Goal: Task Accomplishment & Management: Complete application form

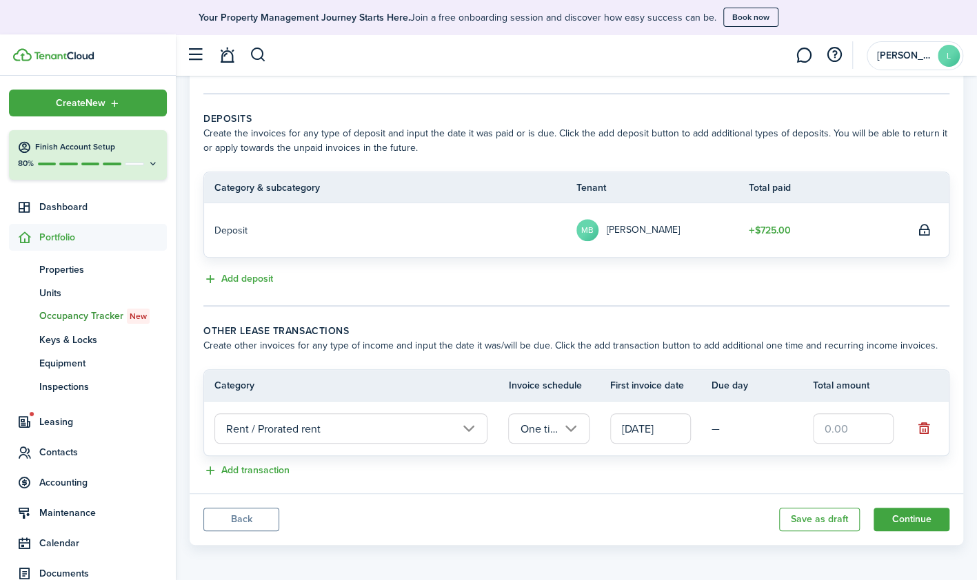
click at [849, 429] on input "text" at bounding box center [853, 429] width 81 height 30
type input "$67.50"
click at [911, 523] on button "Continue" at bounding box center [911, 519] width 76 height 23
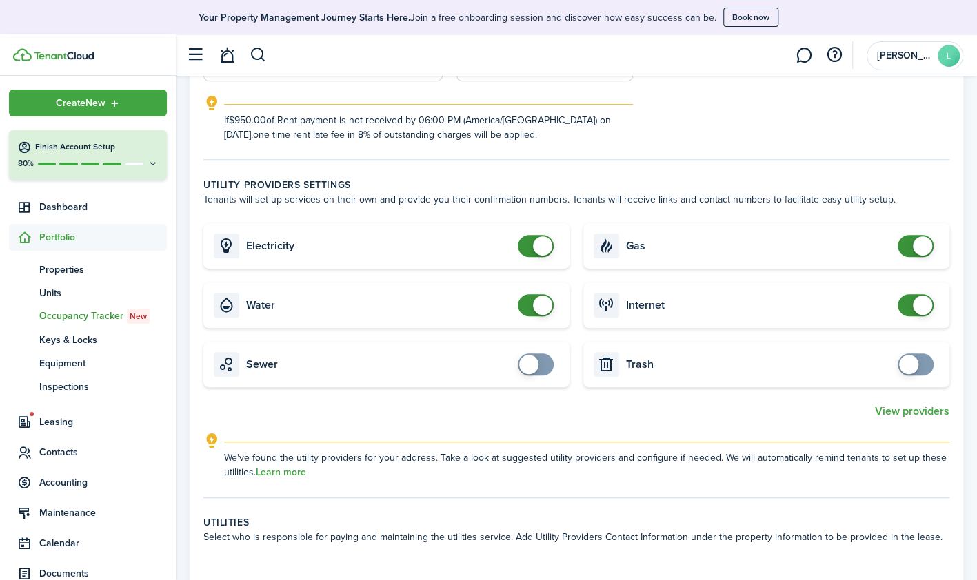
scroll to position [378, 0]
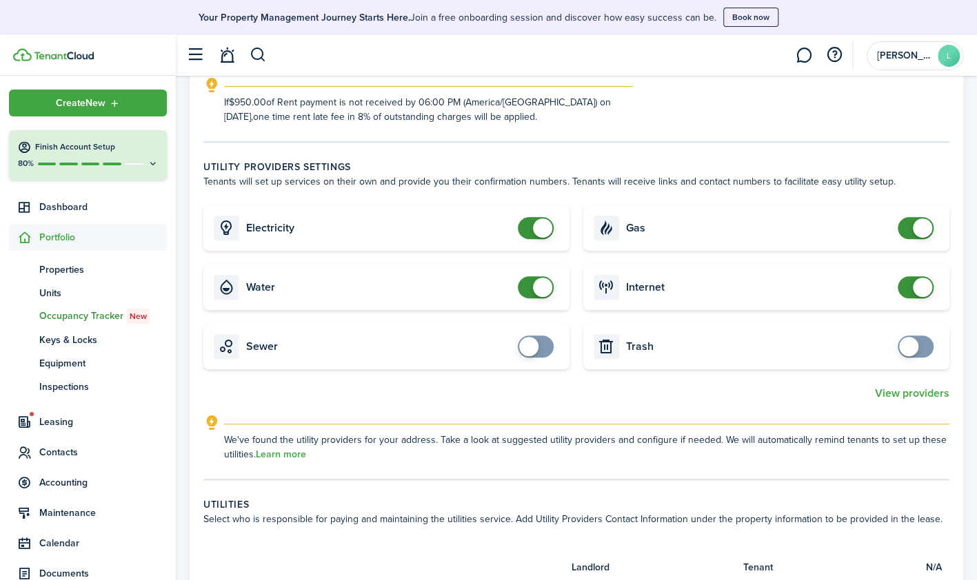
checkbox input "false"
click at [538, 283] on span at bounding box center [542, 287] width 19 height 19
checkbox input "false"
click at [913, 284] on span at bounding box center [922, 287] width 19 height 19
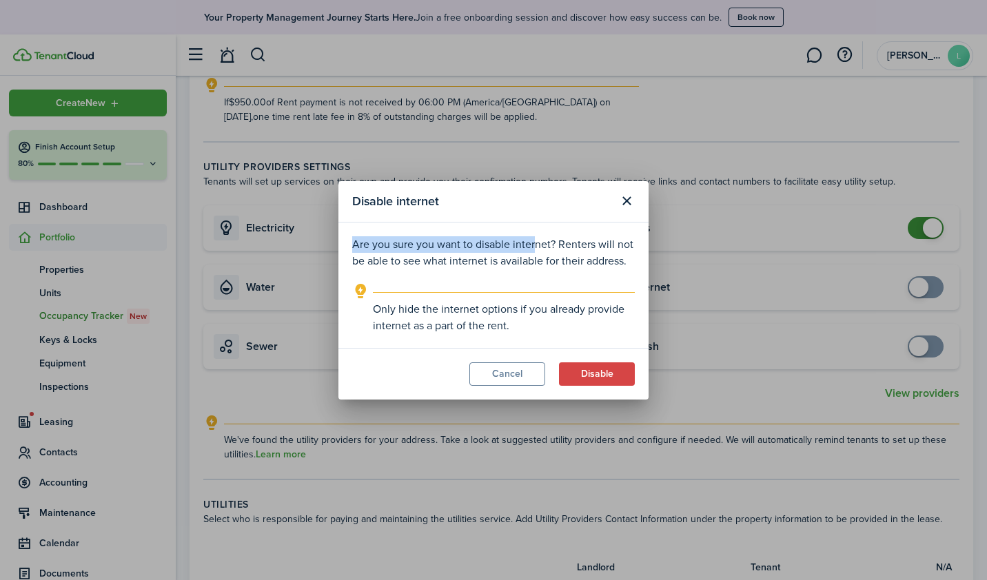
drag, startPoint x: 523, startPoint y: 196, endPoint x: 530, endPoint y: 227, distance: 31.3
click at [530, 227] on section "Disable internet Are you sure you want to disable internet? Renters will not be…" at bounding box center [493, 290] width 310 height 219
click at [605, 370] on button "Disable" at bounding box center [597, 374] width 76 height 23
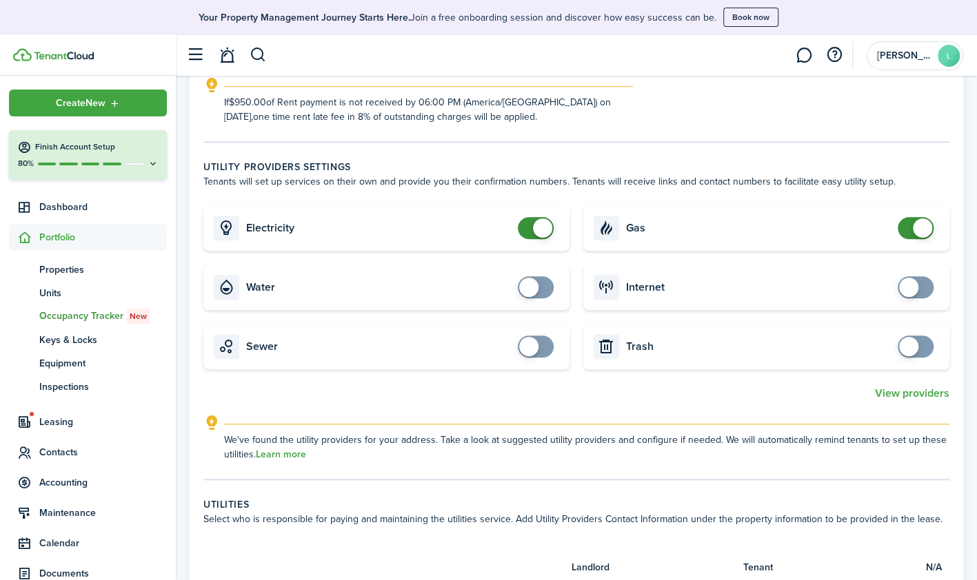
checkbox input "false"
click at [917, 228] on span at bounding box center [922, 228] width 19 height 19
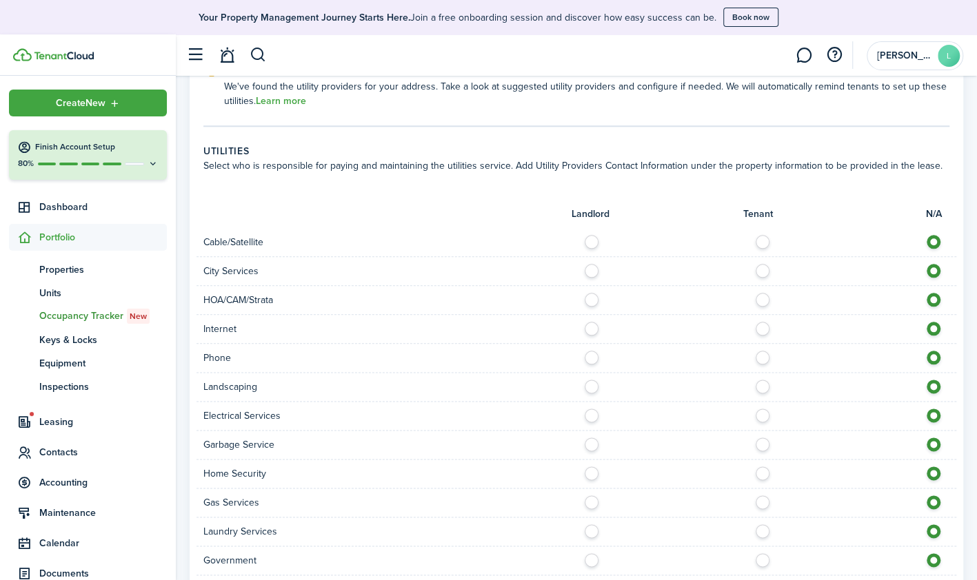
scroll to position [734, 0]
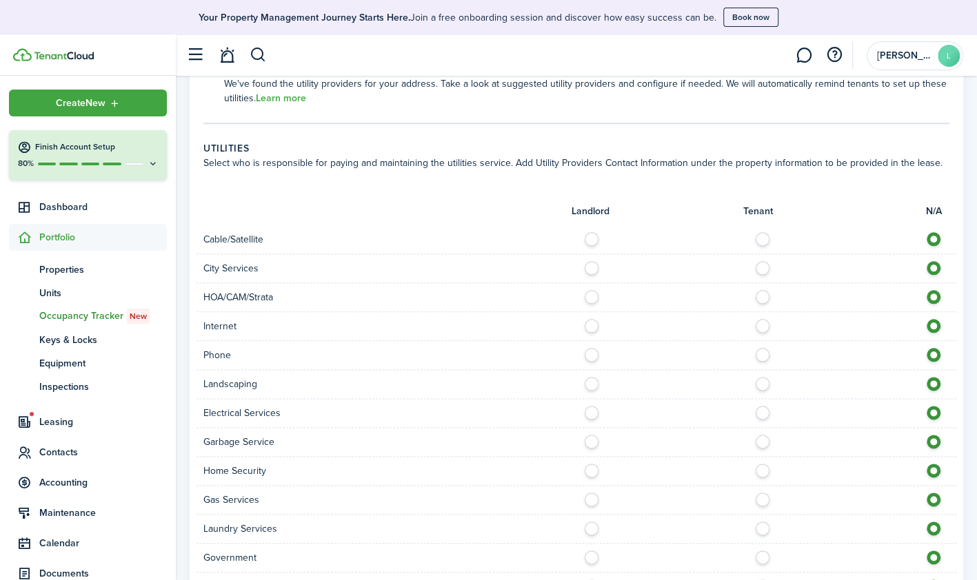
click at [760, 239] on label at bounding box center [766, 235] width 24 height 7
radio input "true"
click at [596, 267] on label at bounding box center [595, 264] width 24 height 7
radio input "true"
click at [765, 326] on label at bounding box center [766, 322] width 24 height 7
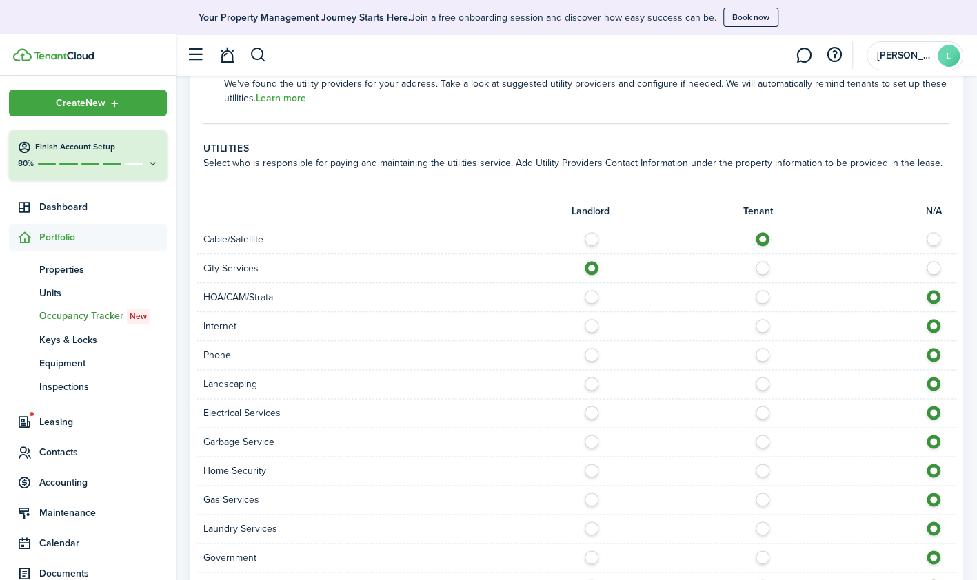
radio input "true"
click at [762, 352] on label at bounding box center [766, 351] width 24 height 7
radio input "true"
click at [592, 378] on label at bounding box center [595, 380] width 24 height 7
radio input "true"
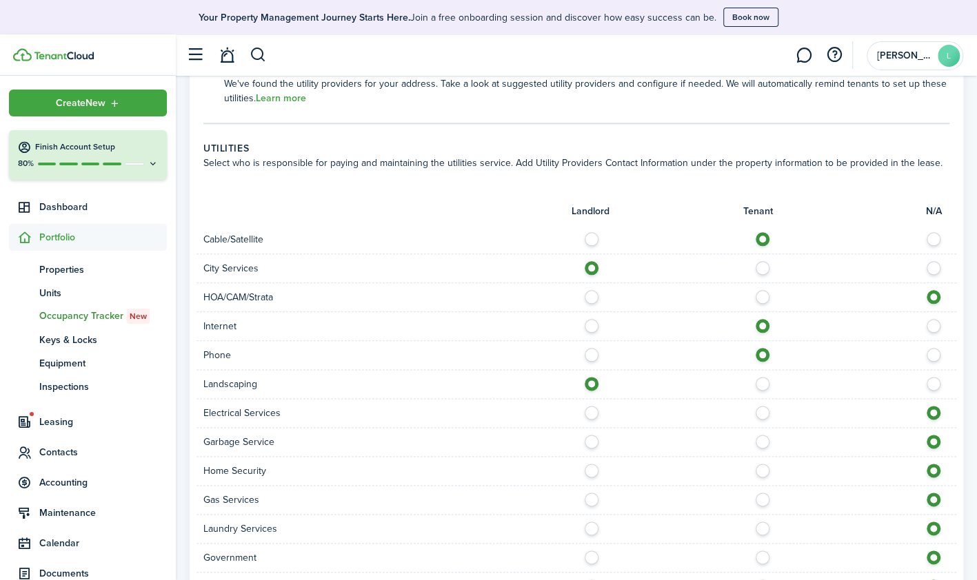
click at [763, 411] on label at bounding box center [766, 409] width 24 height 7
radio input "true"
click at [592, 440] on label at bounding box center [595, 438] width 24 height 7
radio input "true"
click at [593, 499] on label at bounding box center [595, 496] width 24 height 7
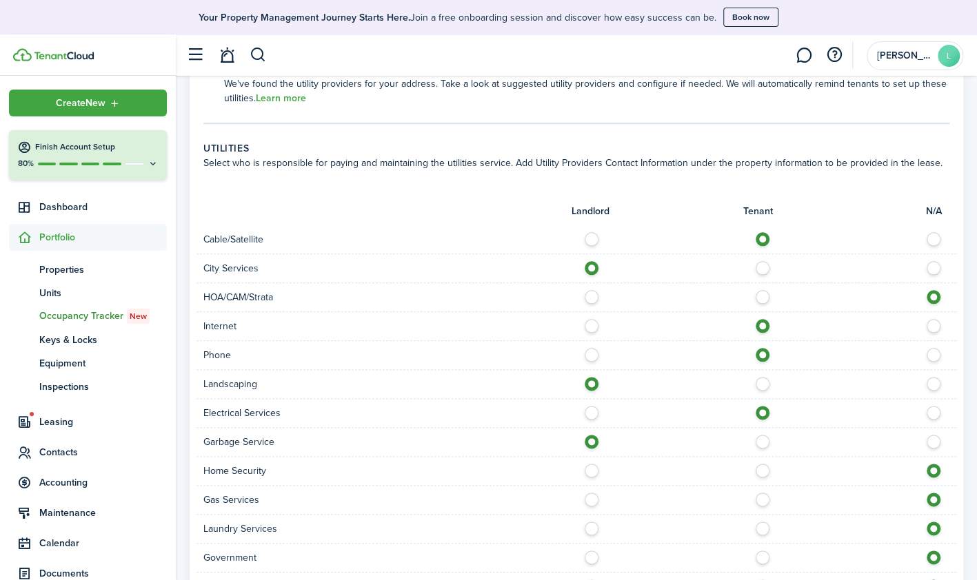
radio input "true"
click at [765, 523] on label at bounding box center [766, 525] width 24 height 7
radio input "true"
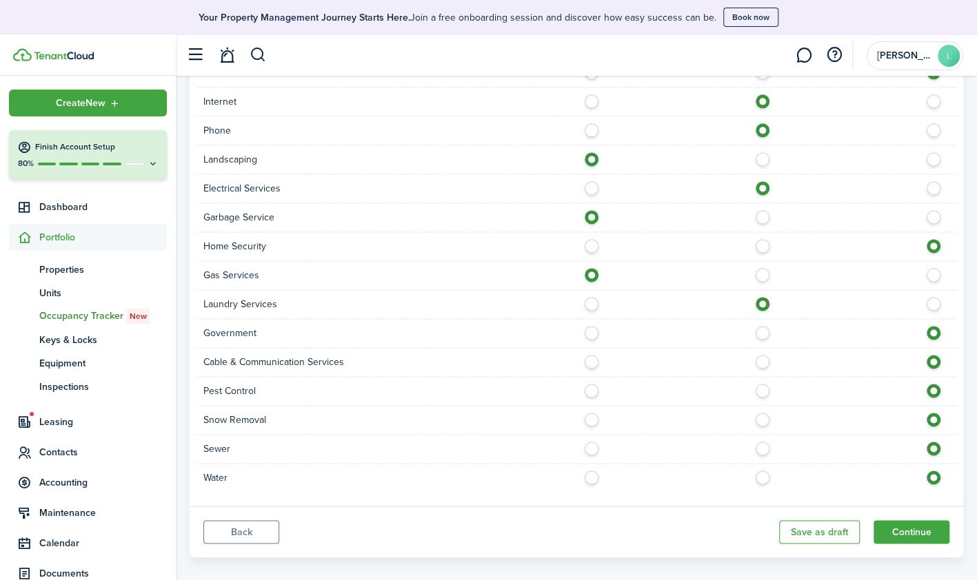
scroll to position [969, 0]
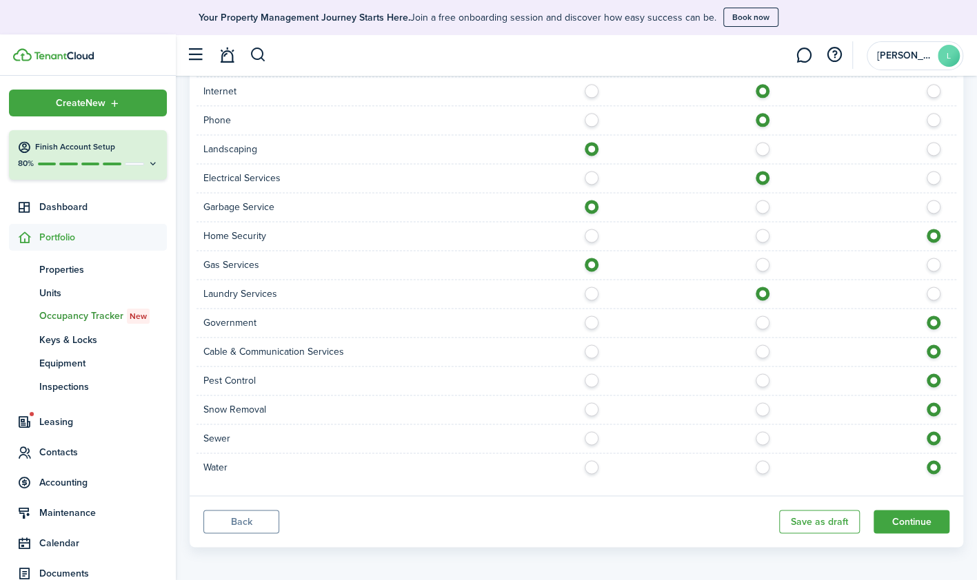
click at [594, 321] on label at bounding box center [595, 319] width 24 height 7
radio input "true"
click at [764, 350] on label at bounding box center [766, 348] width 24 height 7
radio input "true"
click at [589, 378] on label at bounding box center [595, 377] width 24 height 7
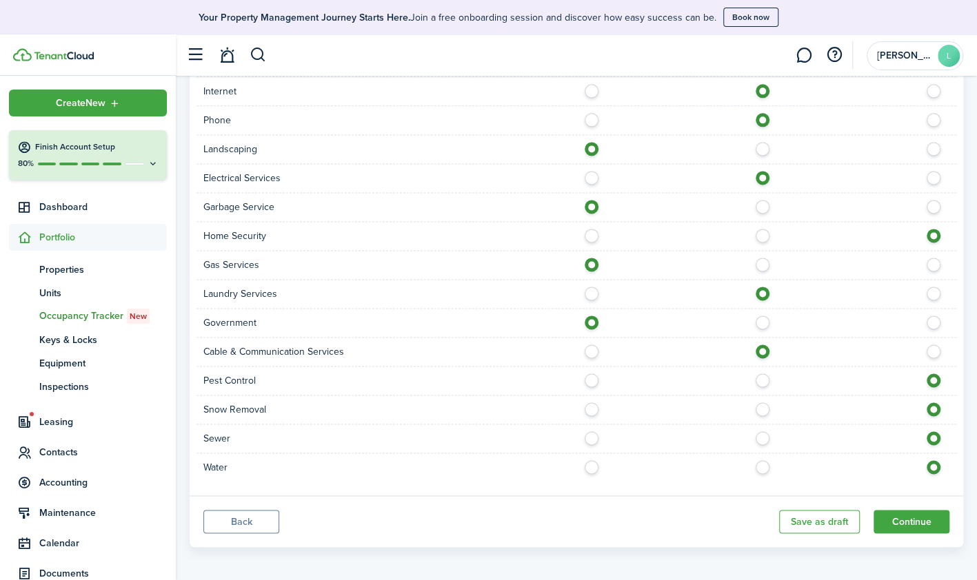
radio input "true"
click at [593, 405] on label at bounding box center [595, 406] width 24 height 7
radio input "true"
click at [592, 435] on label at bounding box center [595, 435] width 24 height 7
radio input "true"
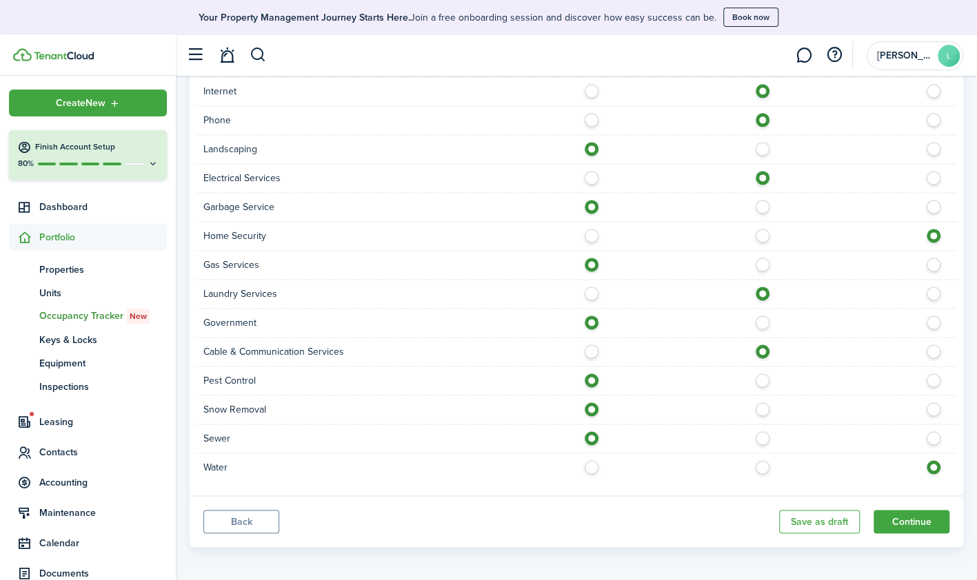
click at [593, 462] on label at bounding box center [595, 464] width 24 height 7
radio input "true"
click at [907, 517] on button "Continue" at bounding box center [911, 521] width 76 height 23
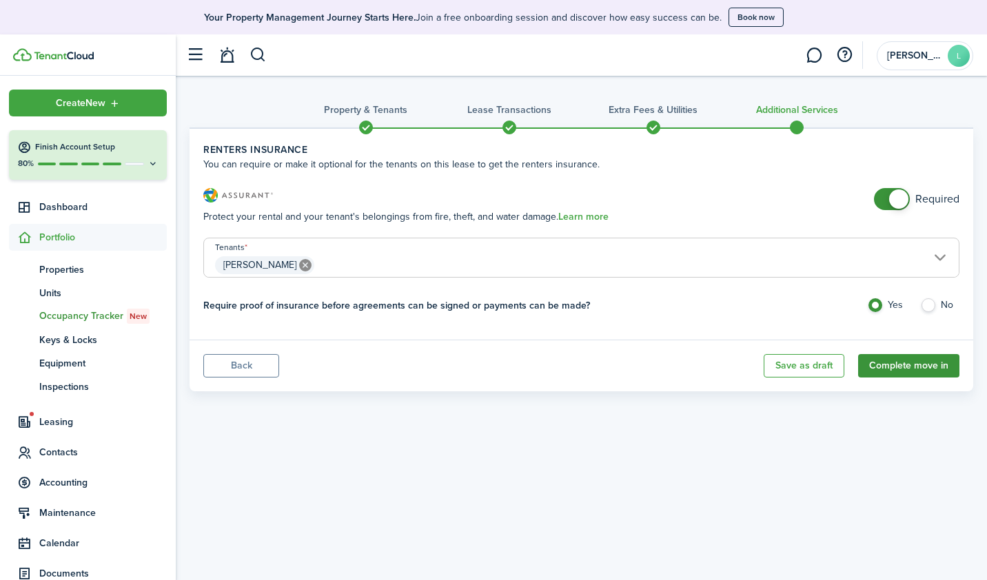
click at [903, 367] on button "Complete move in" at bounding box center [908, 365] width 101 height 23
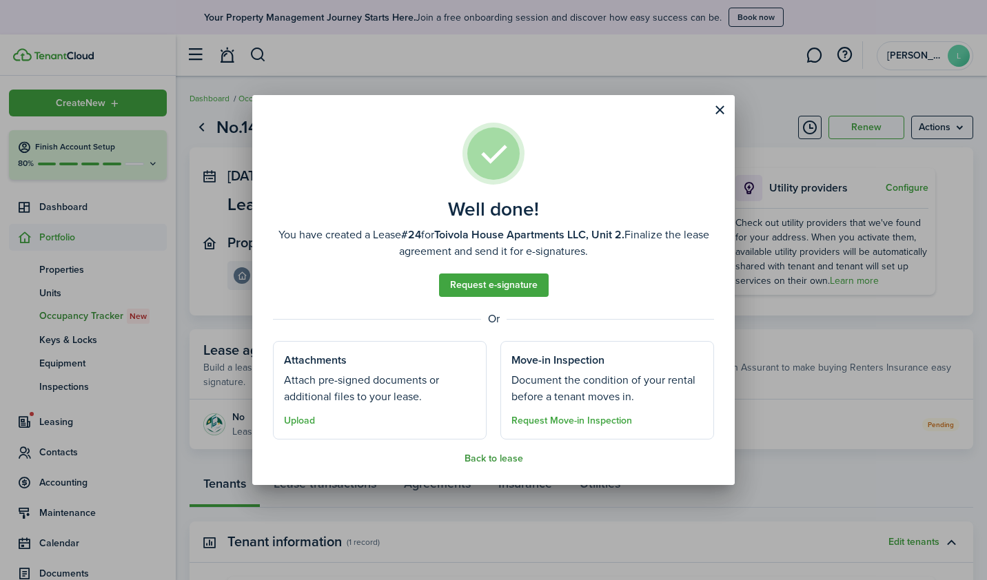
click at [484, 462] on button "Back to lease" at bounding box center [494, 459] width 59 height 11
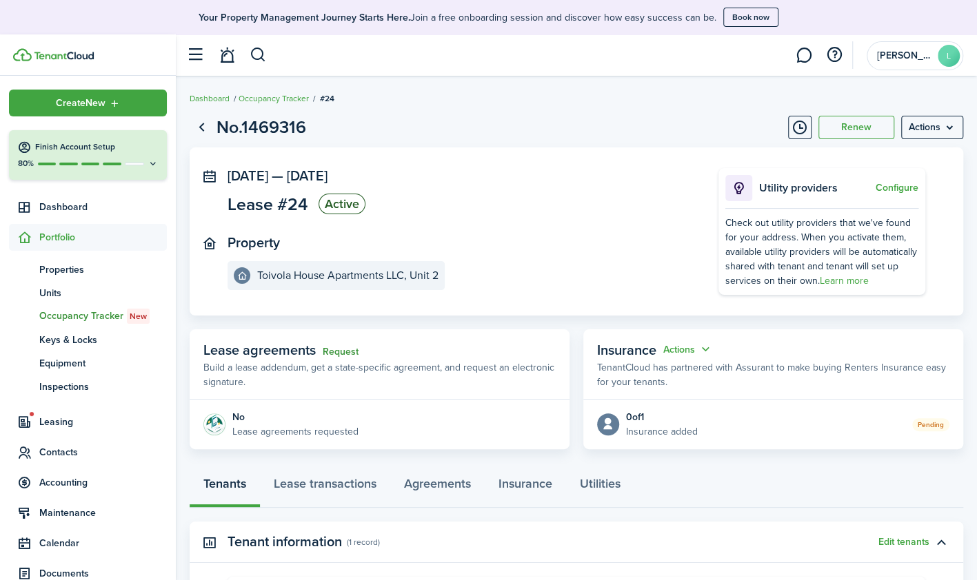
click at [334, 351] on link "Request" at bounding box center [341, 352] width 36 height 11
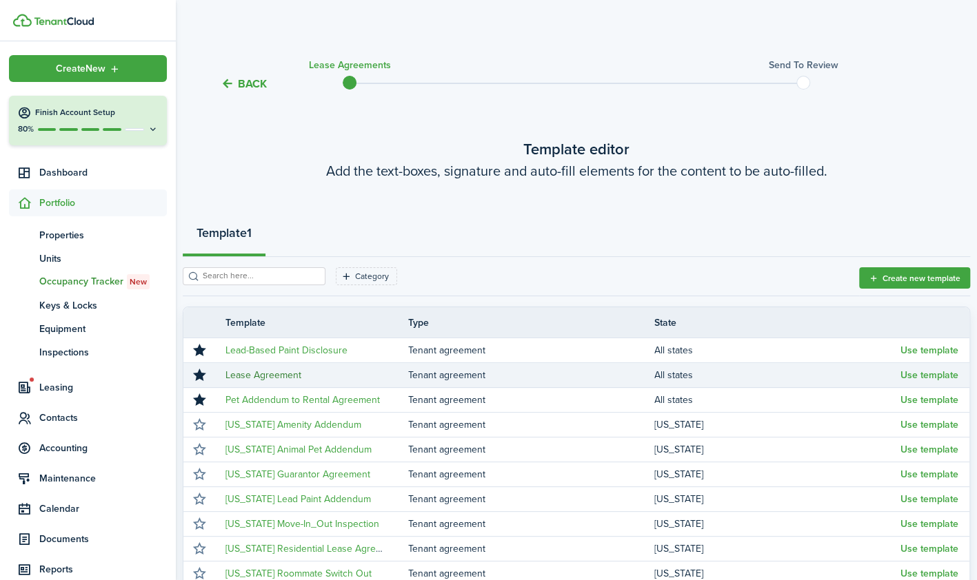
click at [258, 374] on link "Lease Agreement" at bounding box center [263, 375] width 76 height 14
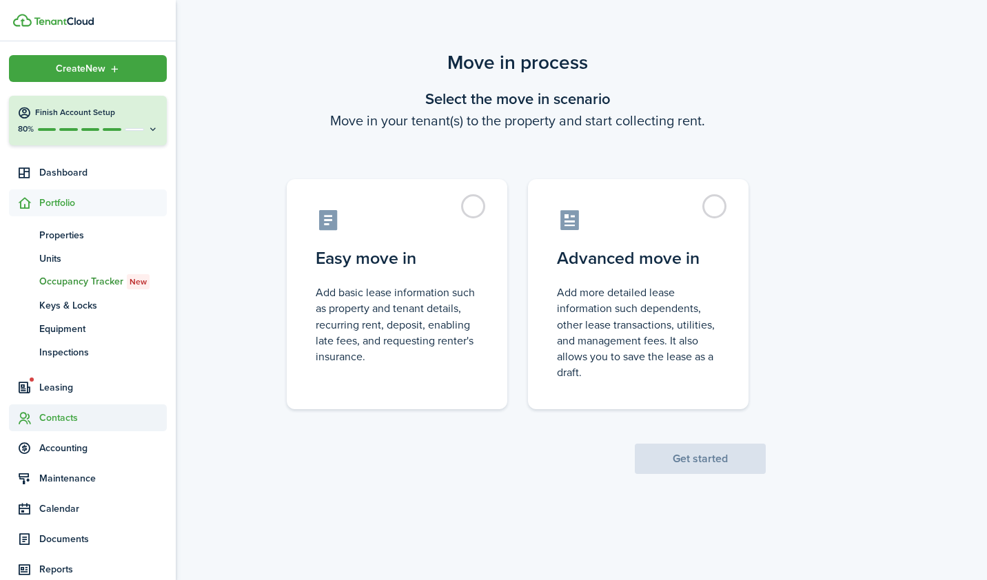
click at [63, 409] on span "Contacts" at bounding box center [88, 418] width 158 height 27
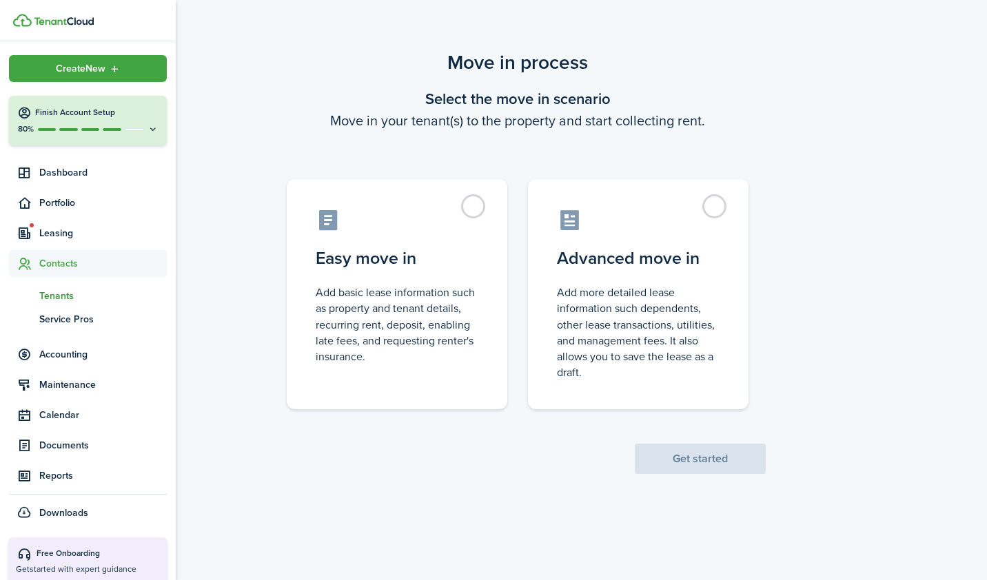
click at [52, 301] on span "Tenants" at bounding box center [103, 296] width 128 height 14
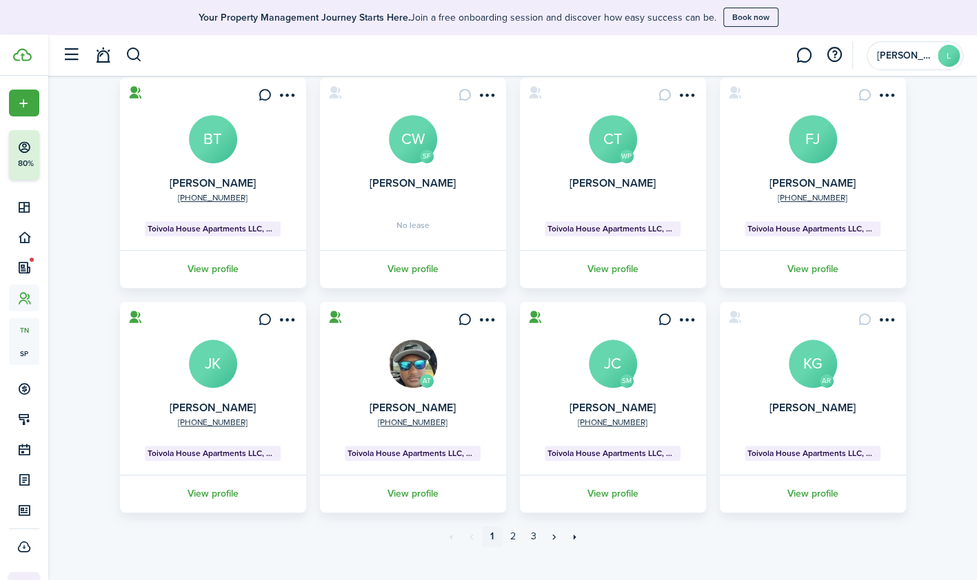
scroll to position [354, 0]
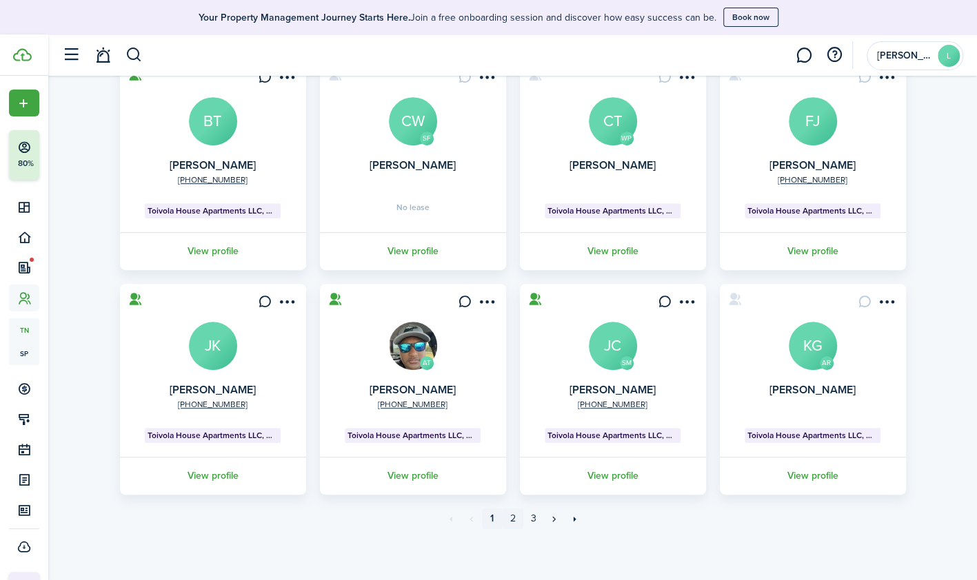
click at [514, 518] on link "2" at bounding box center [513, 519] width 21 height 21
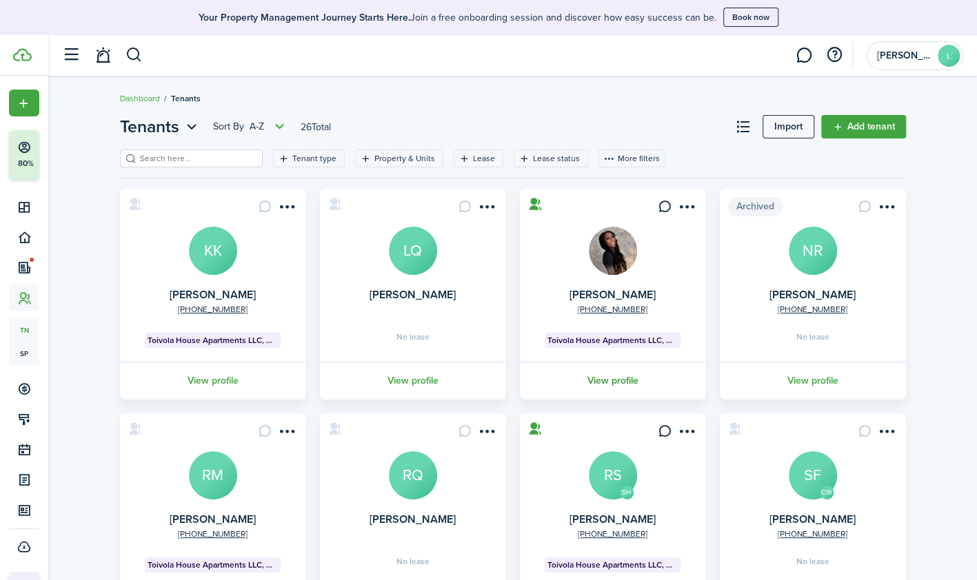
click at [615, 377] on link "View profile" at bounding box center [613, 381] width 190 height 38
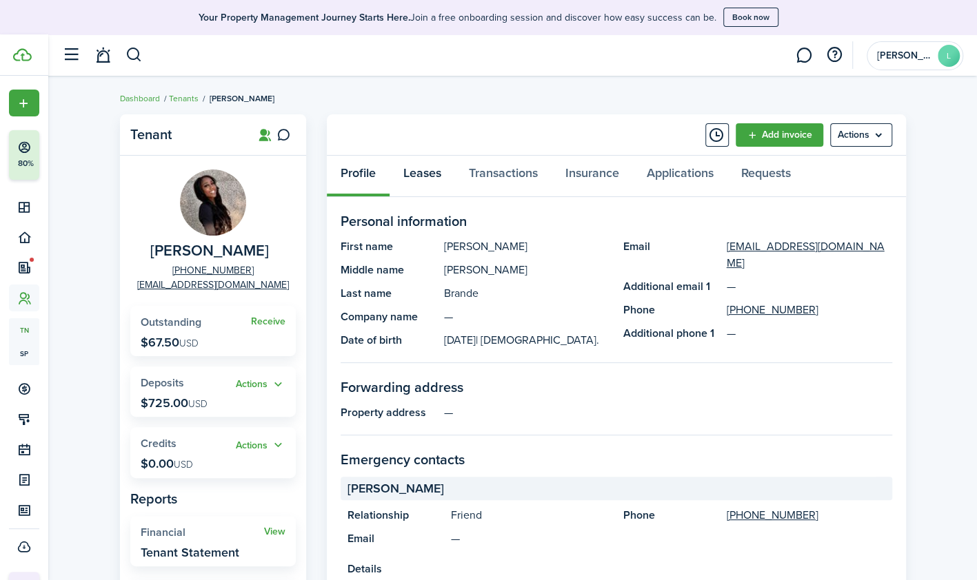
click at [429, 177] on link "Leases" at bounding box center [422, 176] width 65 height 41
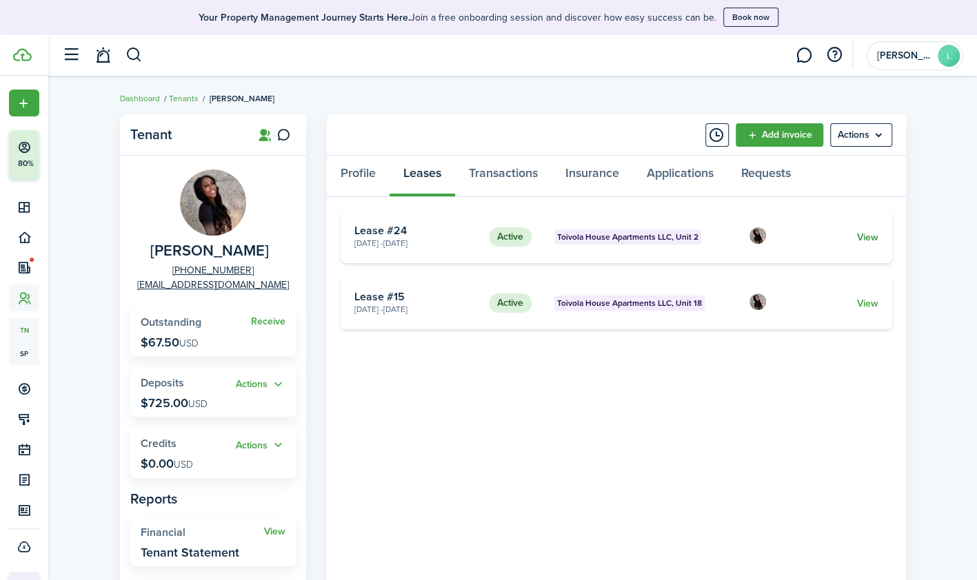
click at [871, 238] on link "View" at bounding box center [866, 237] width 21 height 14
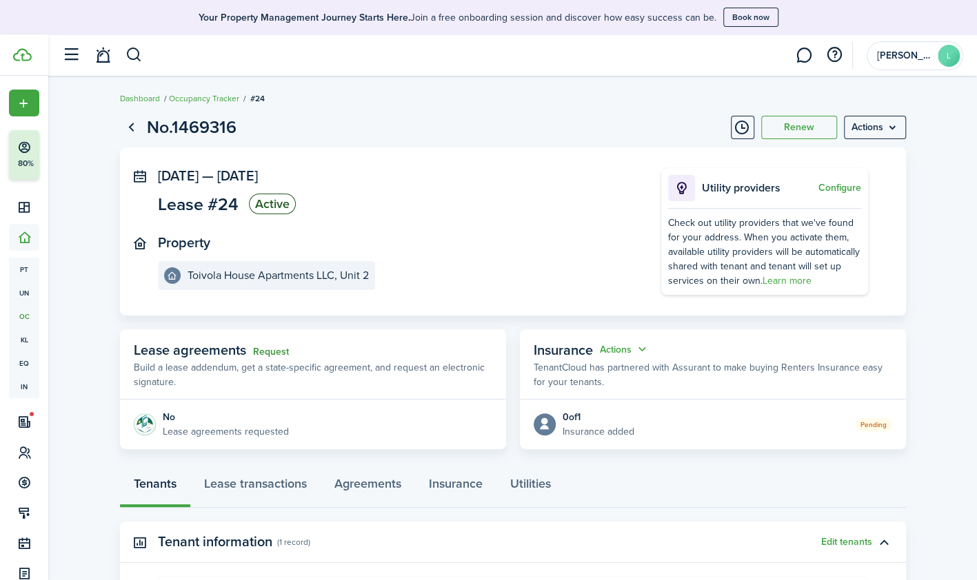
click at [266, 349] on link "Request" at bounding box center [271, 352] width 36 height 11
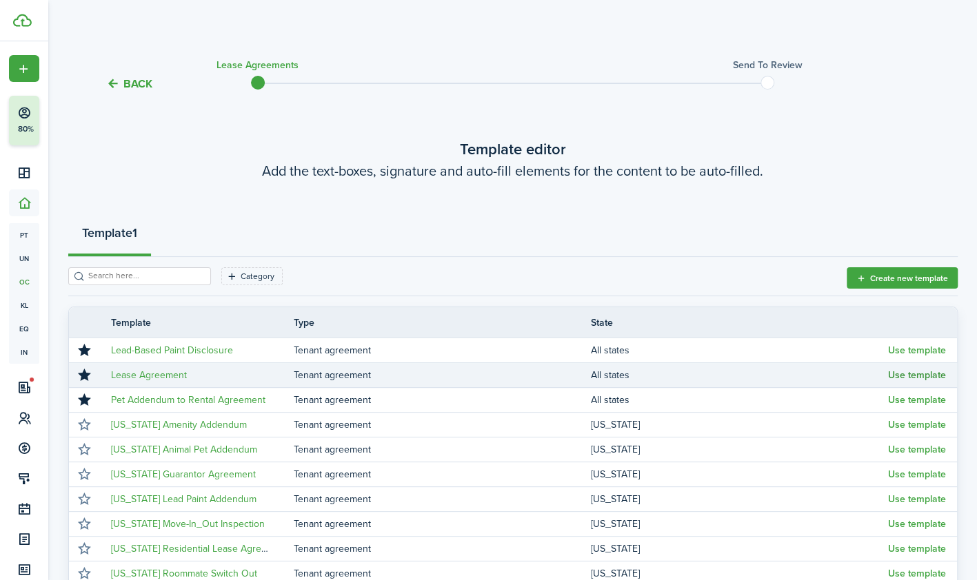
click at [918, 372] on button "Use template" at bounding box center [917, 375] width 58 height 11
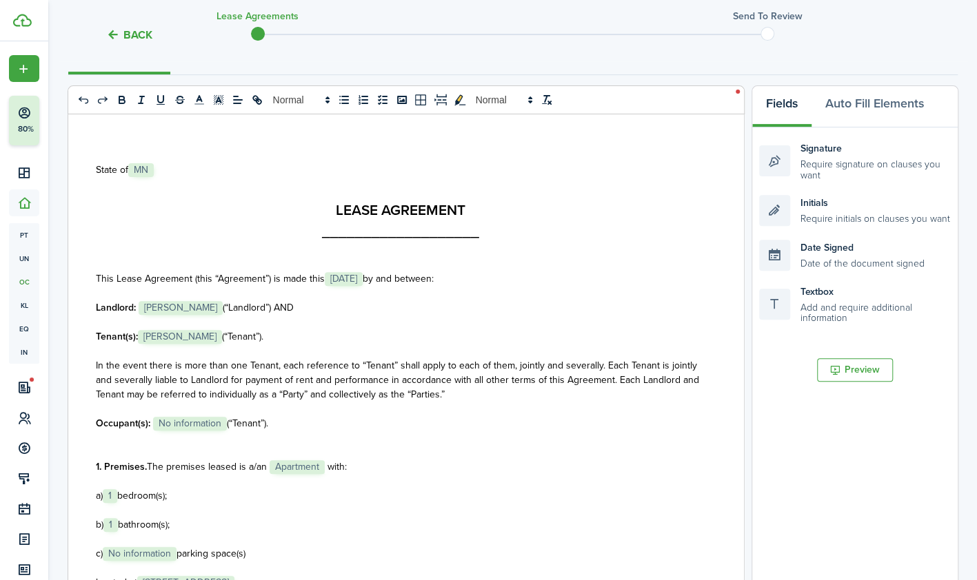
scroll to position [165, 0]
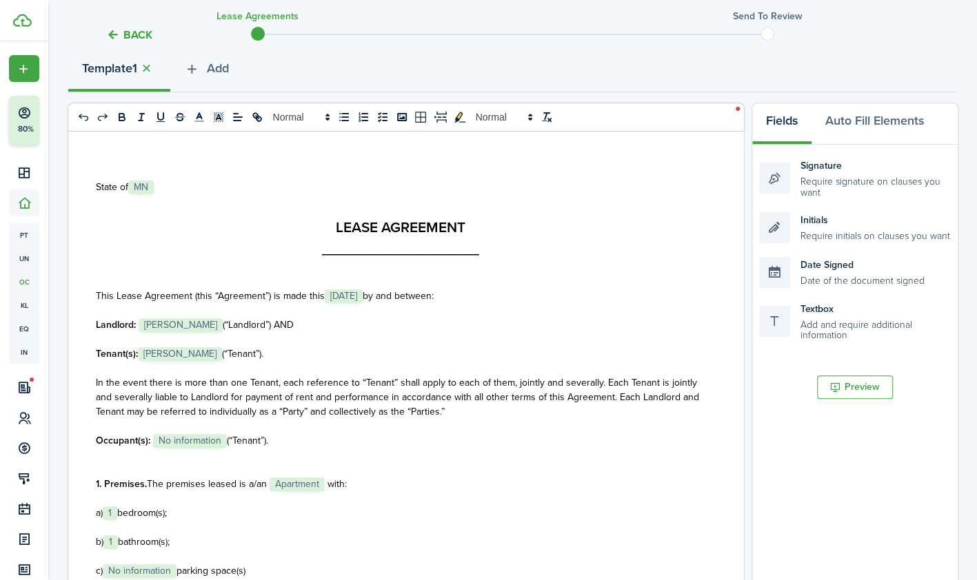
click at [177, 321] on span "[PERSON_NAME]" at bounding box center [181, 326] width 84 height 14
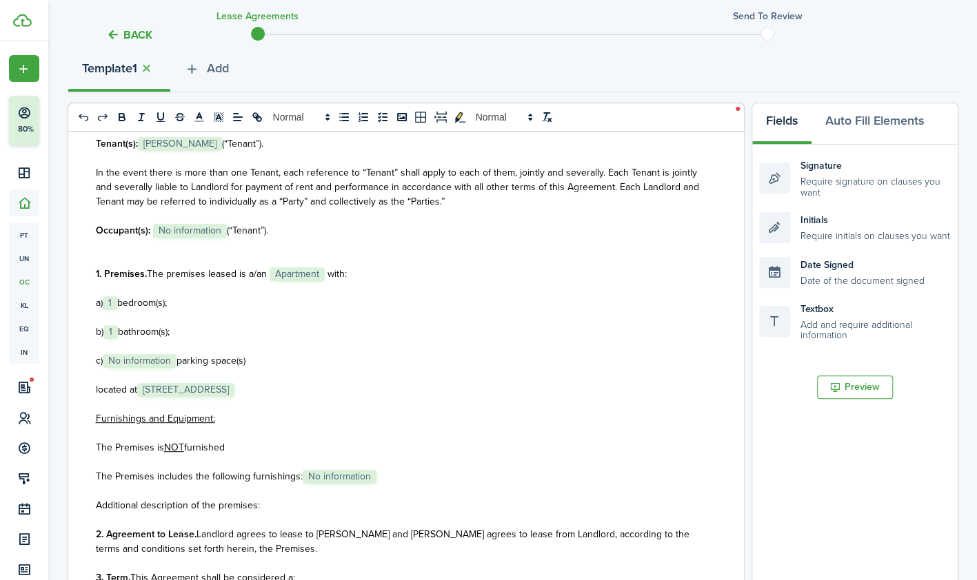
scroll to position [217, 0]
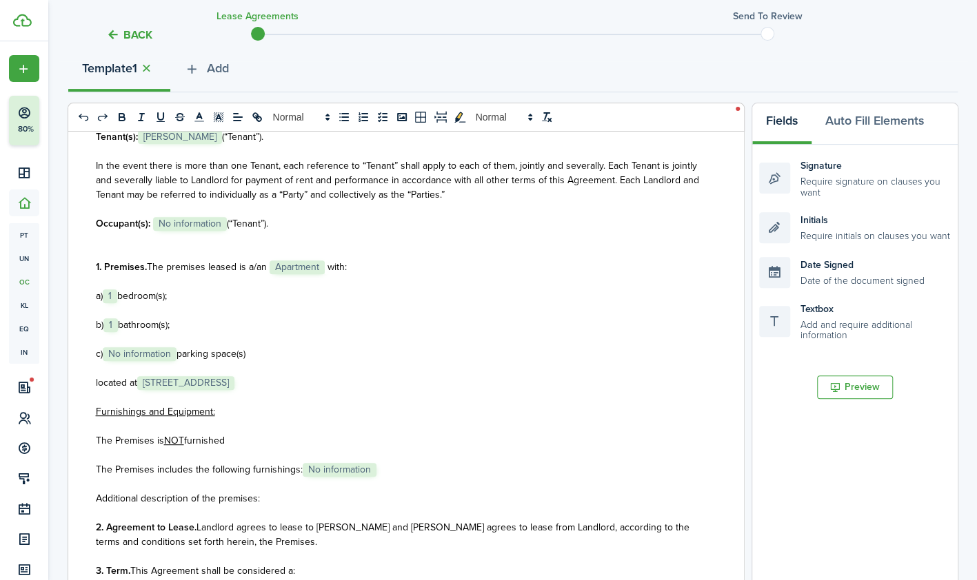
drag, startPoint x: 308, startPoint y: 225, endPoint x: 212, endPoint y: 221, distance: 96.6
click at [212, 221] on p "Occupant(s): ﻿ No information ﻿ (“Tenant”)." at bounding box center [401, 223] width 610 height 14
click at [200, 236] on p at bounding box center [401, 238] width 610 height 14
click at [186, 222] on span "No information" at bounding box center [190, 224] width 74 height 14
drag, startPoint x: 270, startPoint y: 354, endPoint x: 81, endPoint y: 352, distance: 188.9
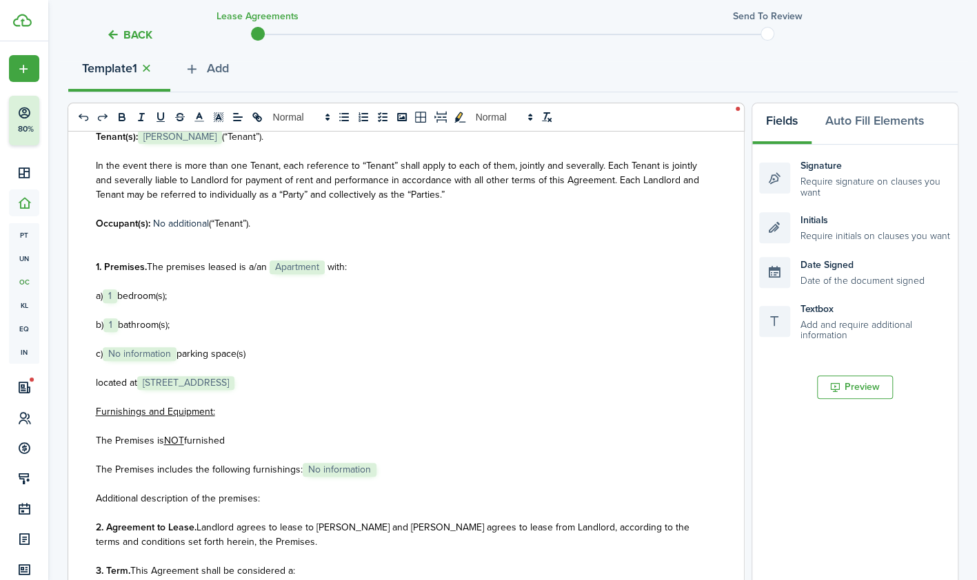
click at [81, 352] on div "State of ﻿ MN ﻿ LEASE AGREEMENT ___________________ This Lease Agreement (this …" at bounding box center [400, 402] width 665 height 541
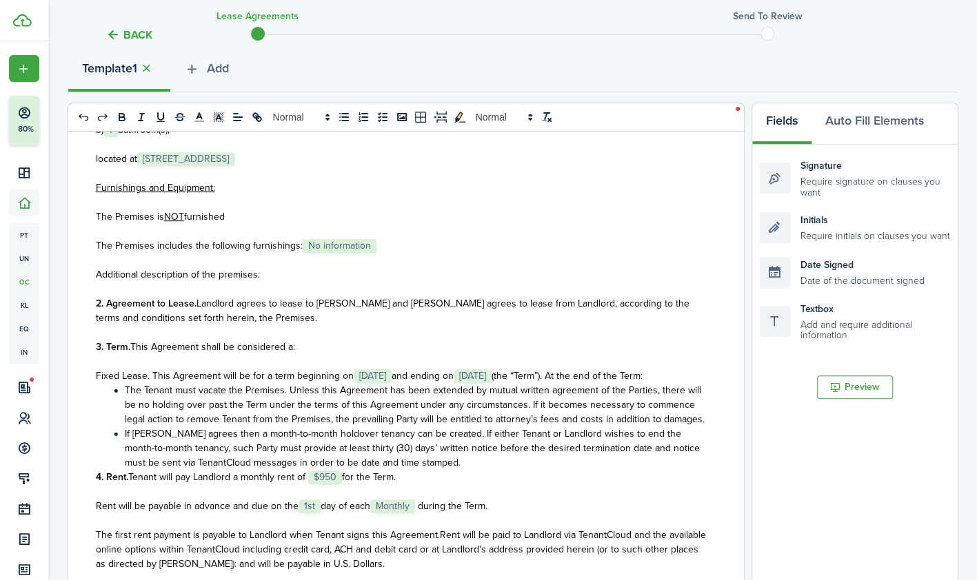
scroll to position [405, 0]
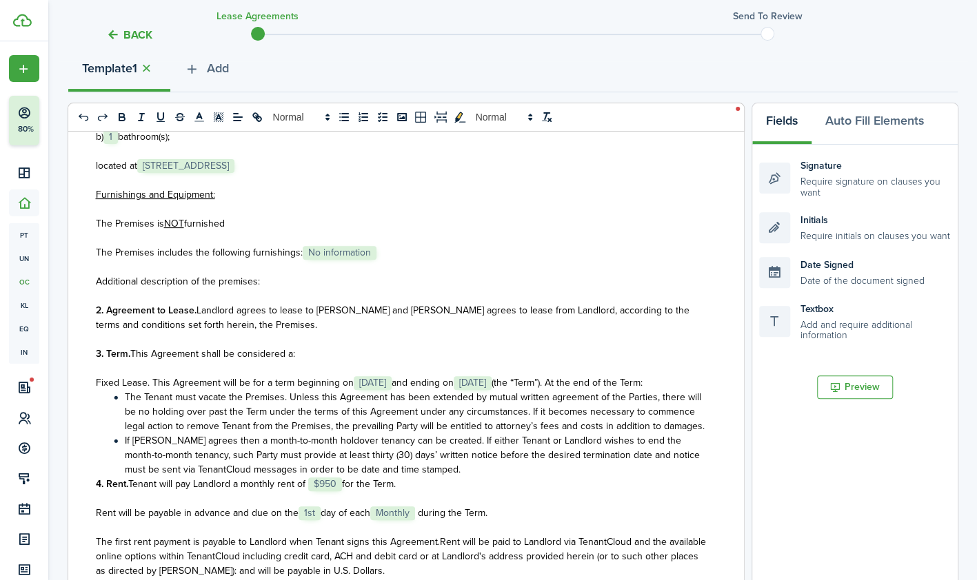
click at [335, 252] on span "No information" at bounding box center [340, 253] width 74 height 14
click at [320, 279] on p "Additional description of the premises:" at bounding box center [401, 281] width 610 height 14
drag, startPoint x: 191, startPoint y: 219, endPoint x: 225, endPoint y: 222, distance: 33.9
click at [225, 222] on p "The Premises is NOT furnished" at bounding box center [401, 223] width 610 height 14
drag, startPoint x: 266, startPoint y: 274, endPoint x: 74, endPoint y: 282, distance: 192.5
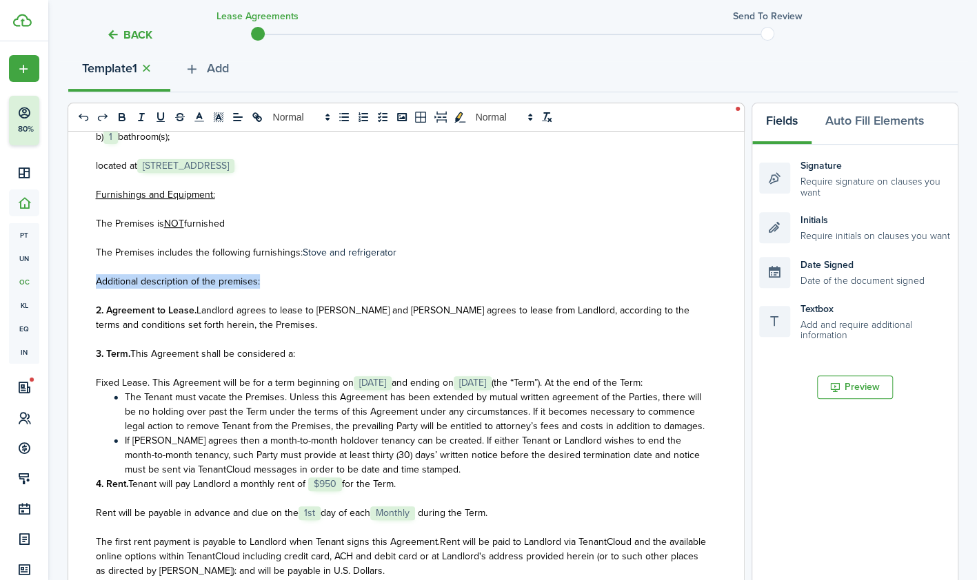
click at [74, 282] on div "State of ﻿ MN ﻿ LEASE AGREEMENT ___________________ This Lease Agreement (this …" at bounding box center [400, 402] width 665 height 541
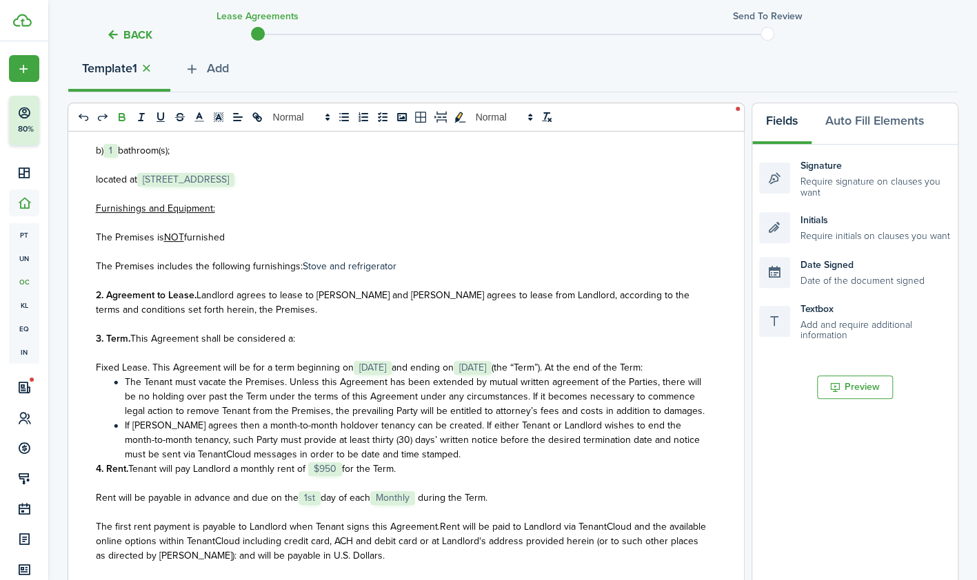
scroll to position [398, 0]
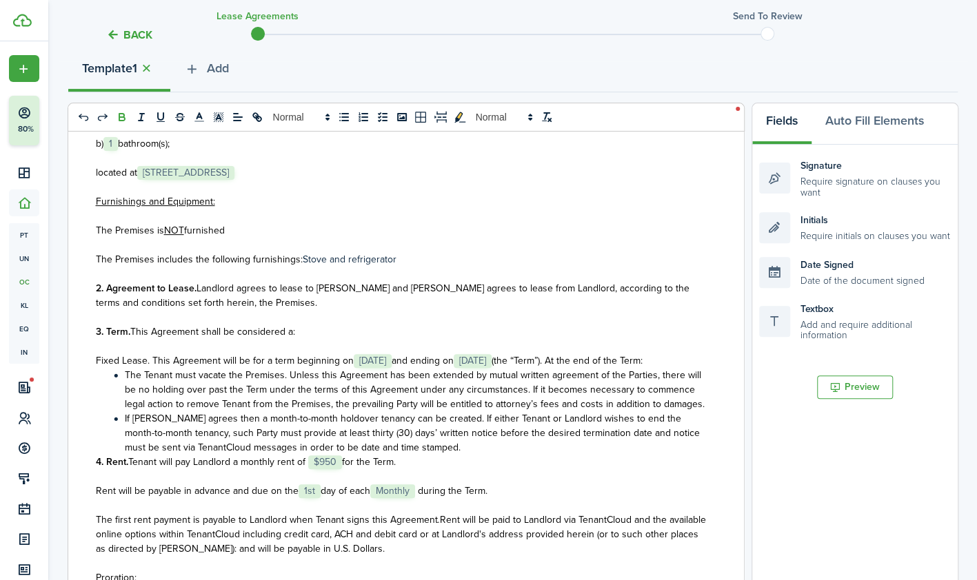
drag, startPoint x: 234, startPoint y: 229, endPoint x: 77, endPoint y: 229, distance: 157.2
click at [77, 229] on div "State of ﻿ MN ﻿ LEASE AGREEMENT ___________________ This Lease Agreement (this …" at bounding box center [400, 402] width 665 height 541
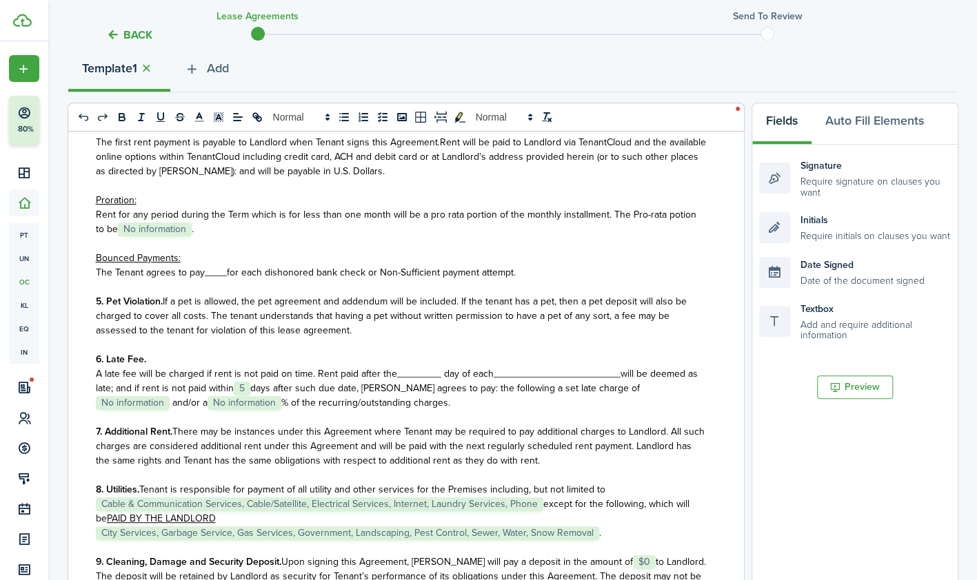
scroll to position [761, 0]
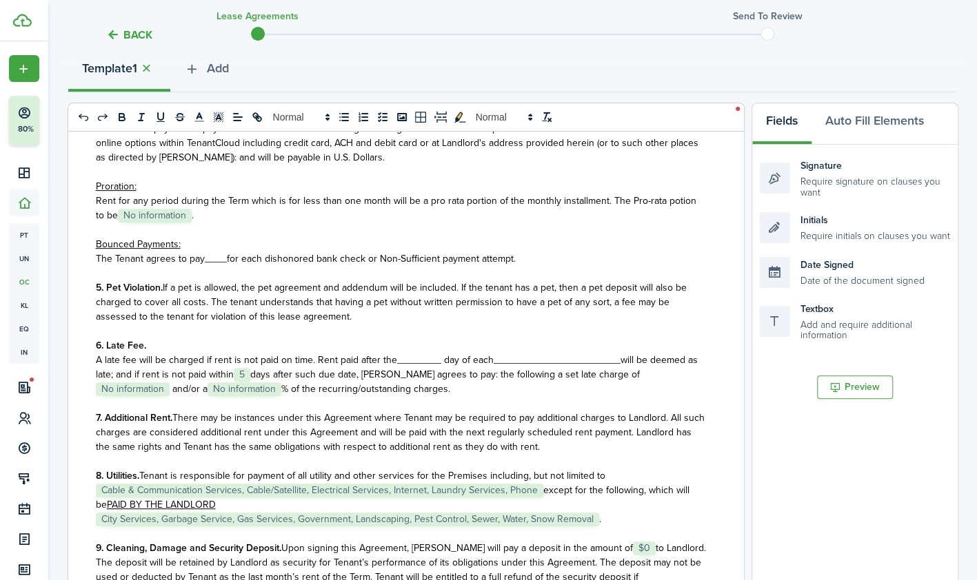
click at [142, 223] on span "No information" at bounding box center [155, 216] width 74 height 14
drag, startPoint x: 225, startPoint y: 287, endPoint x: 204, endPoint y: 284, distance: 20.9
click at [205, 266] on span "____" at bounding box center [216, 259] width 22 height 14
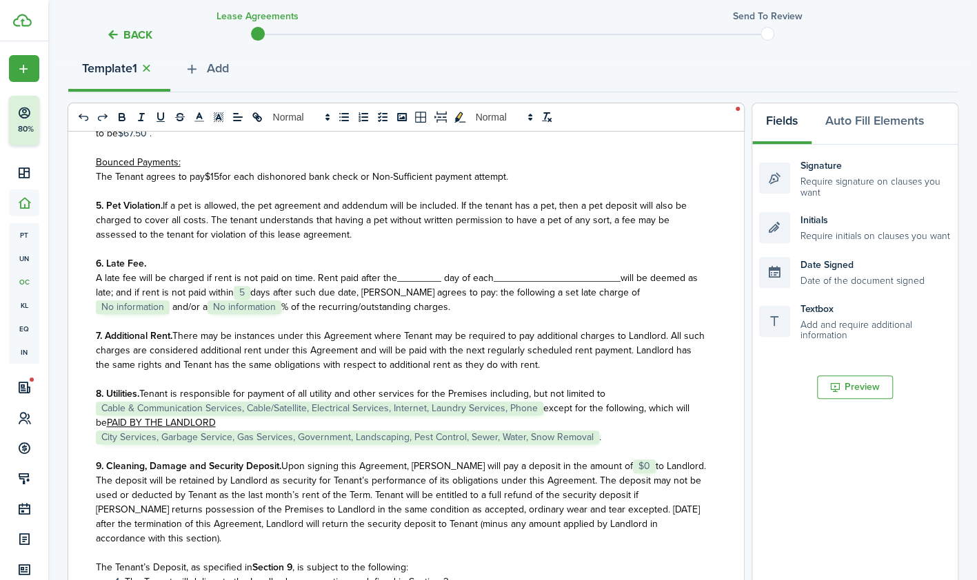
scroll to position [885, 0]
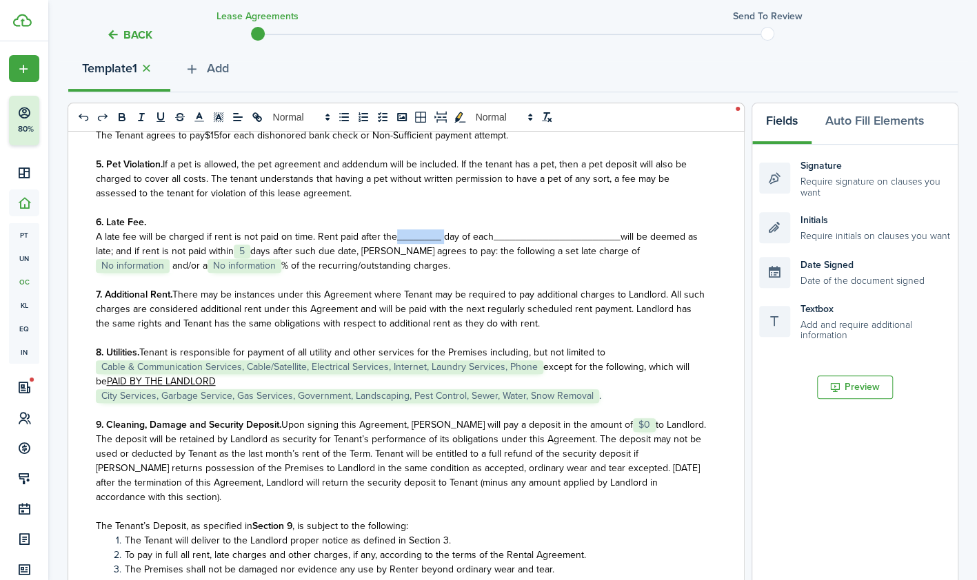
drag, startPoint x: 437, startPoint y: 265, endPoint x: 394, endPoint y: 263, distance: 42.8
click at [394, 244] on span "A late fee will be charged if rent is not paid on time. Rent paid after the____…" at bounding box center [295, 237] width 398 height 14
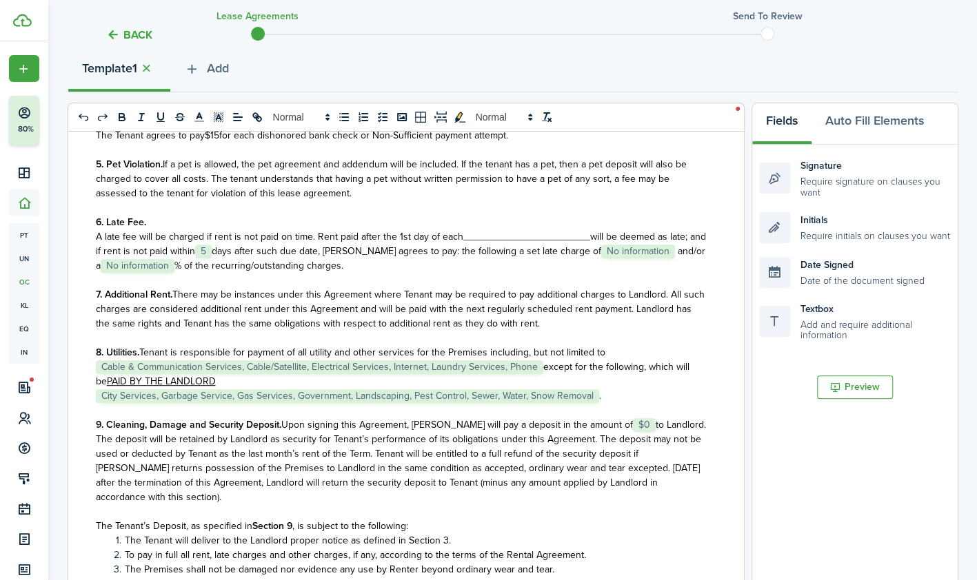
drag, startPoint x: 584, startPoint y: 265, endPoint x: 456, endPoint y: 264, distance: 127.5
click at [456, 264] on p "A late fee will be charged if rent is not paid on time. Rent paid after the 1st…" at bounding box center [401, 251] width 610 height 43
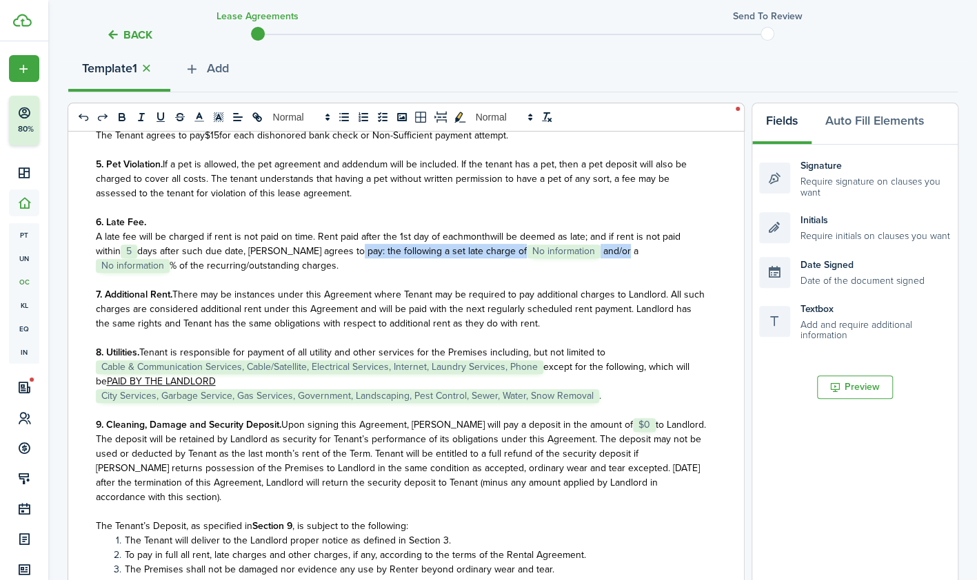
drag, startPoint x: 589, startPoint y: 279, endPoint x: 343, endPoint y: 281, distance: 245.4
click at [343, 273] on p "A late fee will be charged if rent is not paid on time. Rent paid after the 1st…" at bounding box center [401, 251] width 610 height 43
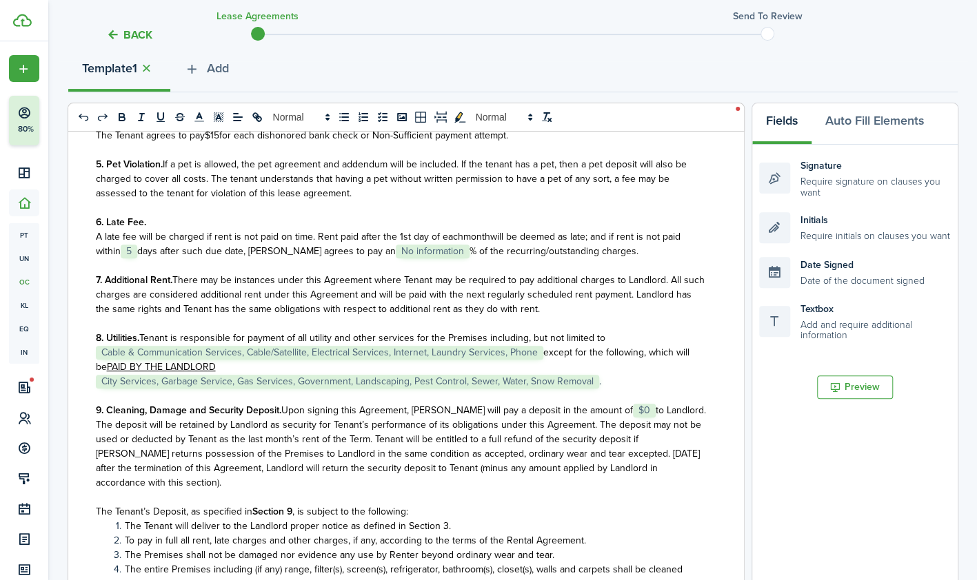
click at [396, 259] on span "No information" at bounding box center [433, 252] width 74 height 14
click at [401, 259] on span "% of the recurring/outstanding charges." at bounding box center [485, 251] width 169 height 14
click at [351, 259] on span "days after such due date, [PERSON_NAME] agrees to pay an" at bounding box center [266, 251] width 259 height 14
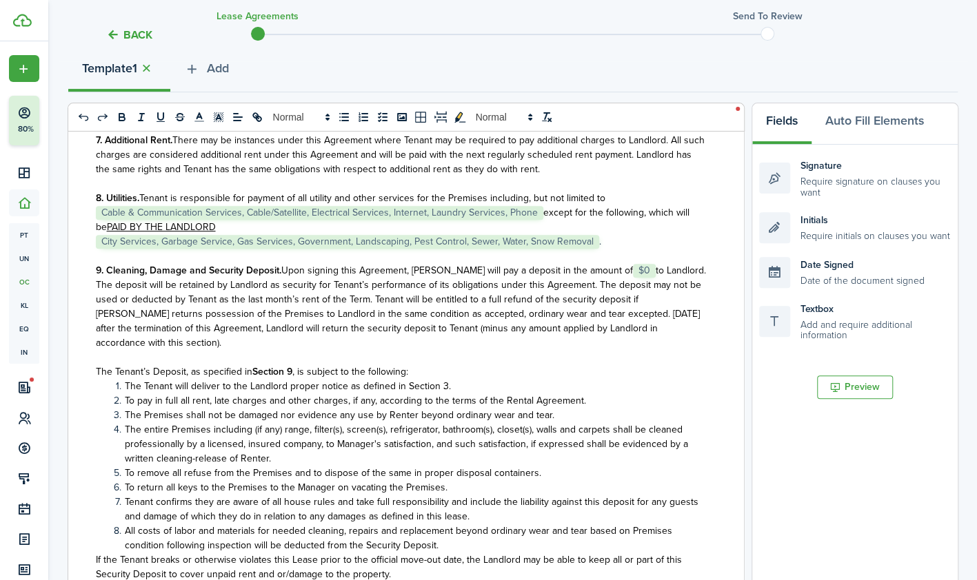
scroll to position [1031, 0]
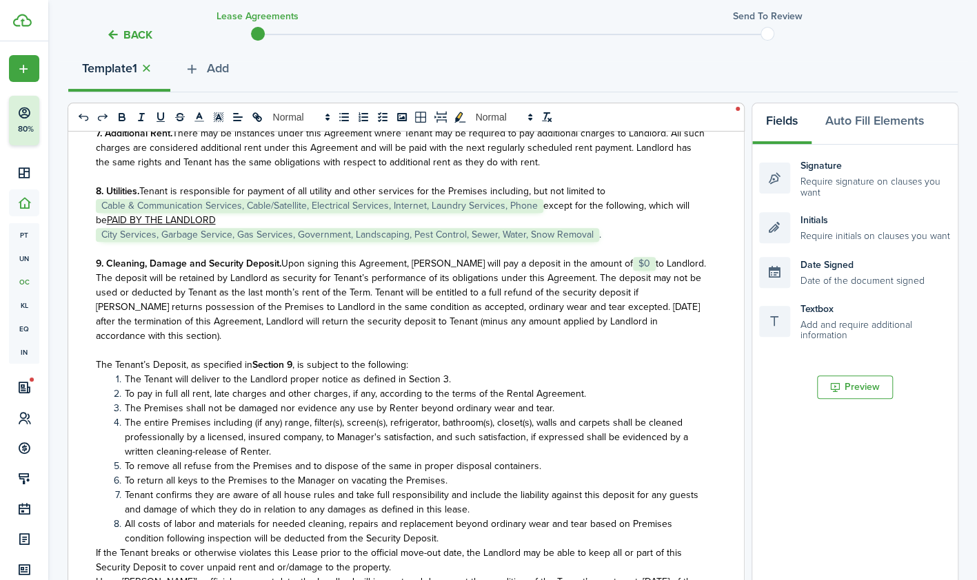
click at [663, 290] on span "to Landlord. The deposit will be retained by Landlord as security for Tenant’s …" at bounding box center [401, 299] width 610 height 87
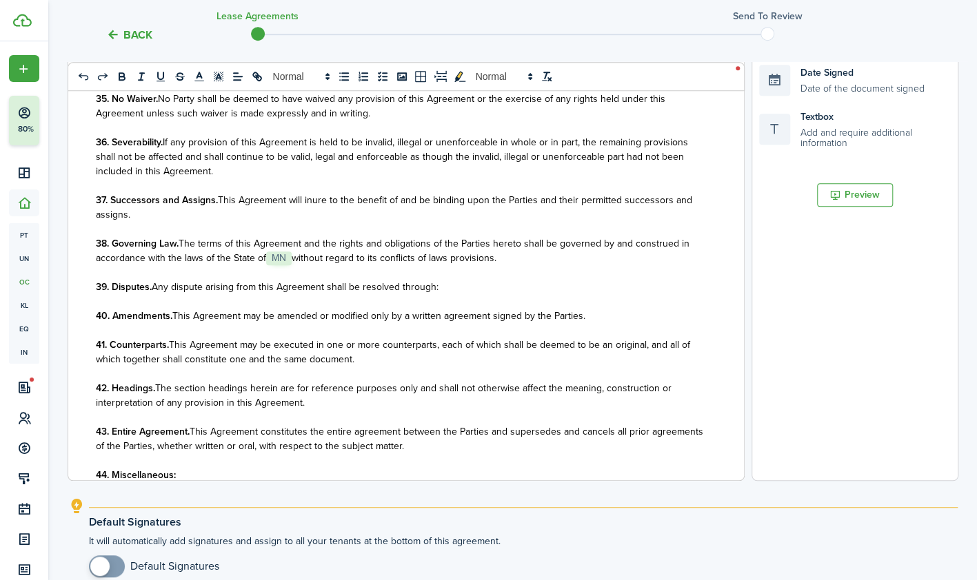
scroll to position [3162, 0]
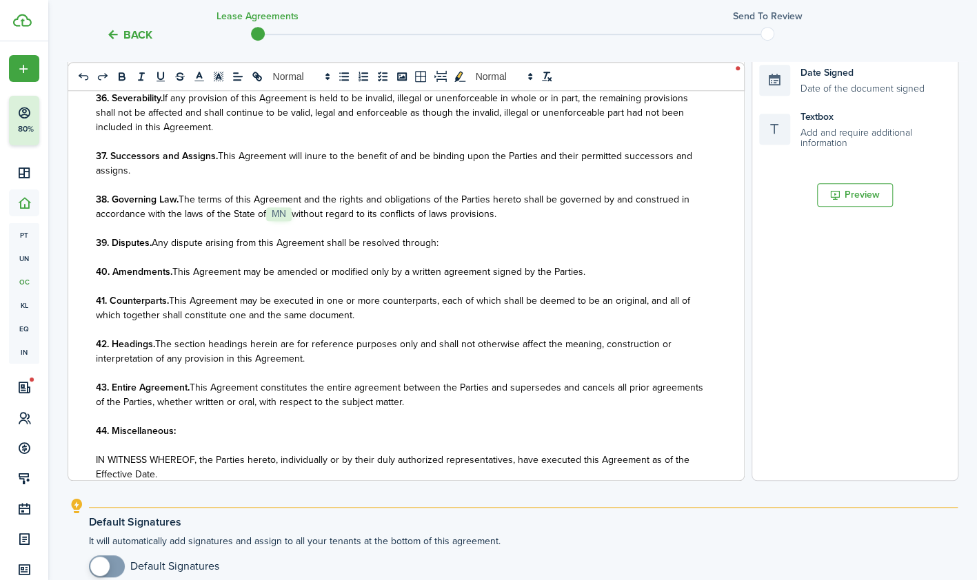
click at [437, 250] on p "39. Disputes. Any dispute arising from this Agreement shall be resolved through:" at bounding box center [401, 243] width 610 height 14
drag, startPoint x: 434, startPoint y: 274, endPoint x: 452, endPoint y: 276, distance: 18.0
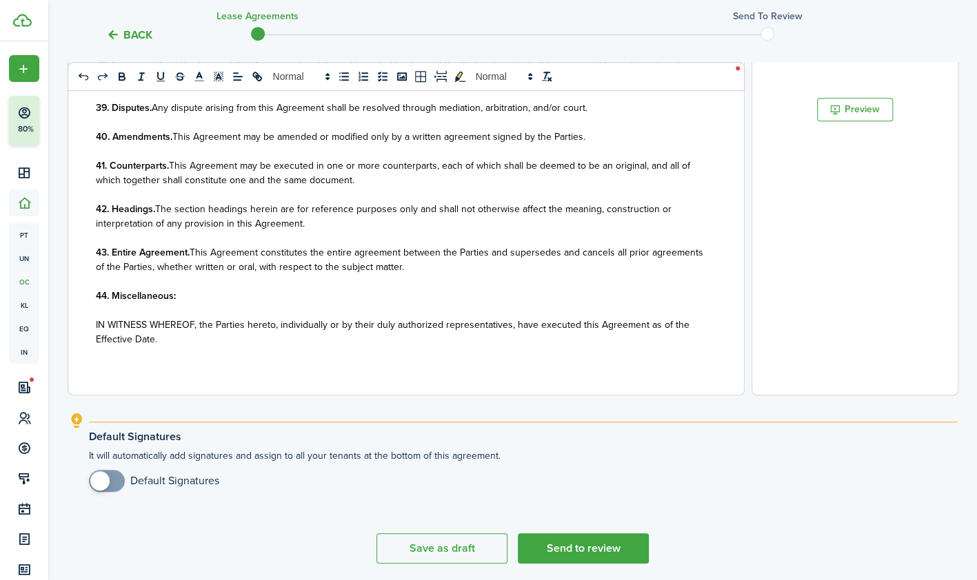
scroll to position [443, 0]
checkbox input "true"
click at [103, 478] on span at bounding box center [99, 480] width 19 height 19
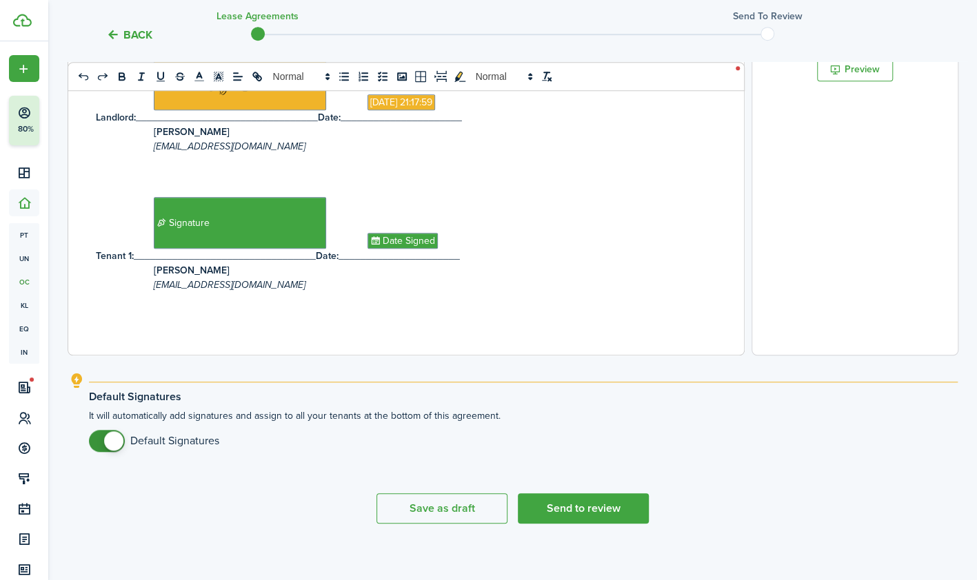
scroll to position [491, 0]
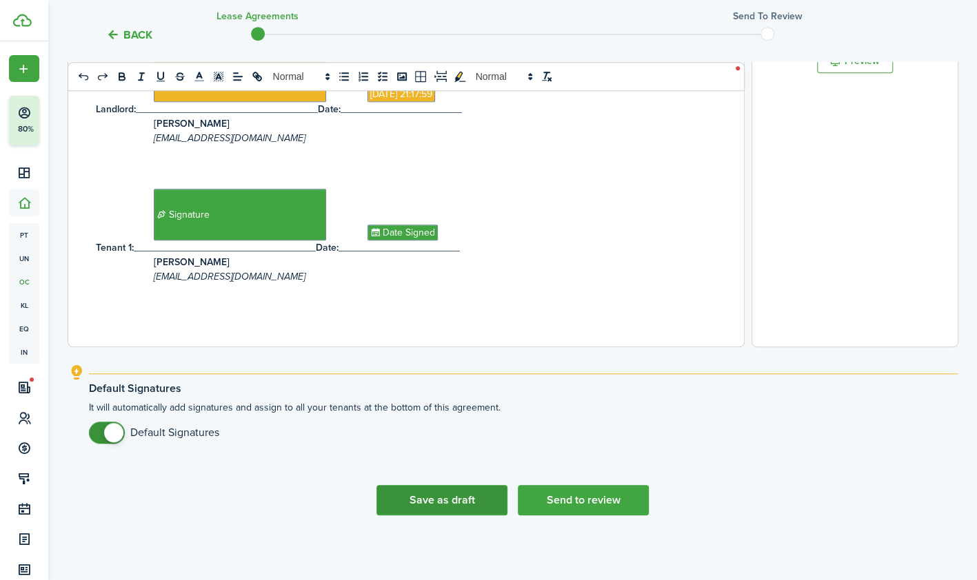
click at [444, 497] on button "Save as draft" at bounding box center [441, 500] width 131 height 30
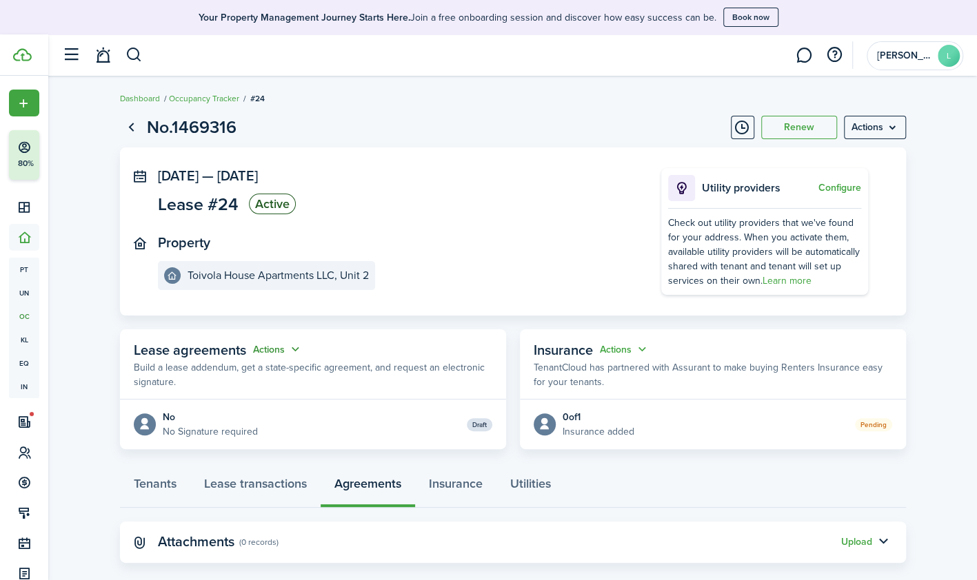
click at [292, 345] on button "Actions" at bounding box center [278, 350] width 50 height 16
click at [209, 381] on link "Edit" at bounding box center [243, 376] width 121 height 24
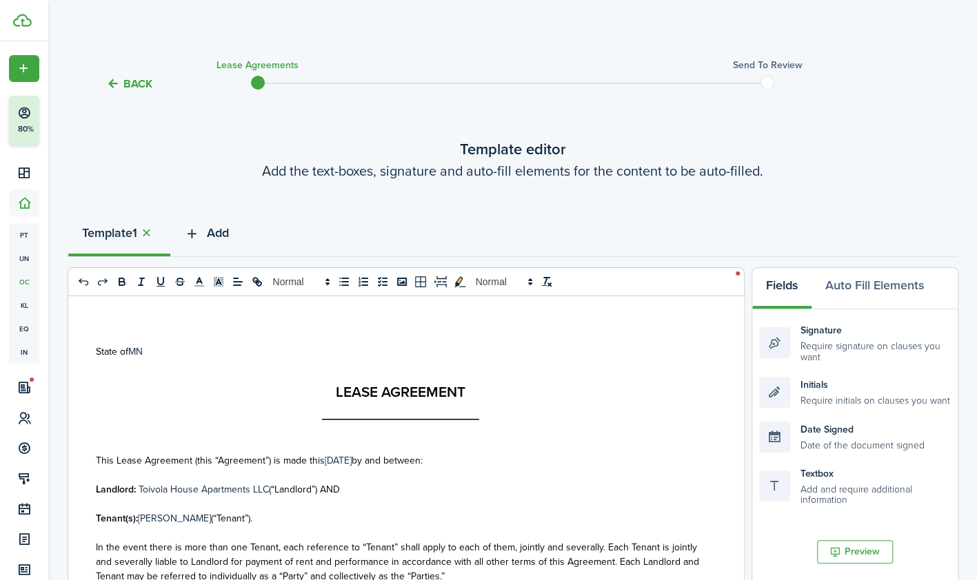
click at [199, 228] on icon "button" at bounding box center [192, 233] width 16 height 15
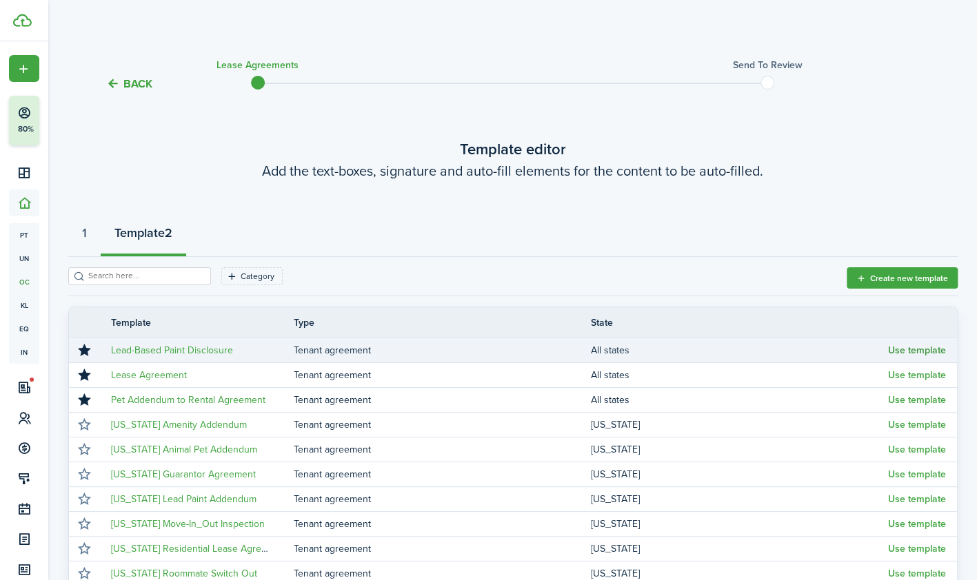
click at [911, 350] on button "Use template" at bounding box center [917, 350] width 58 height 11
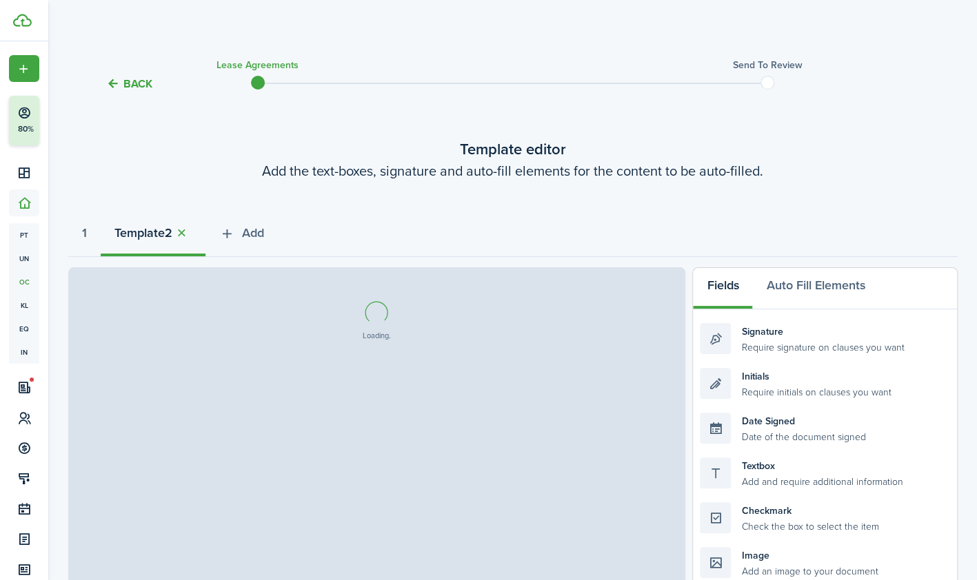
select select "fit"
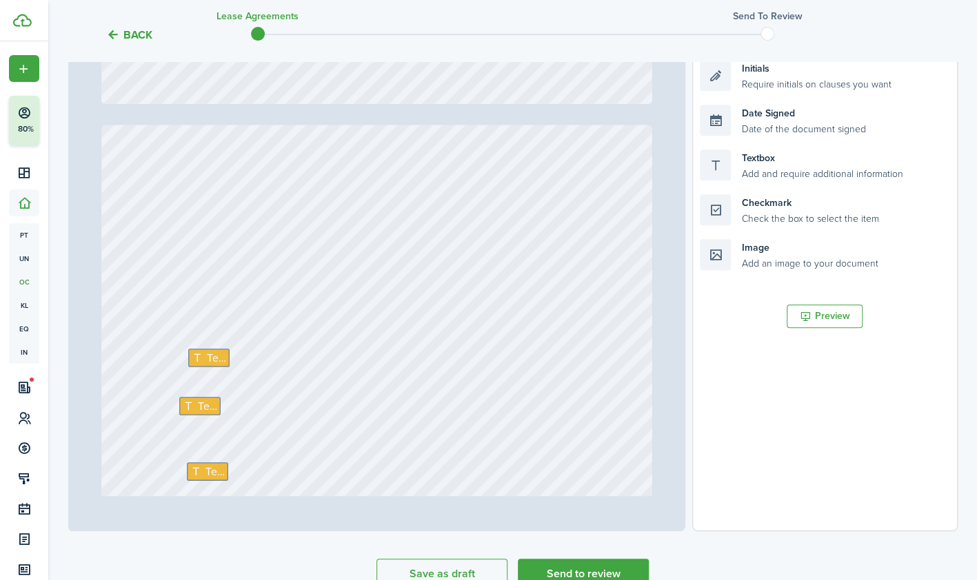
scroll to position [316, 0]
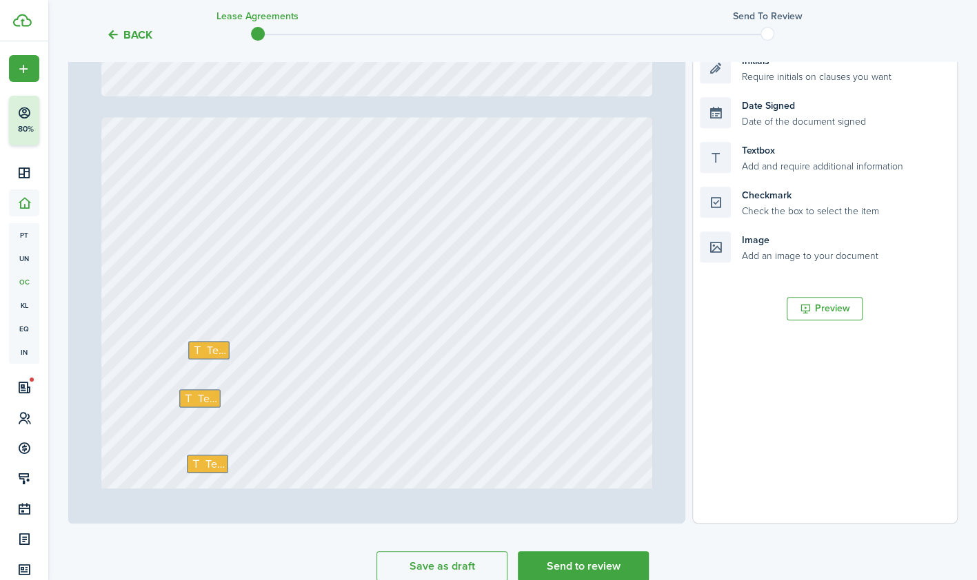
type input "21"
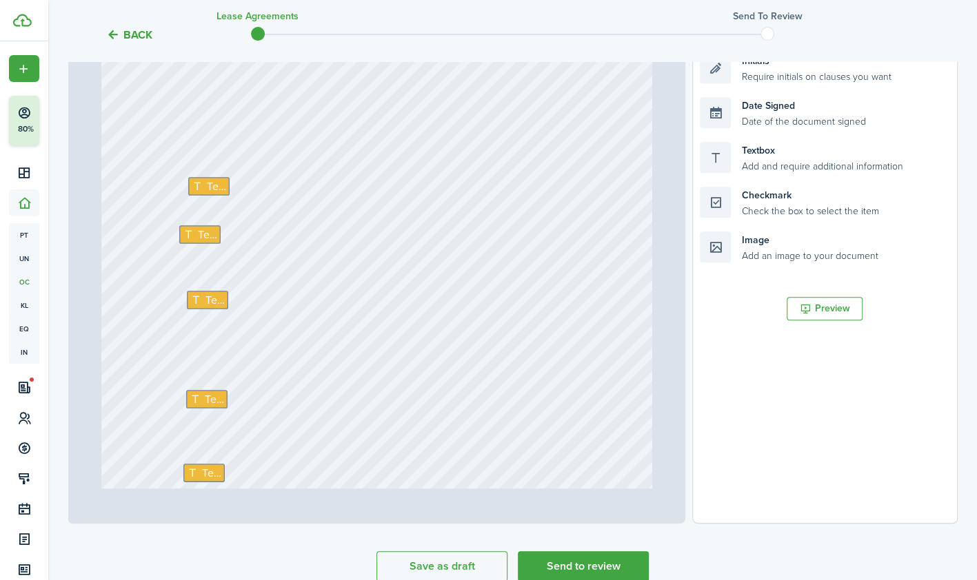
scroll to position [15004, 0]
click at [207, 179] on span "Text" at bounding box center [216, 185] width 19 height 17
click at [198, 228] on span "Text" at bounding box center [207, 233] width 19 height 17
click at [205, 296] on span "Text" at bounding box center [214, 299] width 19 height 17
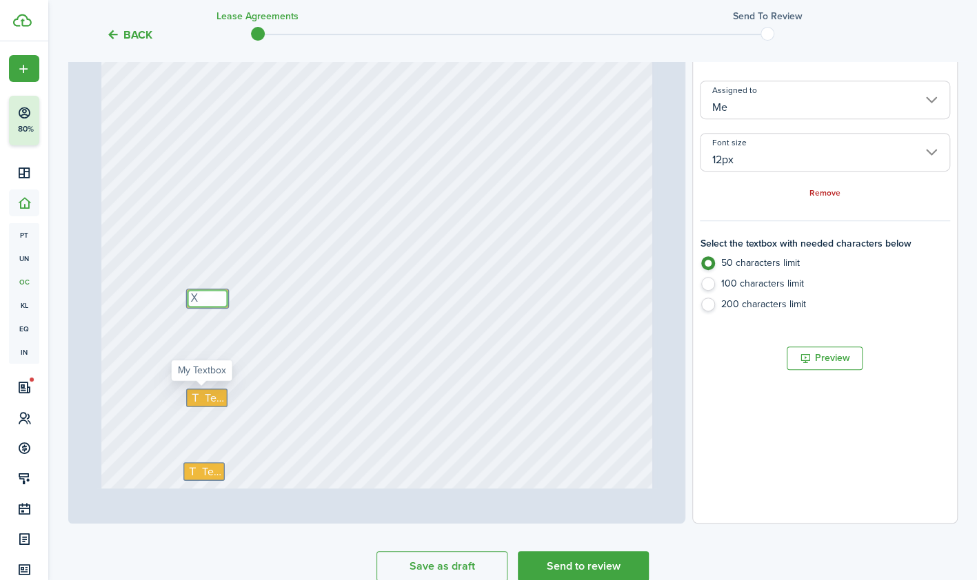
type textarea "X"
click at [204, 395] on span "Text" at bounding box center [213, 398] width 19 height 17
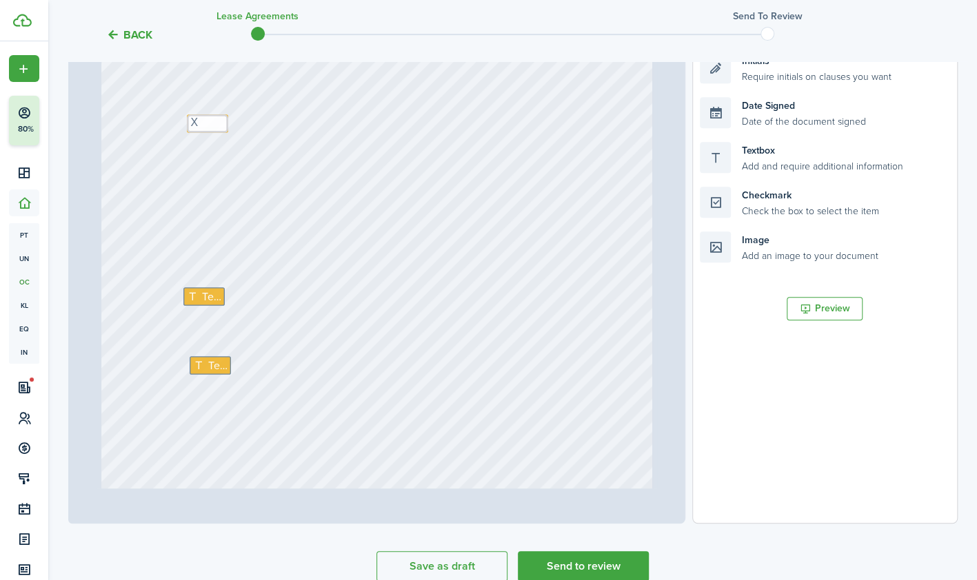
scroll to position [15271, 0]
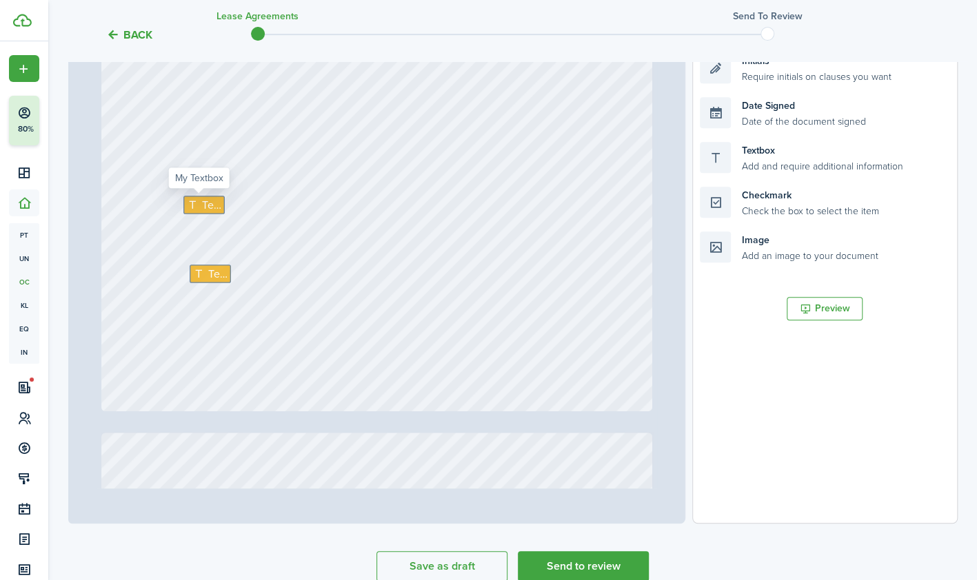
click at [205, 200] on span "Text" at bounding box center [211, 205] width 19 height 17
click at [208, 272] on span "Text" at bounding box center [217, 274] width 19 height 17
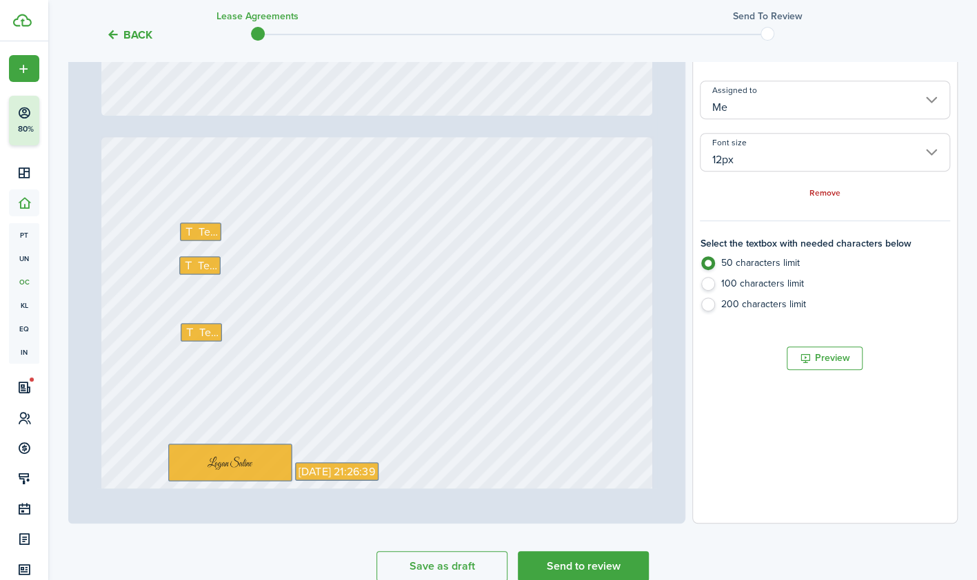
scroll to position [15574, 0]
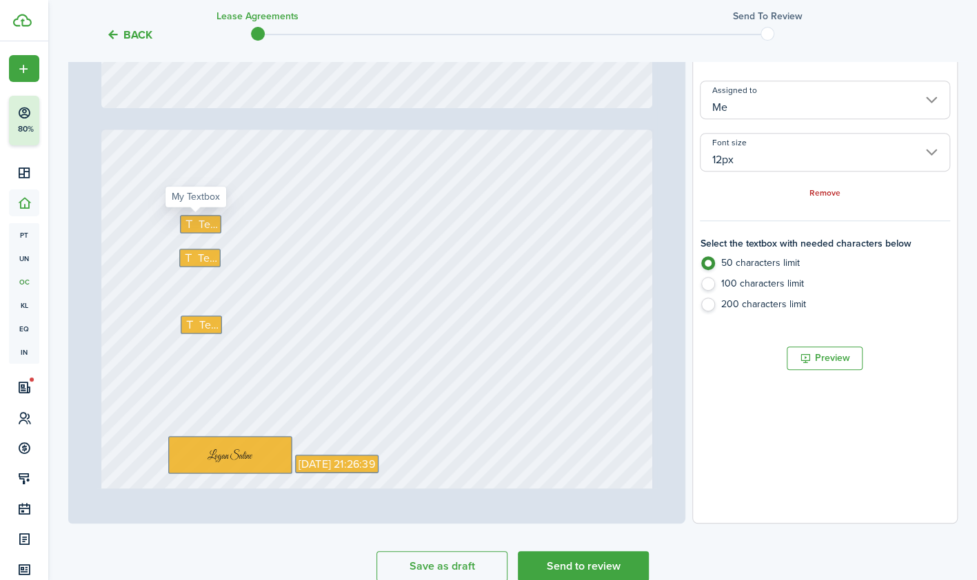
type textarea "X"
click at [203, 228] on span "Text" at bounding box center [208, 224] width 19 height 17
click at [199, 225] on span "Text" at bounding box center [208, 224] width 19 height 17
type textarea "X"
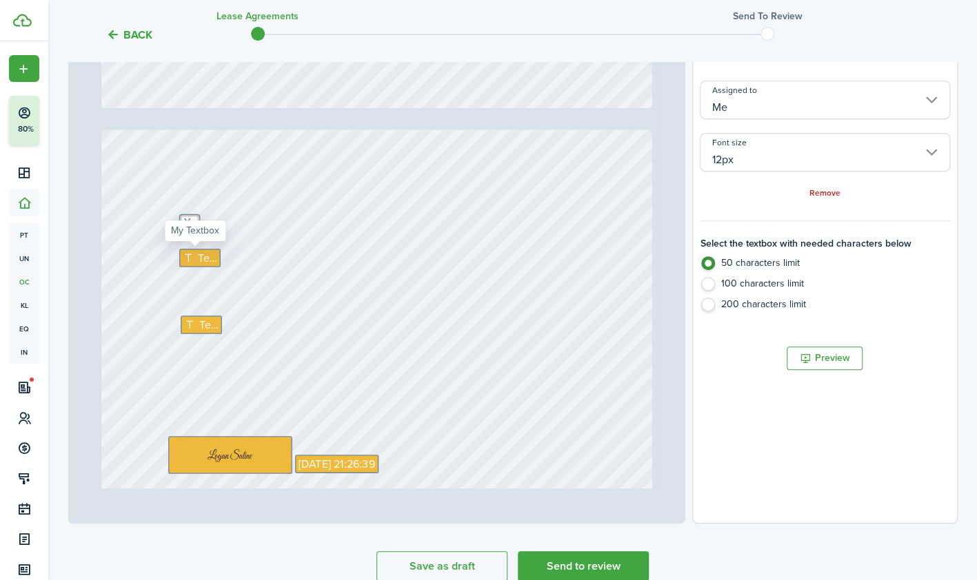
click at [198, 254] on span "Text" at bounding box center [207, 258] width 19 height 17
type textarea "X"
click at [199, 323] on span "Text" at bounding box center [208, 324] width 19 height 17
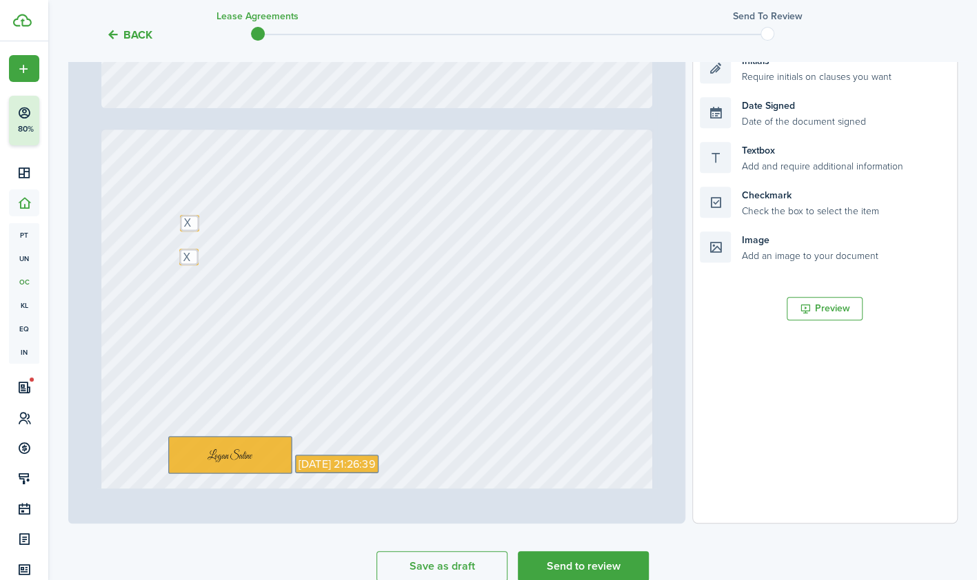
click at [510, 232] on div "Text X Signature Date Signed Text X [DATE] 21:26:39" at bounding box center [377, 493] width 552 height 727
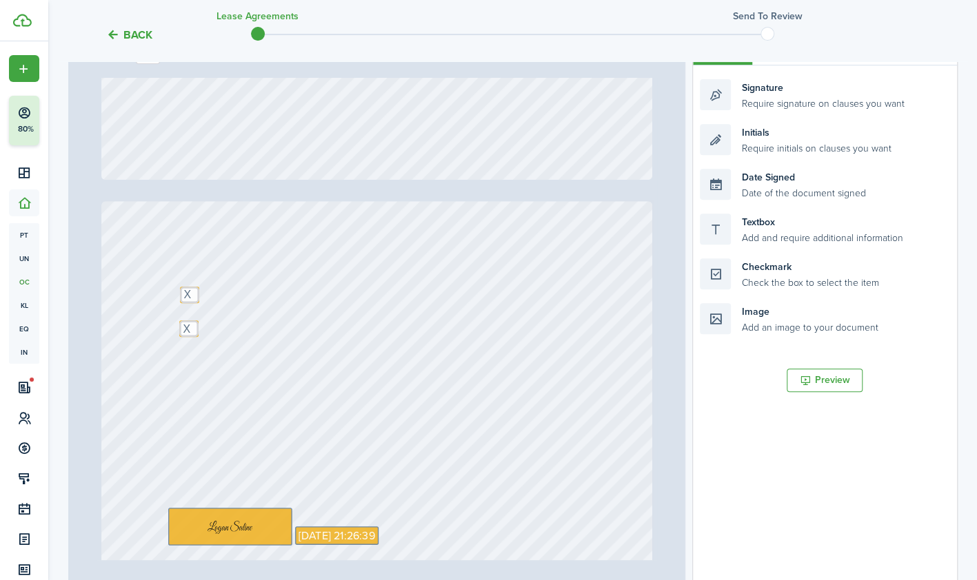
scroll to position [242, 0]
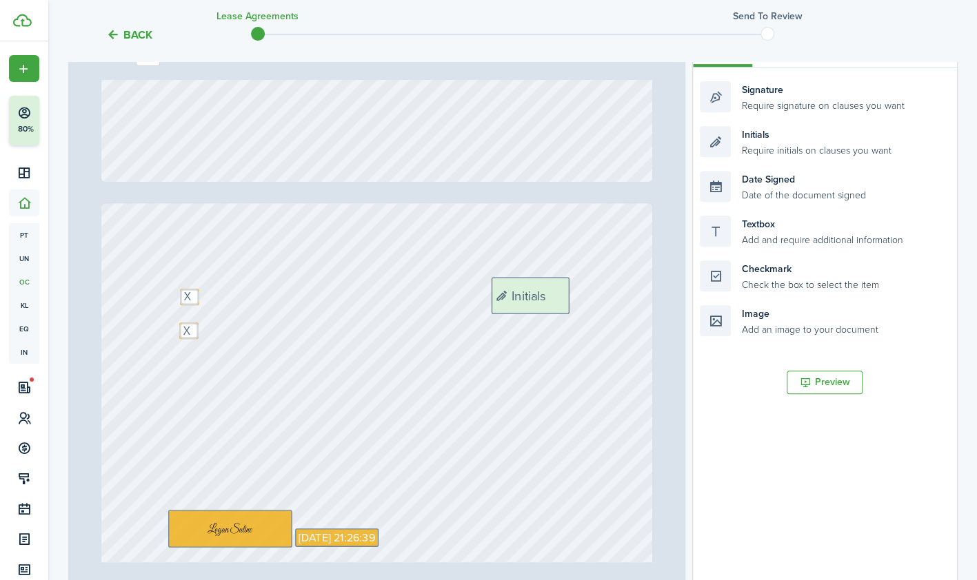
drag, startPoint x: 787, startPoint y: 150, endPoint x: 578, endPoint y: 301, distance: 257.9
click at [578, 301] on div "Page 21 of 22 50% 75% 100% 150% 200% Fit Text X Text X Text X Signature Date Si…" at bounding box center [512, 312] width 889 height 572
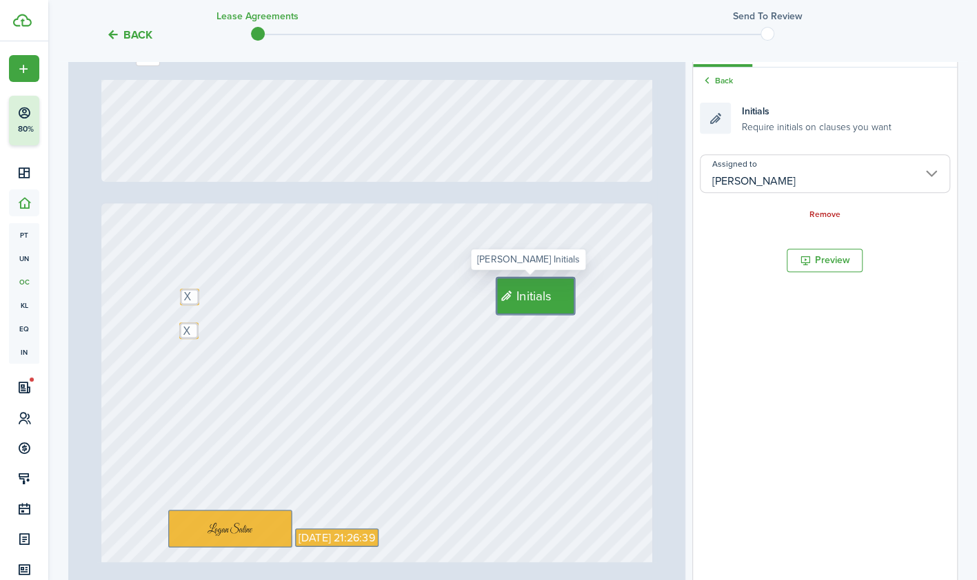
click at [501, 355] on div "Text X Signature Date Signed Text X [DATE] 21:26:39 Initials" at bounding box center [377, 566] width 552 height 727
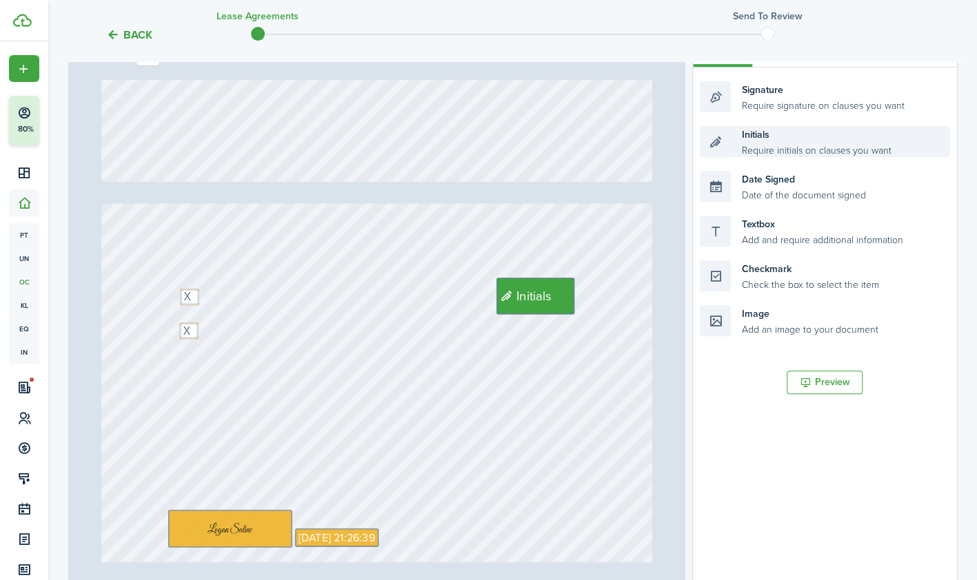
click at [754, 145] on div "Initials Require initials on clauses you want" at bounding box center [825, 141] width 250 height 31
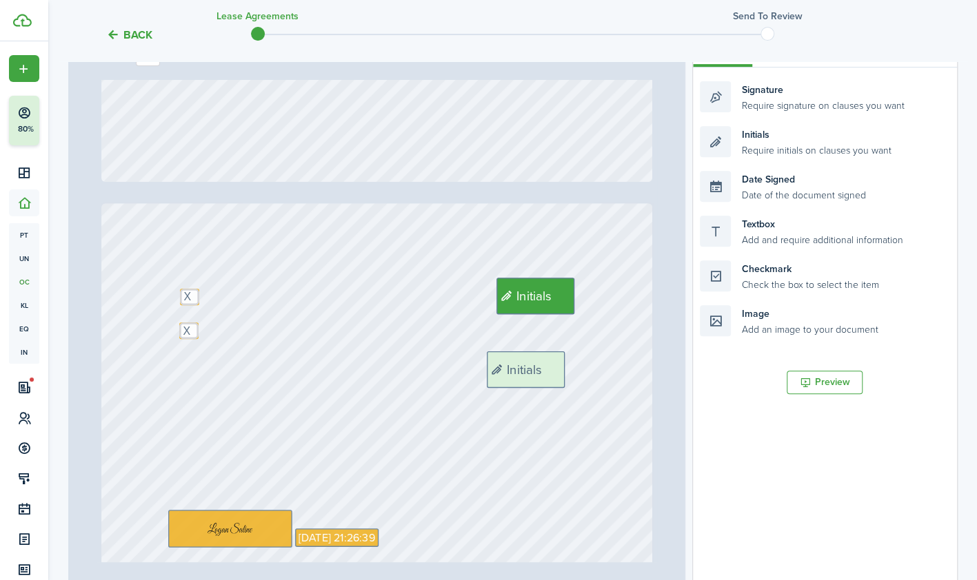
drag, startPoint x: 788, startPoint y: 141, endPoint x: 574, endPoint y: 366, distance: 310.1
click at [574, 366] on div "Page 21 of 22 50% 75% 100% 150% 200% Fit Text X Text X Text X Signature Date Si…" at bounding box center [512, 312] width 889 height 572
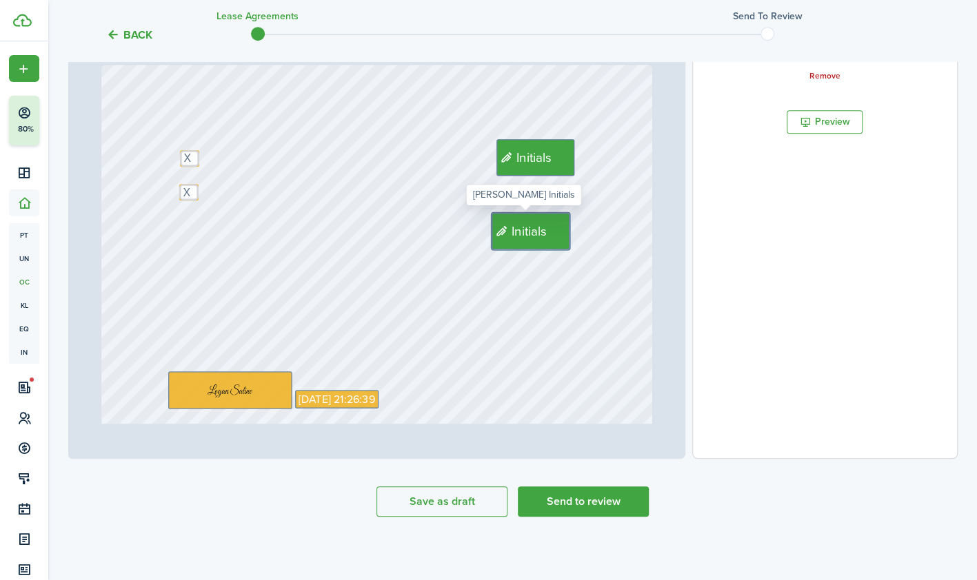
scroll to position [382, 0]
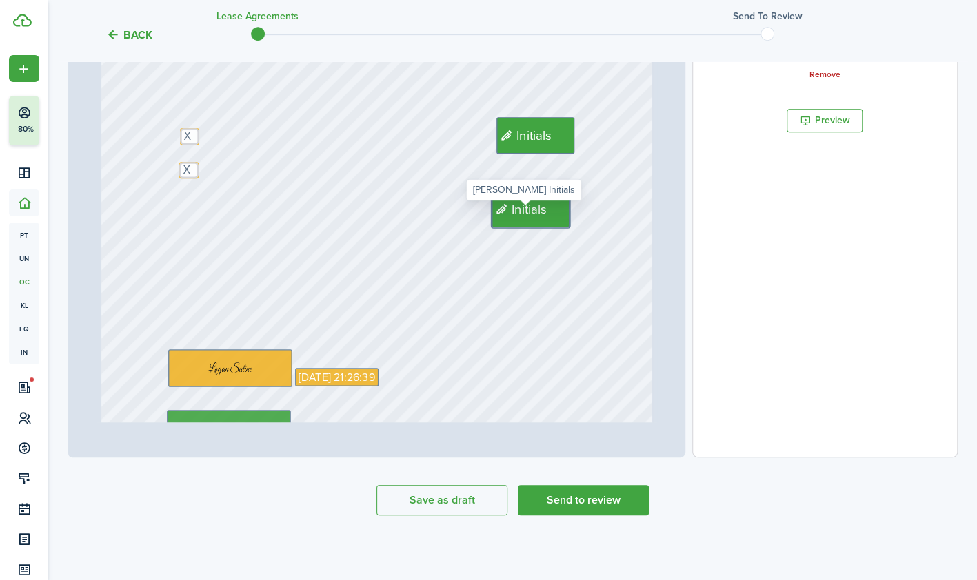
type input "22"
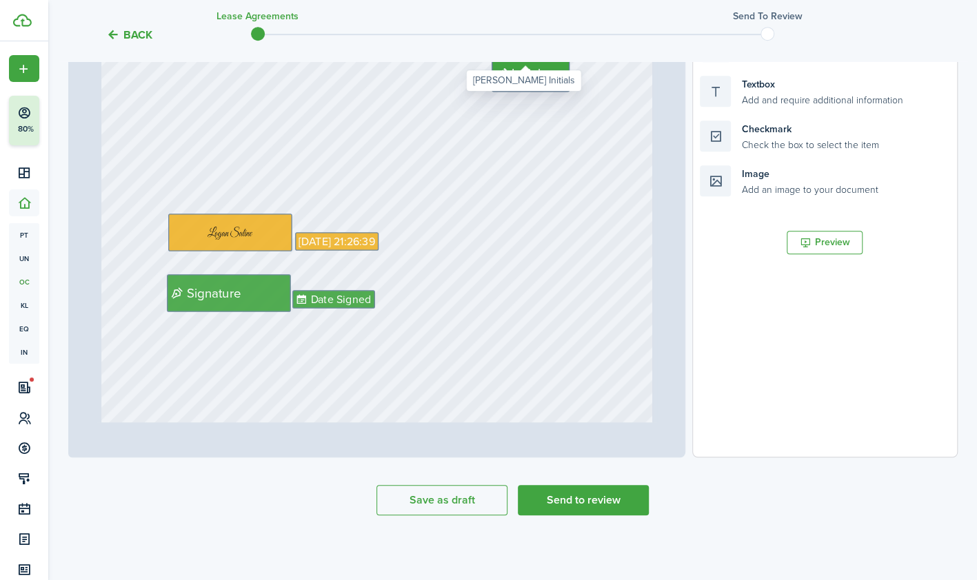
scroll to position [15758, 0]
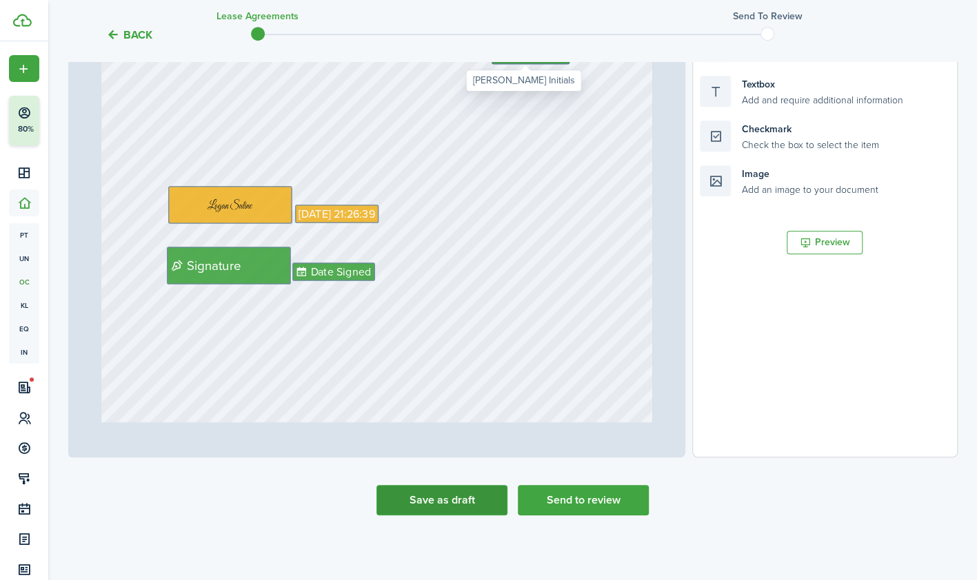
click at [434, 499] on button "Save as draft" at bounding box center [441, 500] width 131 height 30
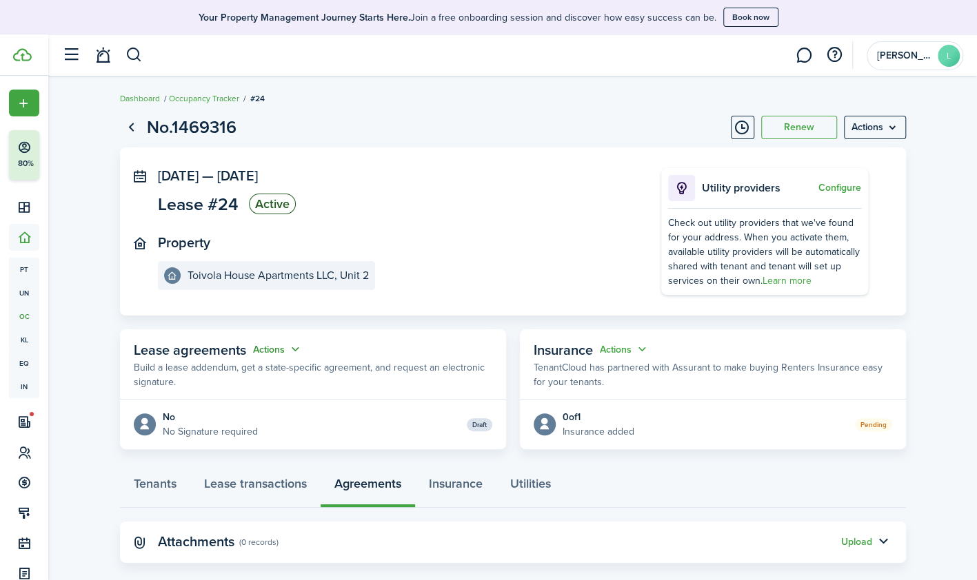
click at [296, 347] on button "Actions" at bounding box center [278, 350] width 50 height 16
click at [255, 366] on link "Edit" at bounding box center [243, 376] width 121 height 24
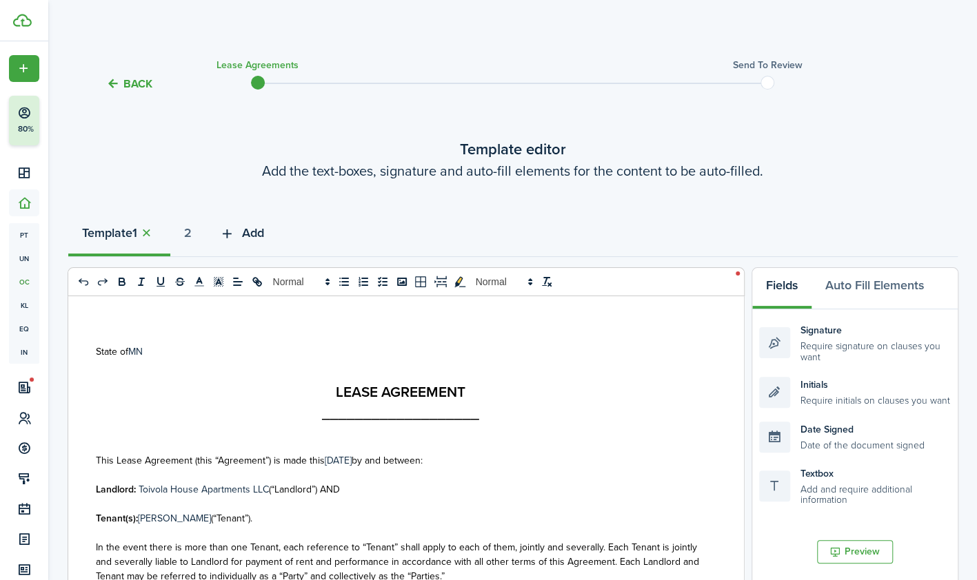
click at [235, 230] on icon "button" at bounding box center [227, 233] width 16 height 15
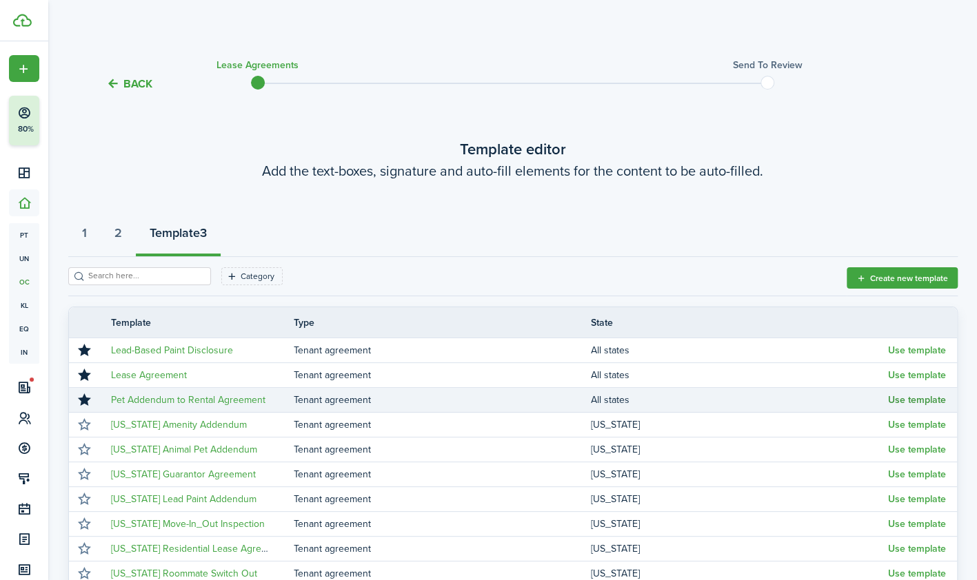
click at [927, 398] on button "Use template" at bounding box center [917, 400] width 58 height 11
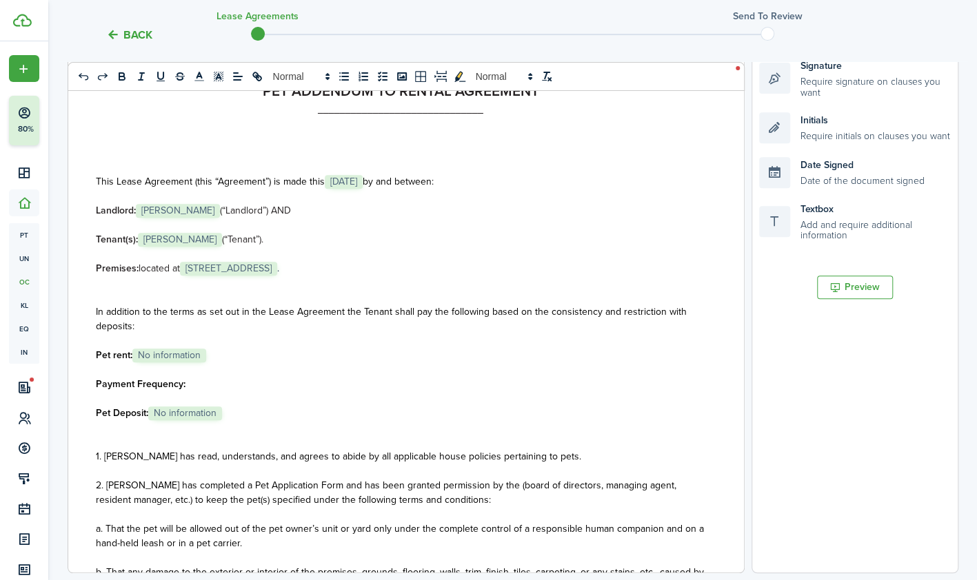
scroll to position [268, 0]
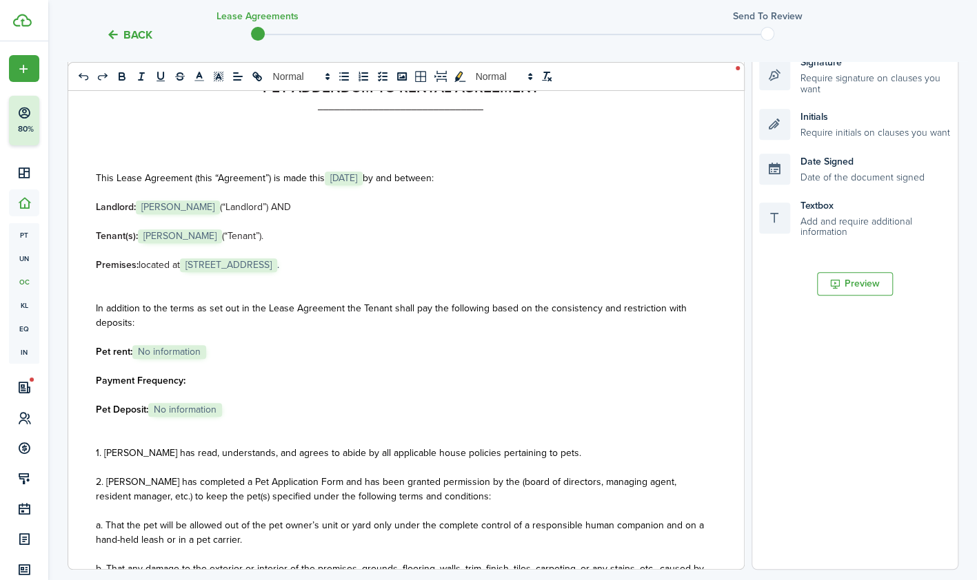
select select "fit"
click at [167, 207] on span "[PERSON_NAME]" at bounding box center [178, 208] width 84 height 14
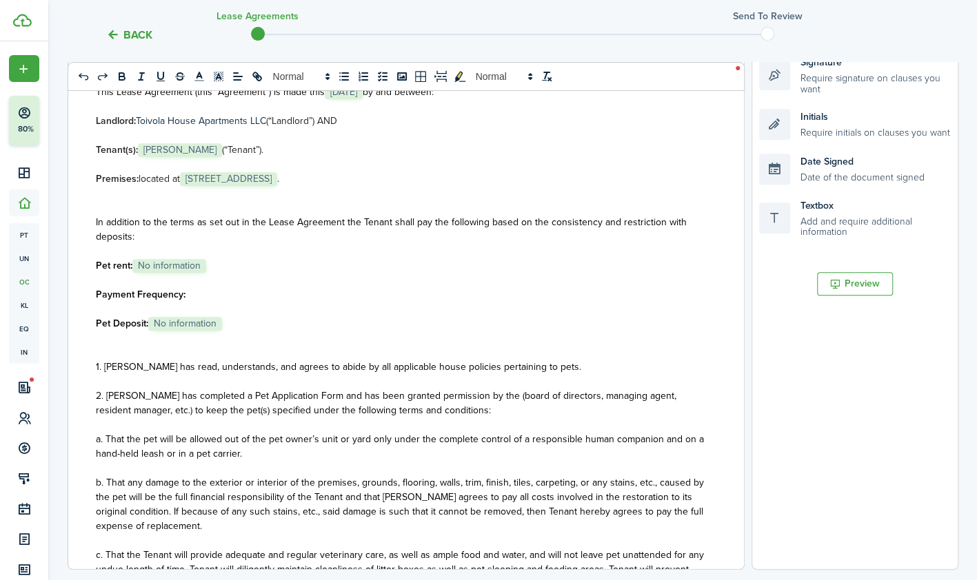
scroll to position [88, 0]
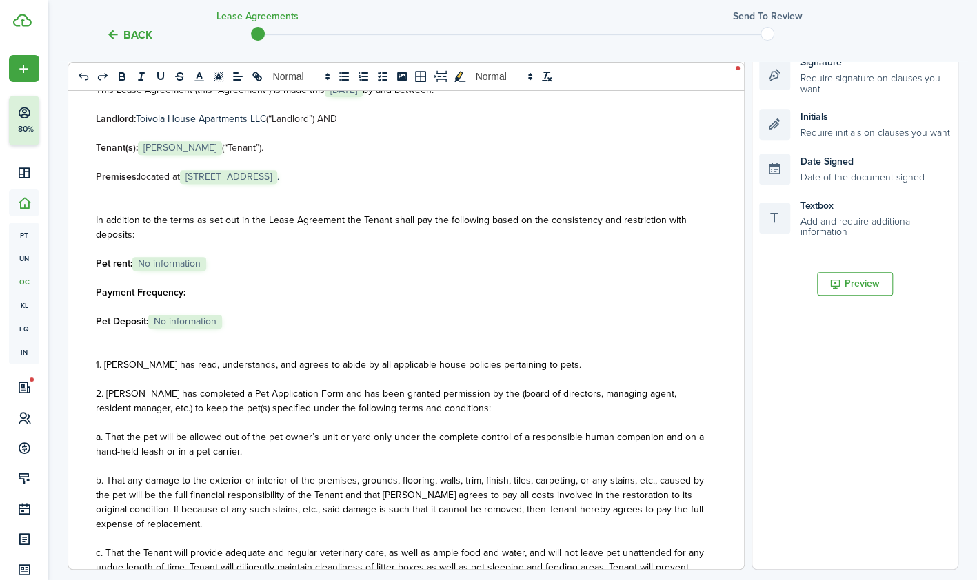
click at [157, 259] on span "No information" at bounding box center [169, 264] width 74 height 14
click at [178, 317] on span "No information" at bounding box center [185, 322] width 74 height 14
drag, startPoint x: 147, startPoint y: 319, endPoint x: 273, endPoint y: 288, distance: 129.8
click at [148, 317] on p "Pet Deposit: ﻿$0﻿" at bounding box center [401, 321] width 610 height 14
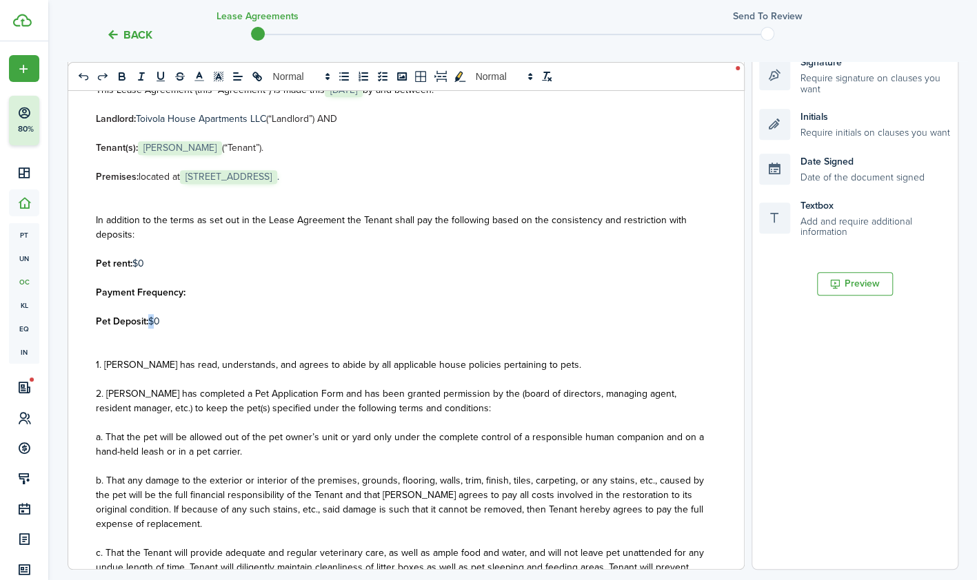
click at [148, 319] on p "Pet Deposit: ﻿$0﻿" at bounding box center [401, 321] width 610 height 14
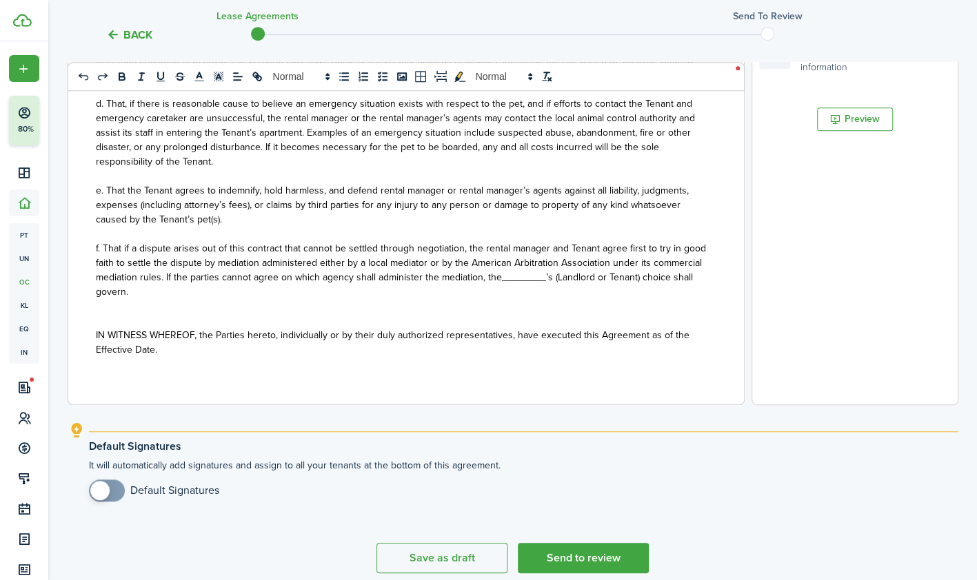
scroll to position [491, 0]
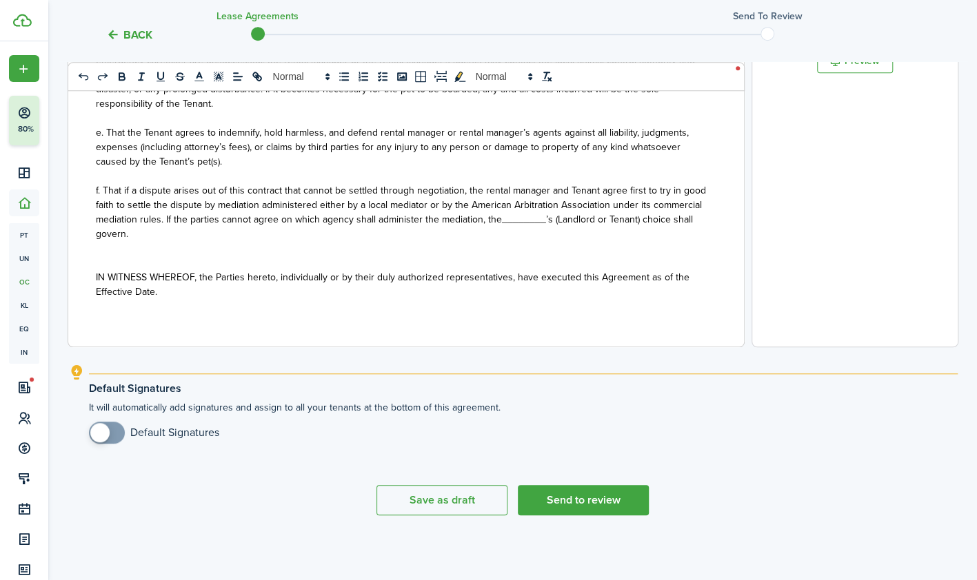
checkbox input "true"
click at [107, 425] on span at bounding box center [107, 433] width 14 height 22
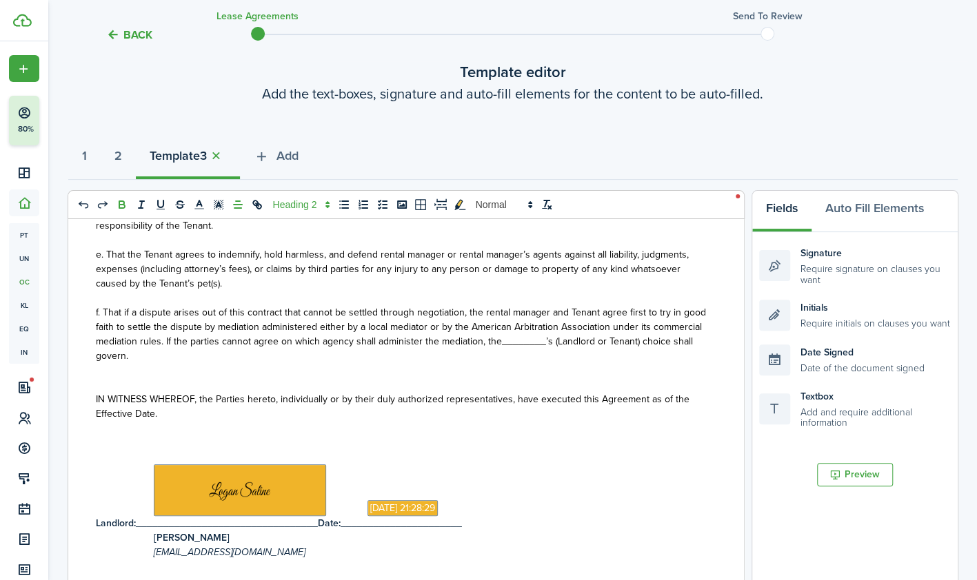
scroll to position [85, 0]
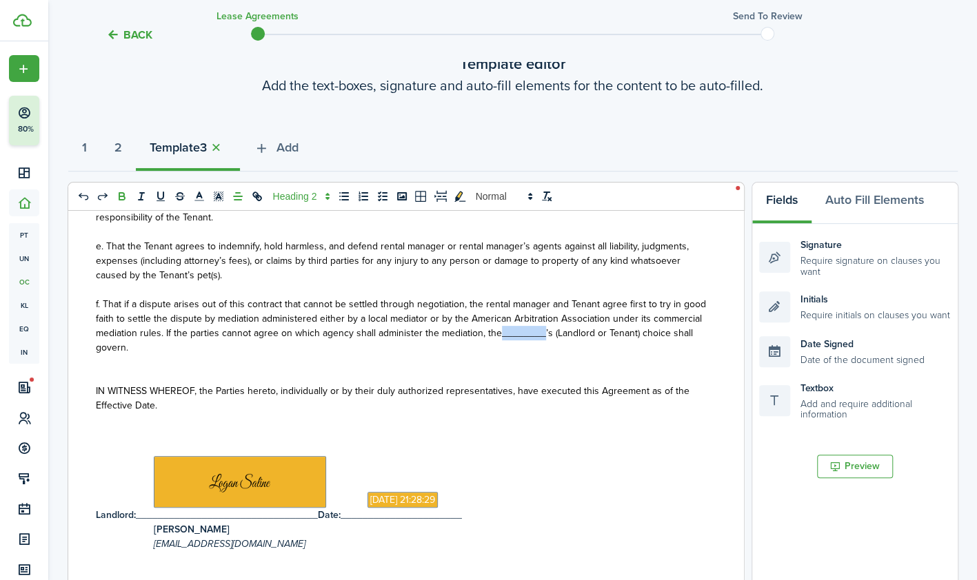
drag, startPoint x: 592, startPoint y: 332, endPoint x: 549, endPoint y: 338, distance: 43.2
click at [549, 338] on span "f. That if a dispute arises out of this contract that cannot be settled through…" at bounding box center [401, 326] width 610 height 58
drag, startPoint x: 680, startPoint y: 330, endPoint x: 597, endPoint y: 327, distance: 82.8
click at [597, 327] on span "f. That if a dispute arises out of this contract that cannot be settled through…" at bounding box center [401, 326] width 610 height 58
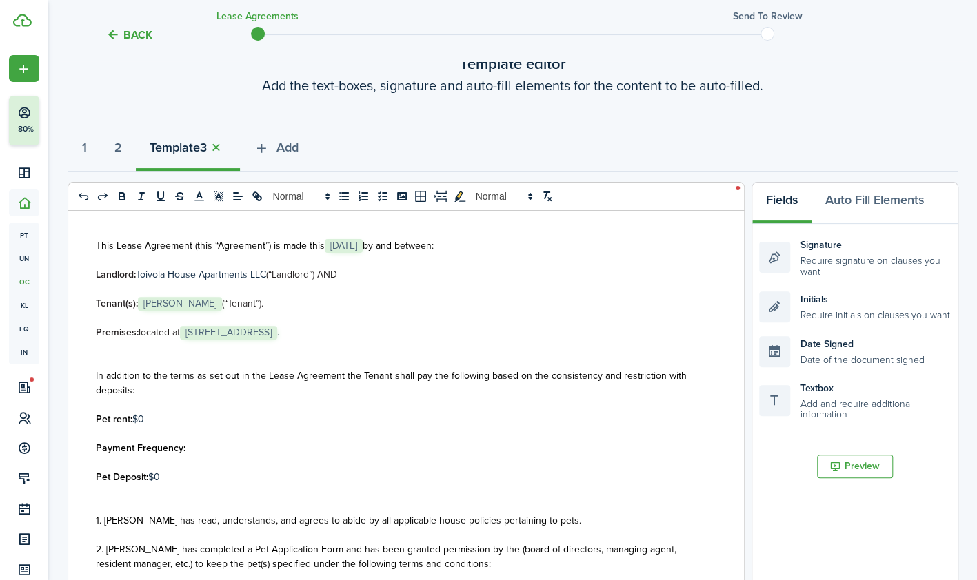
scroll to position [125, 0]
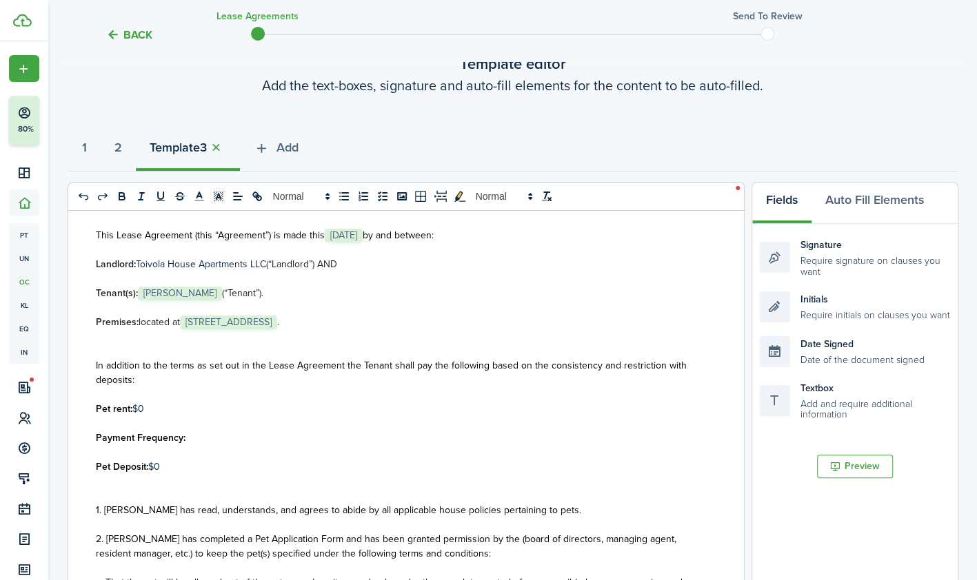
click at [148, 407] on p "Pet rent: $0" at bounding box center [401, 409] width 610 height 14
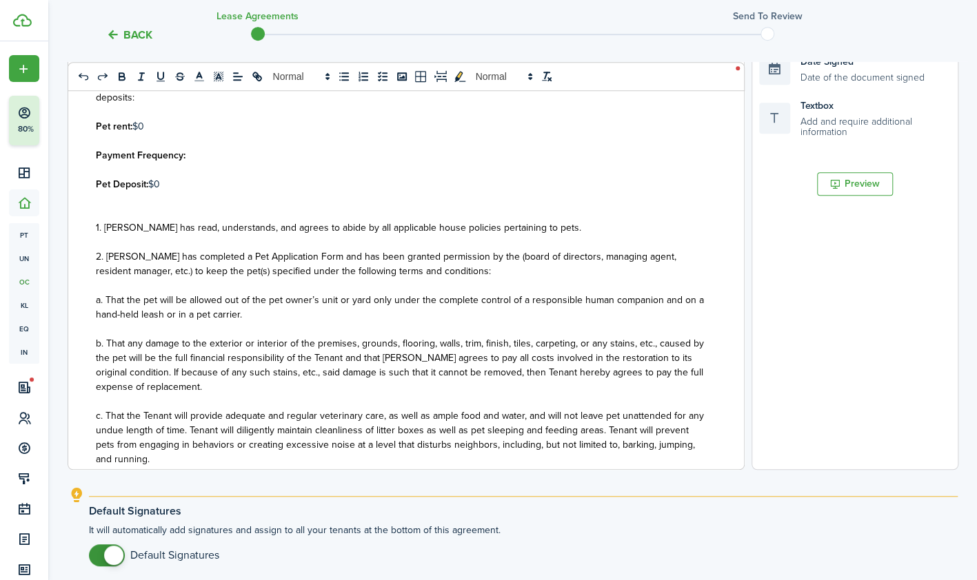
scroll to position [491, 0]
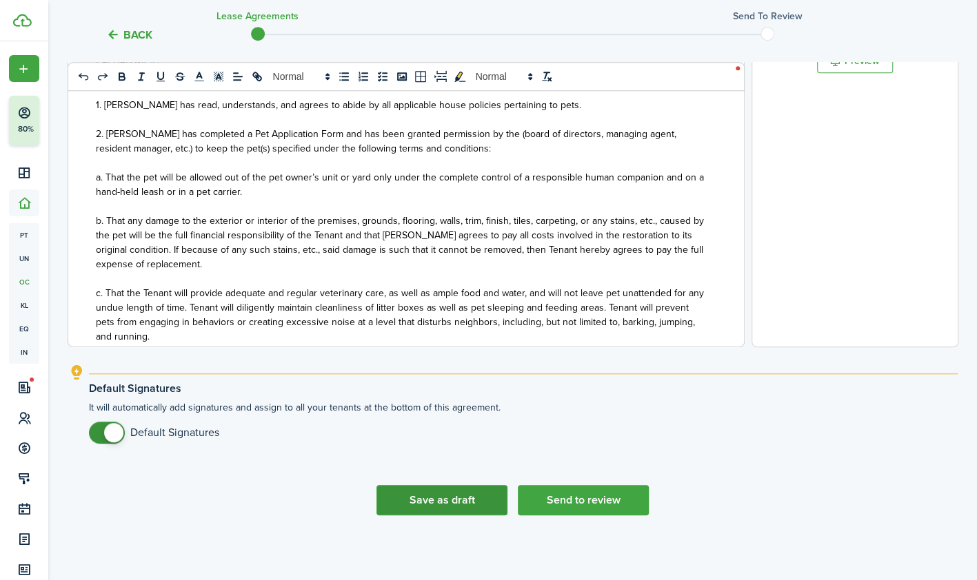
click at [444, 502] on button "Save as draft" at bounding box center [441, 500] width 131 height 30
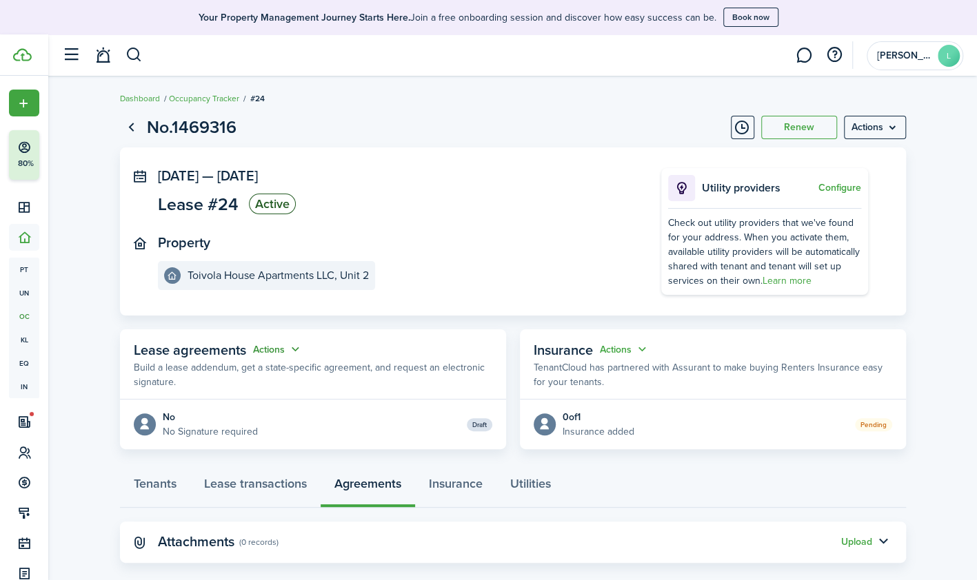
click at [274, 349] on button "Actions" at bounding box center [278, 350] width 50 height 16
click at [217, 377] on link "Edit" at bounding box center [243, 376] width 121 height 24
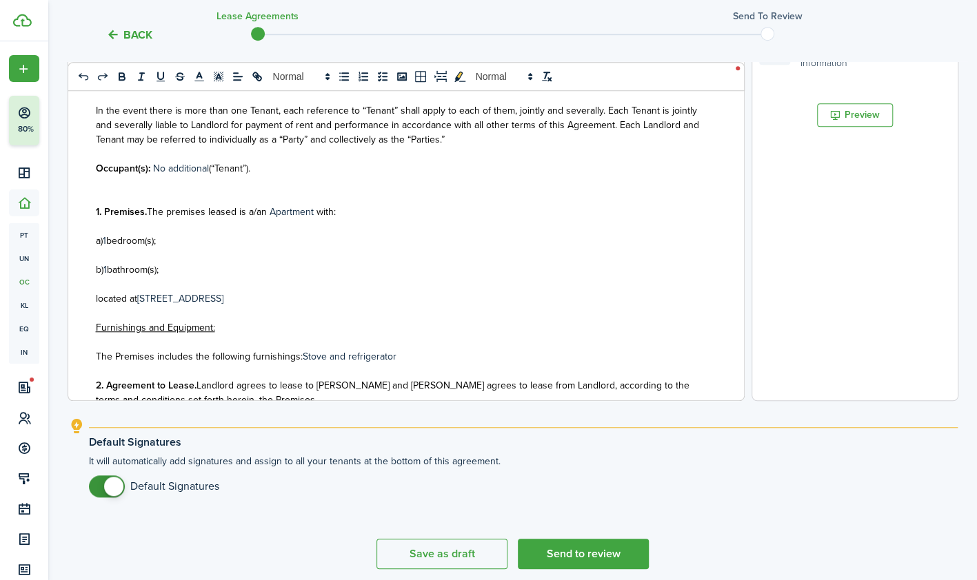
scroll to position [438, 0]
select select "fit"
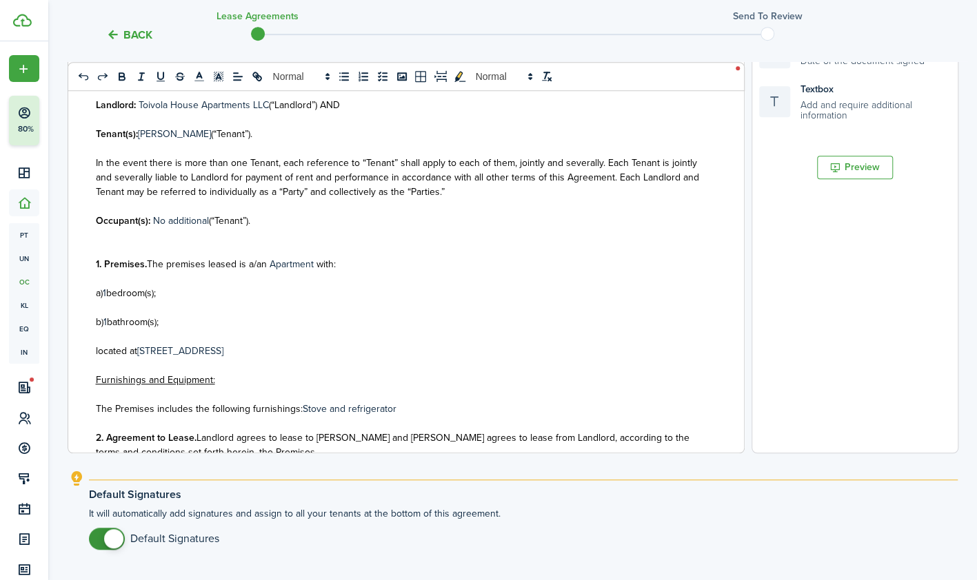
scroll to position [491, 0]
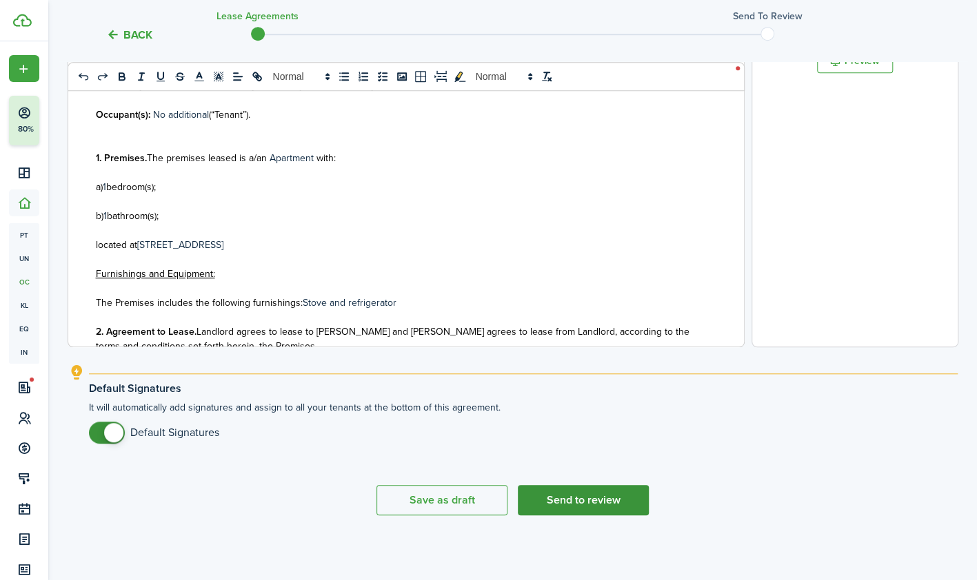
click at [585, 494] on button "Send to review" at bounding box center [583, 500] width 131 height 30
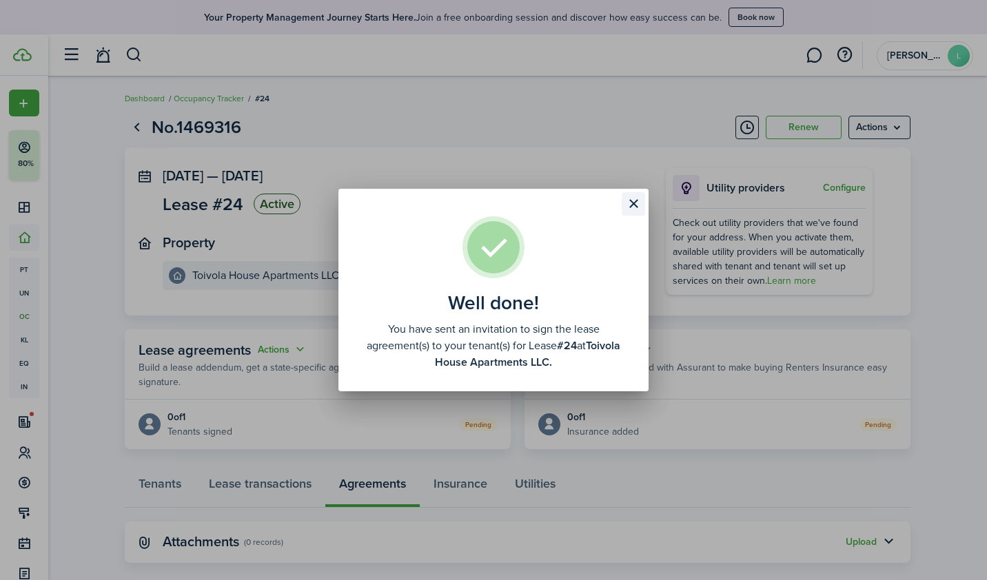
click at [636, 209] on button "Close modal" at bounding box center [633, 203] width 23 height 23
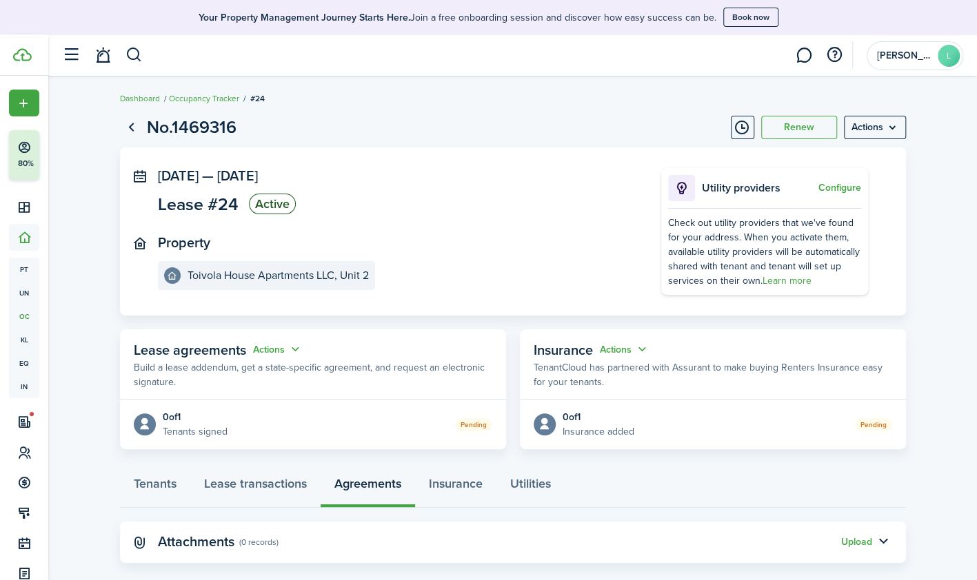
scroll to position [20, 0]
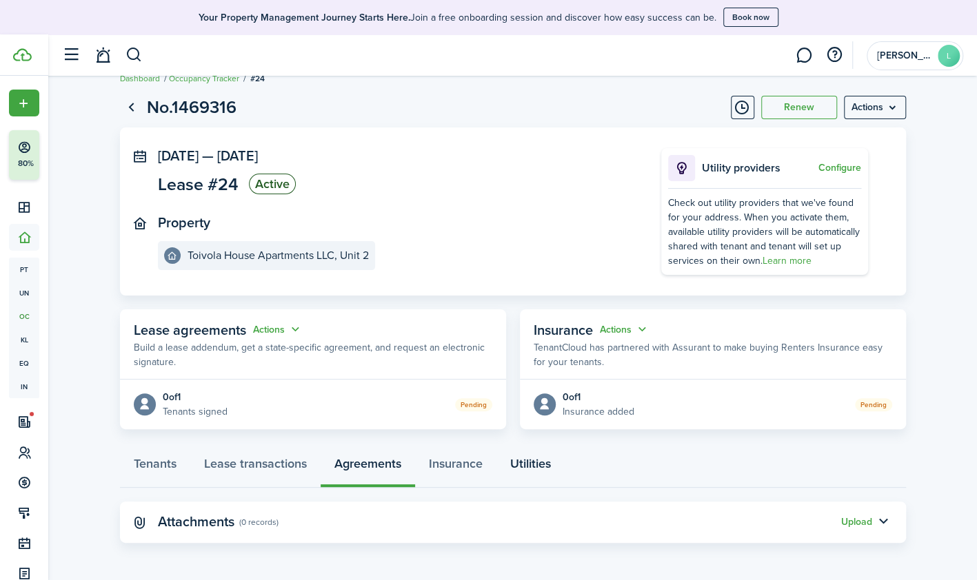
click at [541, 460] on link "Utilities" at bounding box center [530, 467] width 68 height 41
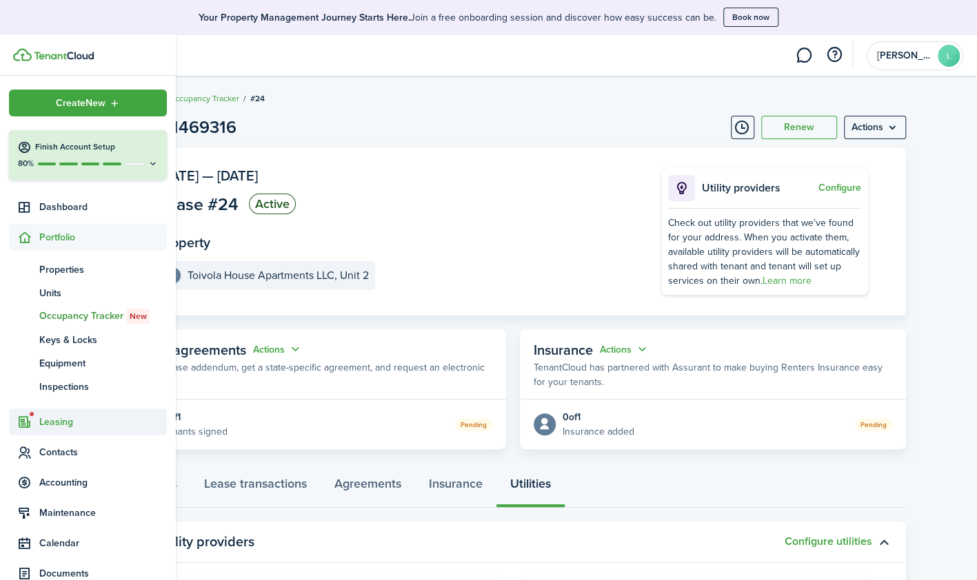
click at [59, 419] on span "Leasing" at bounding box center [103, 422] width 128 height 14
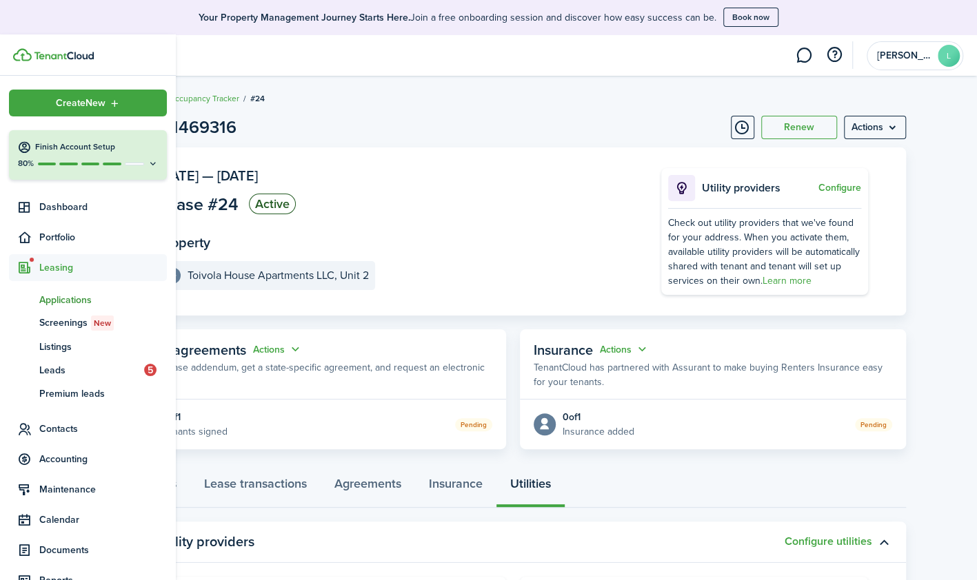
click at [83, 298] on span "Applications" at bounding box center [103, 300] width 128 height 14
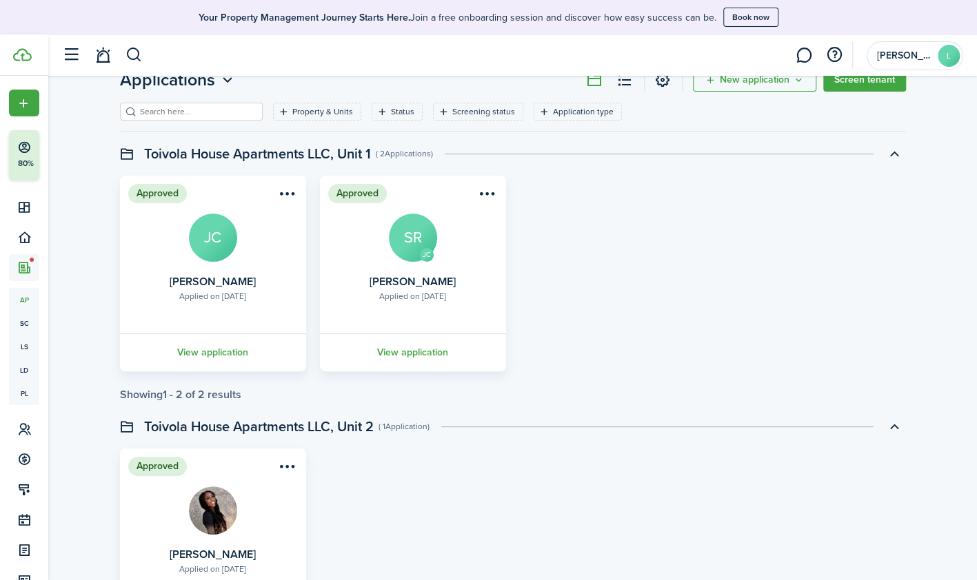
scroll to position [69, 0]
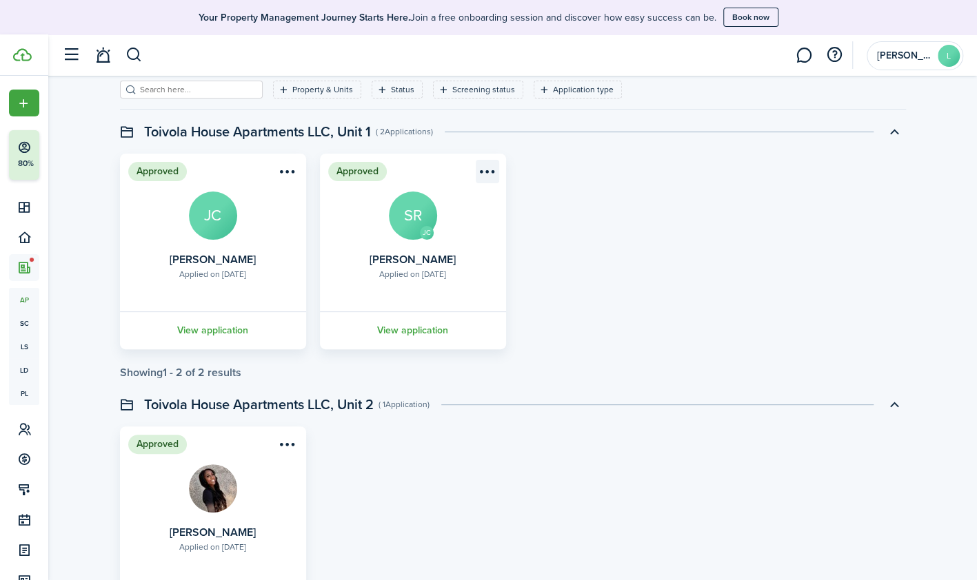
click at [489, 170] on menu-btn-icon "Open menu" at bounding box center [487, 171] width 23 height 23
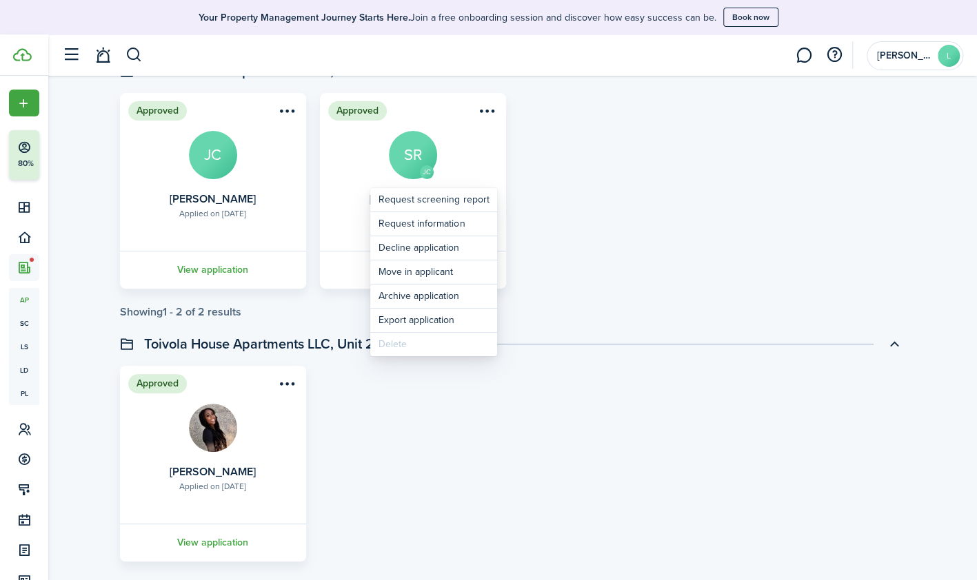
scroll to position [207, 0]
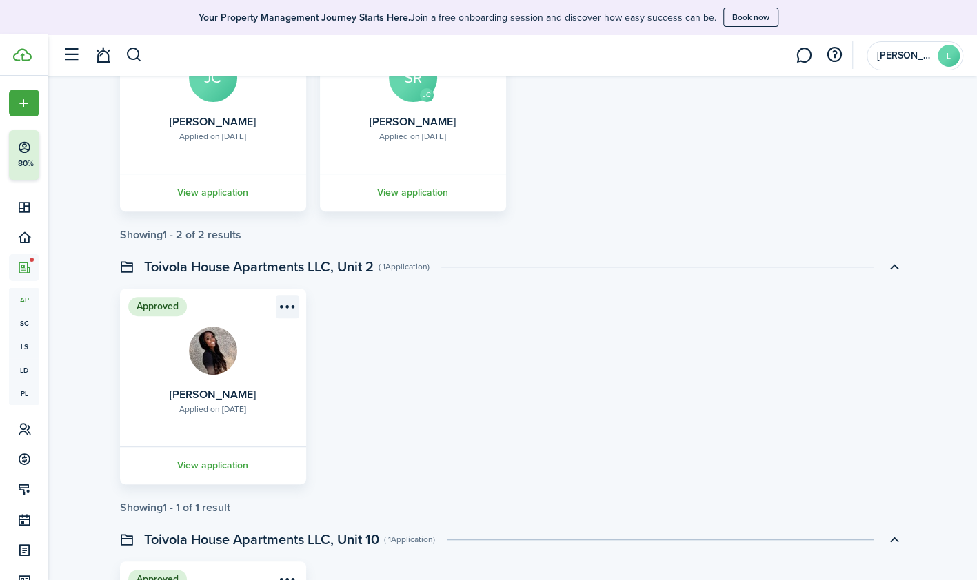
click at [285, 305] on menu-btn-icon "Open menu" at bounding box center [287, 306] width 23 height 23
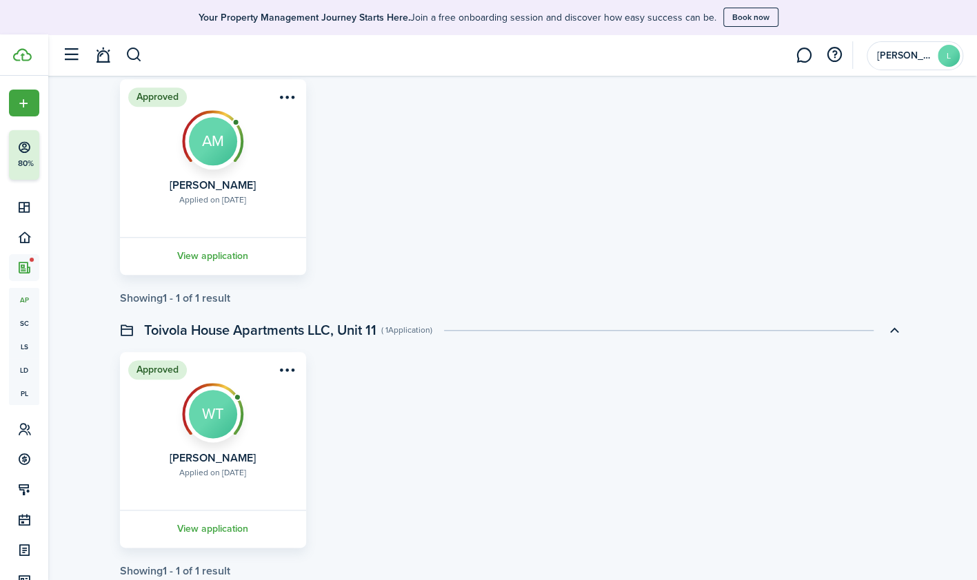
scroll to position [827, 0]
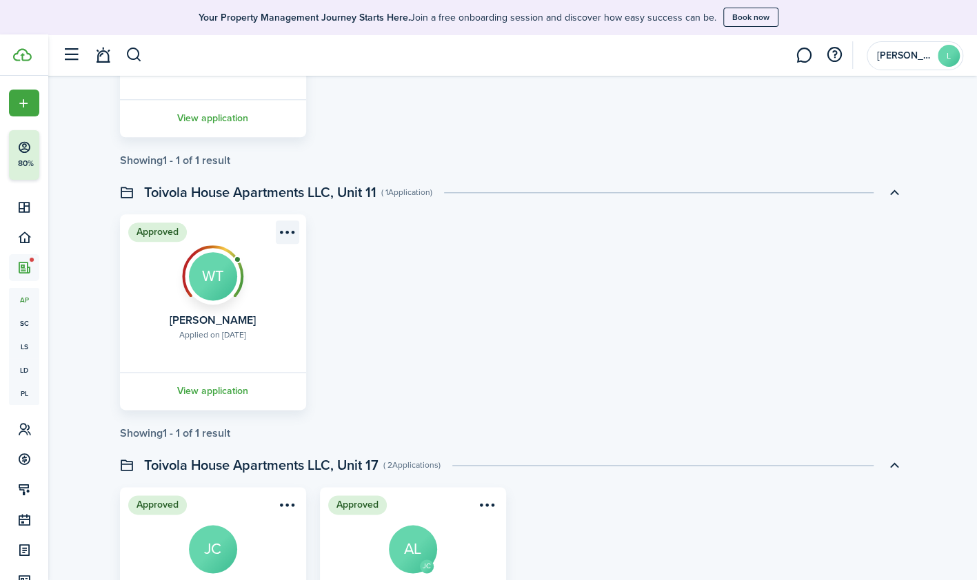
click at [285, 230] on menu-btn-icon "Open menu" at bounding box center [287, 232] width 23 height 23
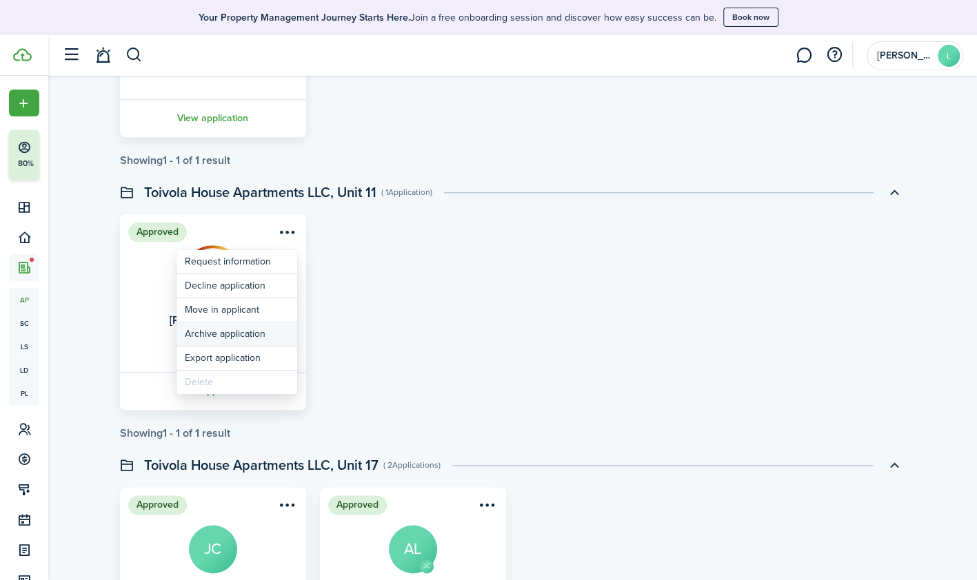
click at [230, 334] on button "Archive application" at bounding box center [236, 334] width 121 height 23
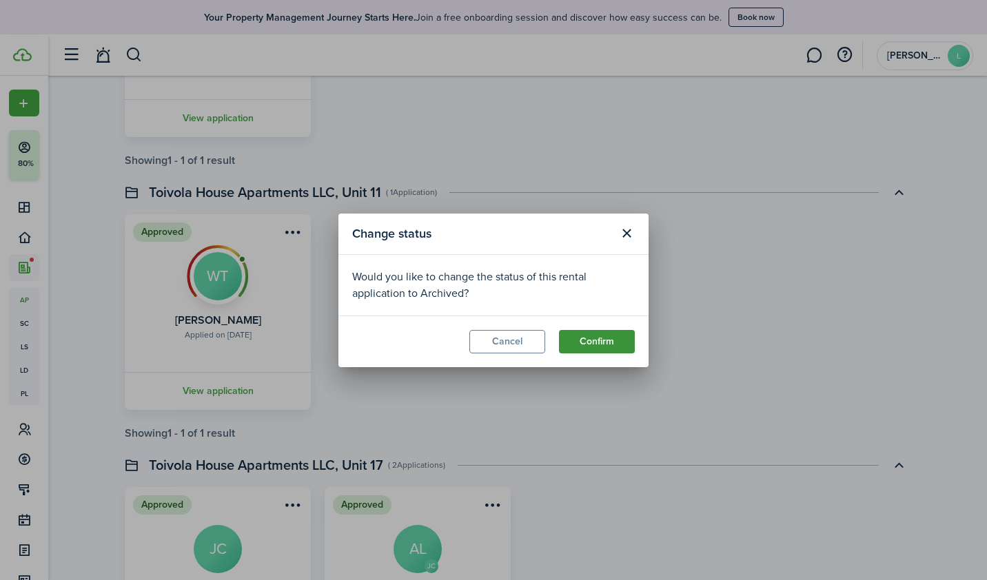
click at [597, 343] on button "Confirm" at bounding box center [597, 341] width 76 height 23
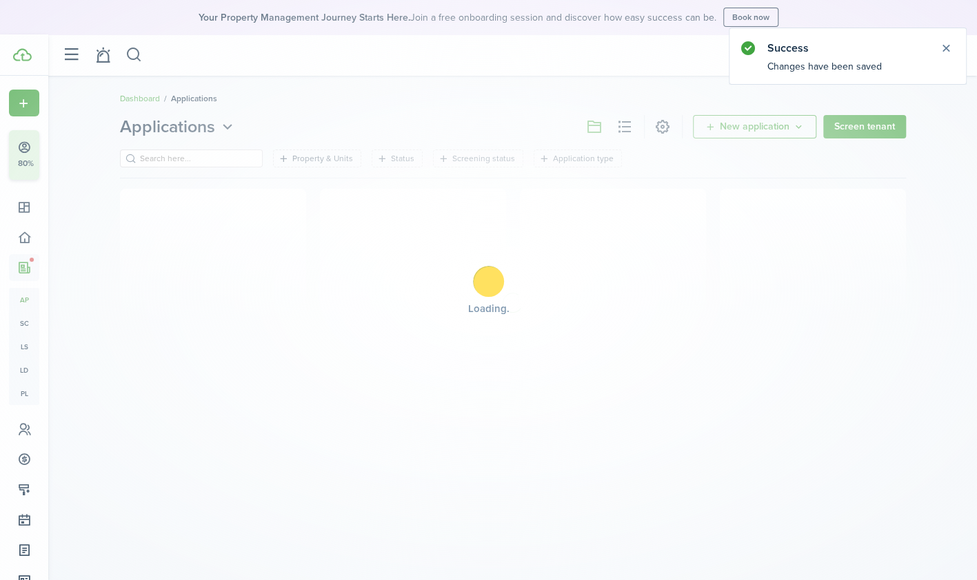
scroll to position [0, 0]
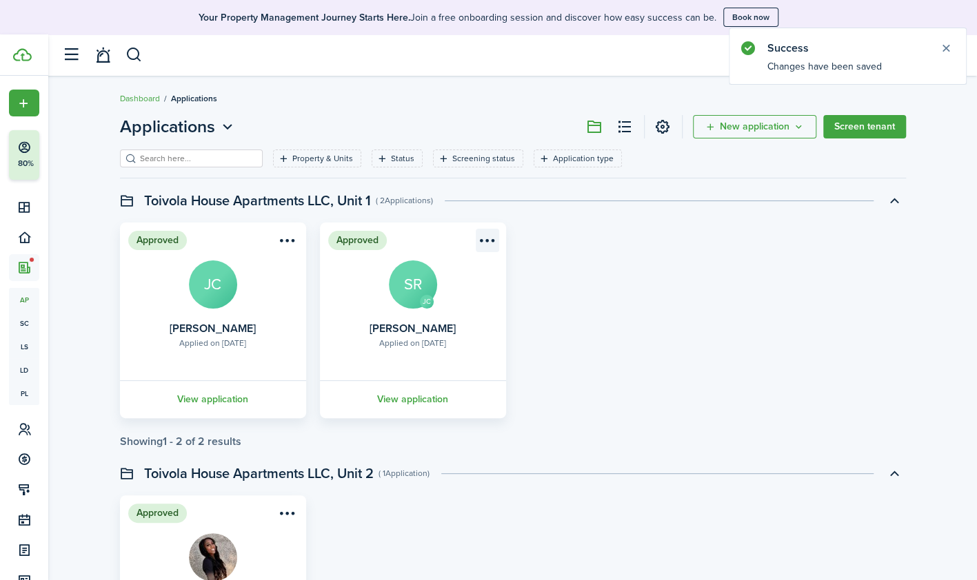
click at [489, 233] on menu-btn-icon "Open menu" at bounding box center [487, 240] width 23 height 23
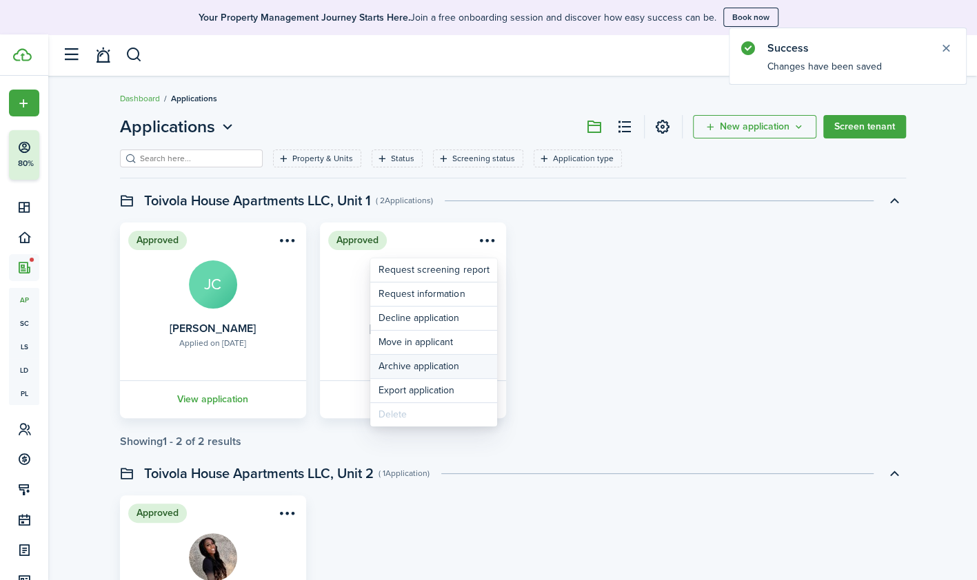
click at [422, 365] on button "Archive application" at bounding box center [433, 366] width 127 height 23
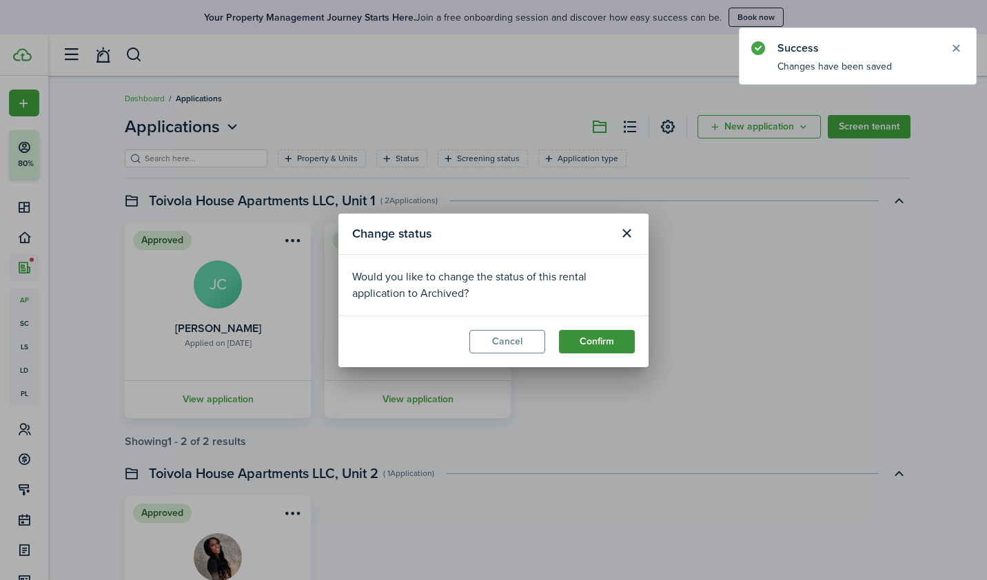
click at [579, 339] on button "Confirm" at bounding box center [597, 341] width 76 height 23
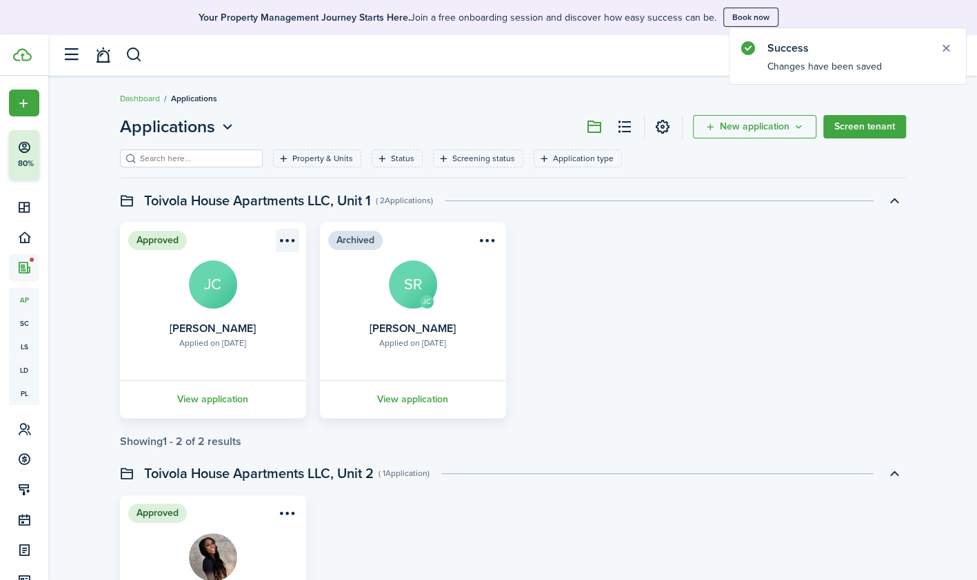
click at [288, 241] on menu-btn-icon "Open menu" at bounding box center [287, 240] width 23 height 23
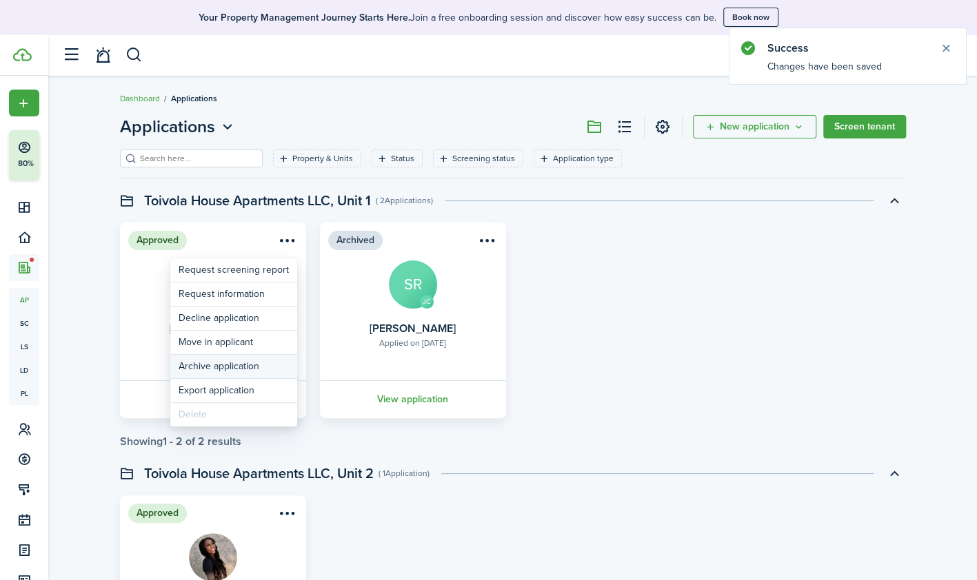
click at [236, 365] on button "Archive application" at bounding box center [233, 366] width 127 height 23
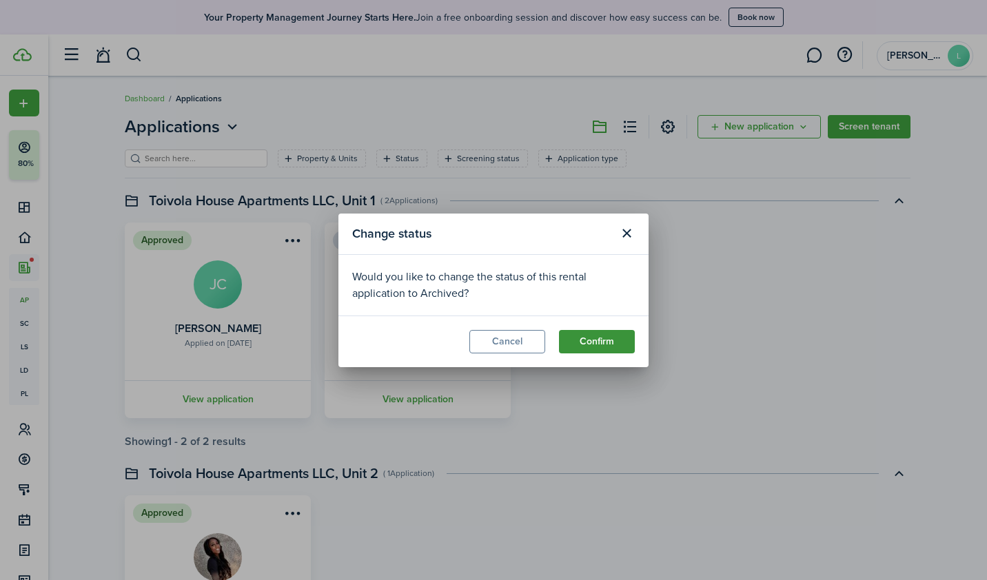
click at [598, 343] on button "Confirm" at bounding box center [597, 341] width 76 height 23
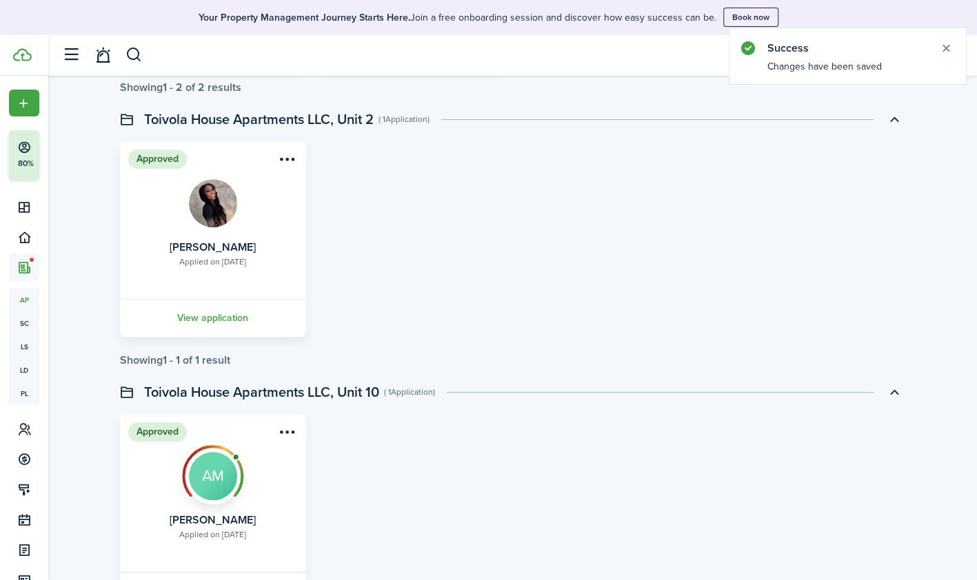
scroll to position [276, 0]
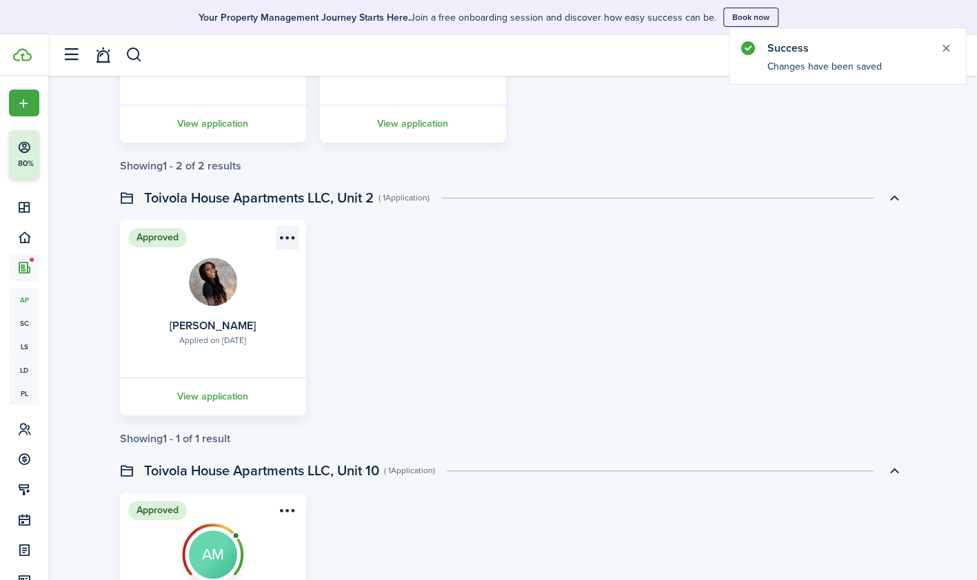
click at [288, 230] on menu-btn-icon "Open menu" at bounding box center [287, 237] width 23 height 23
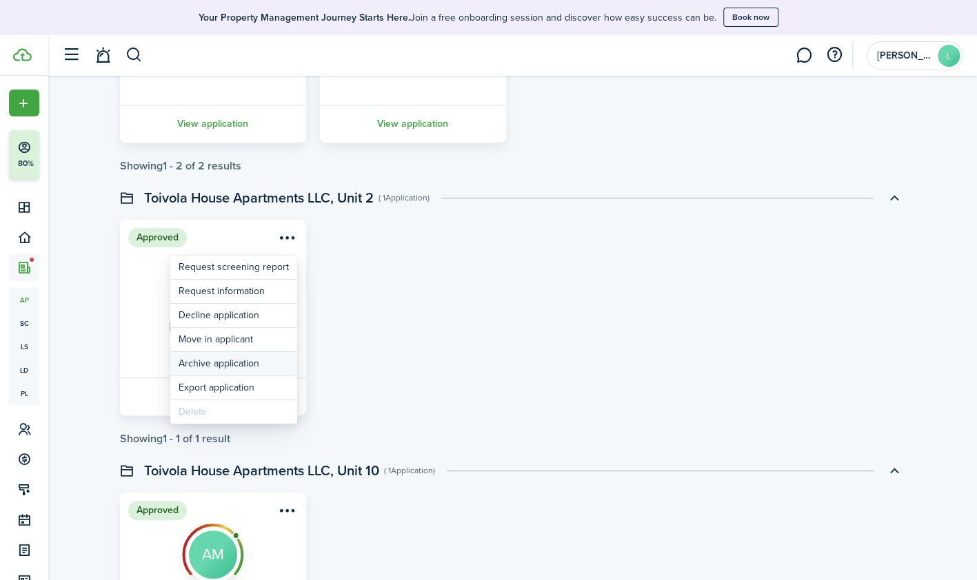
click at [237, 368] on button "Archive application" at bounding box center [233, 363] width 127 height 23
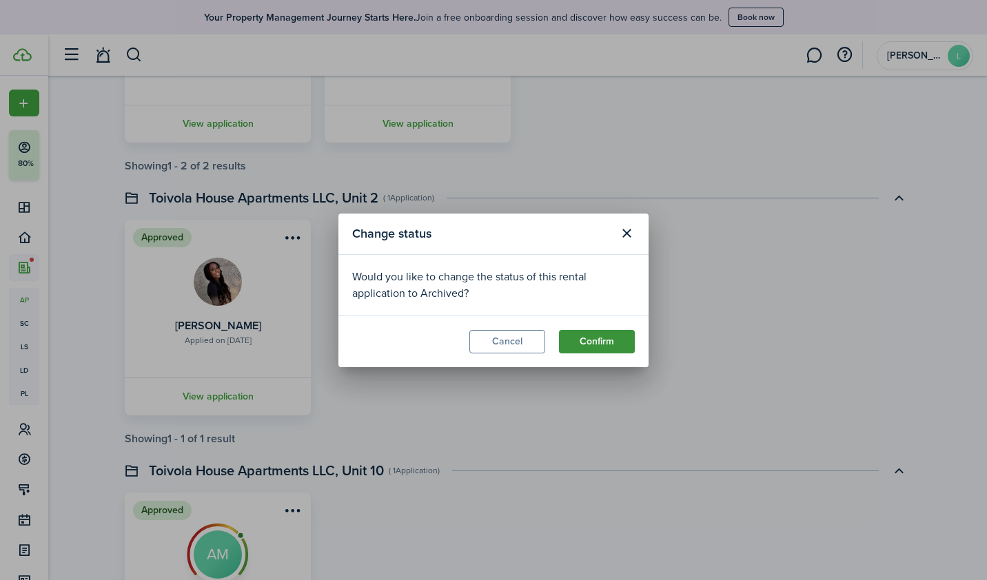
click at [615, 343] on button "Confirm" at bounding box center [597, 341] width 76 height 23
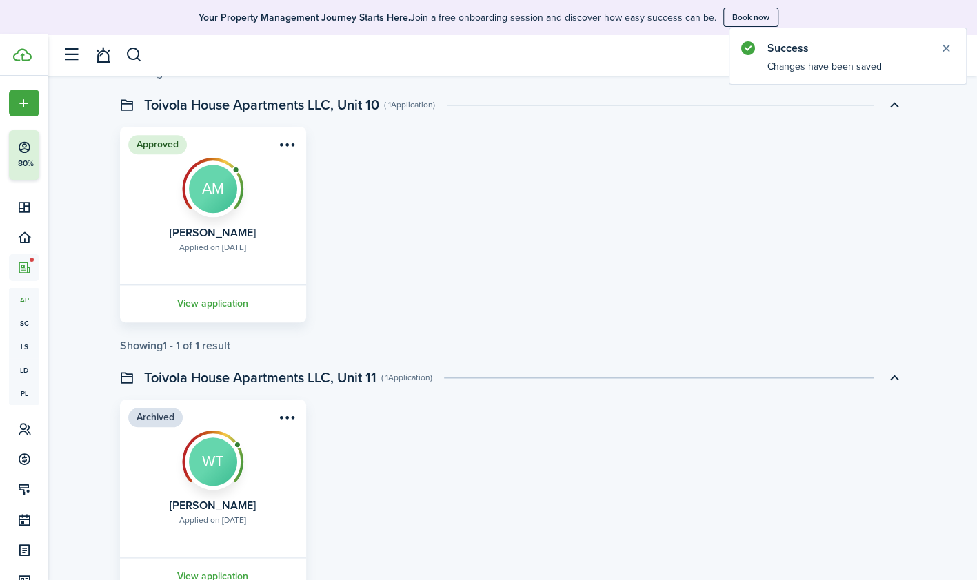
scroll to position [620, 0]
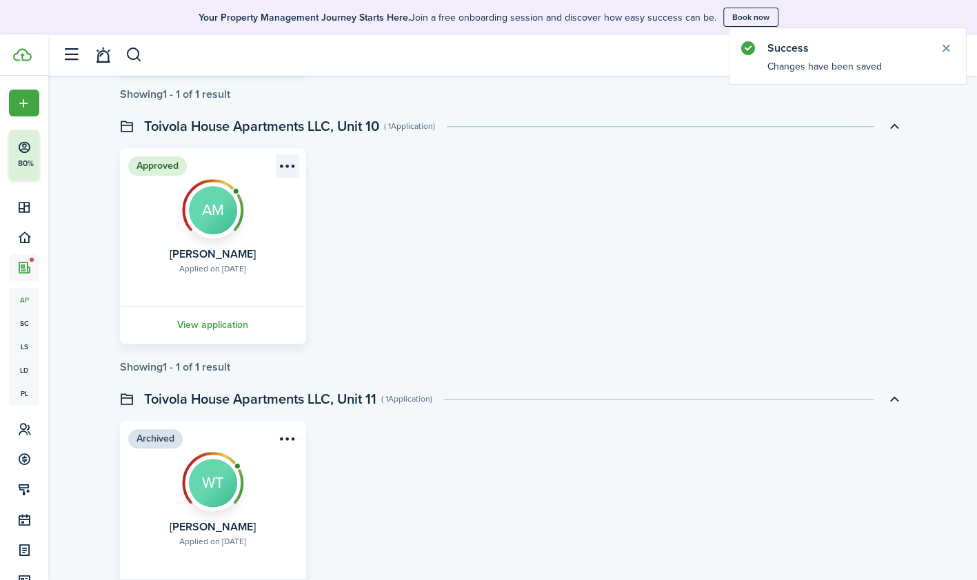
click at [290, 163] on menu-btn-icon "Open menu" at bounding box center [287, 165] width 23 height 23
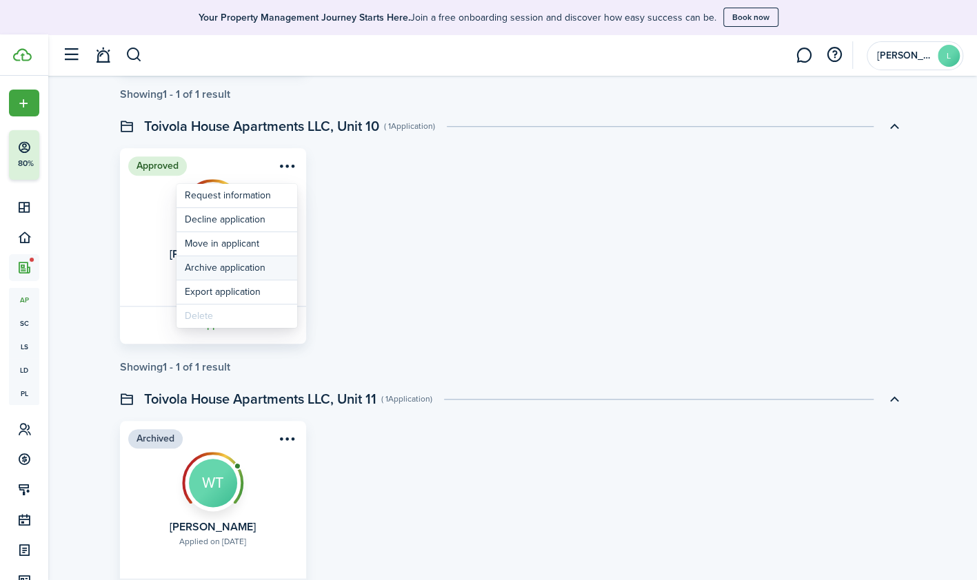
click at [230, 263] on button "Archive application" at bounding box center [236, 267] width 121 height 23
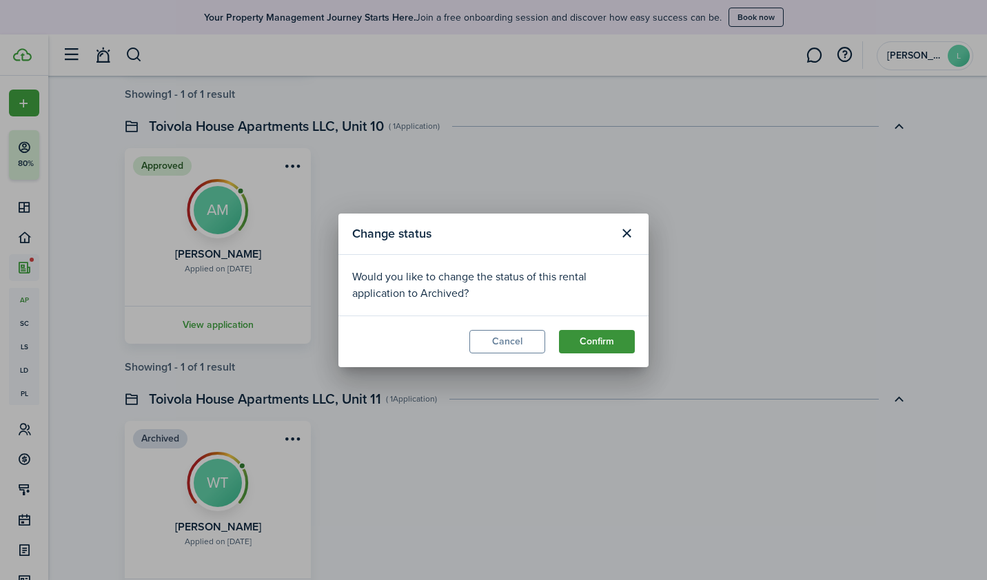
click at [608, 343] on button "Confirm" at bounding box center [597, 341] width 76 height 23
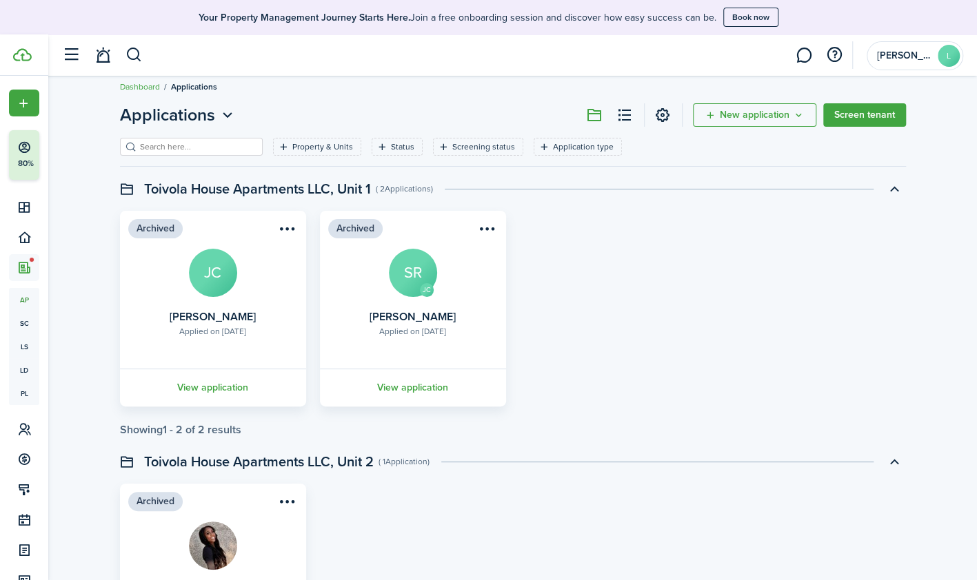
scroll to position [0, 0]
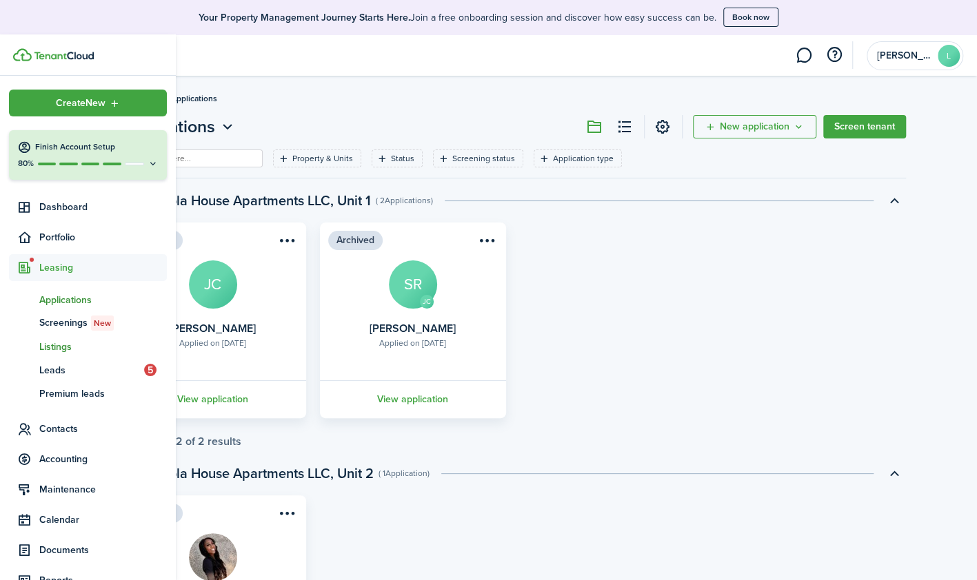
click at [58, 350] on span "Listings" at bounding box center [103, 347] width 128 height 14
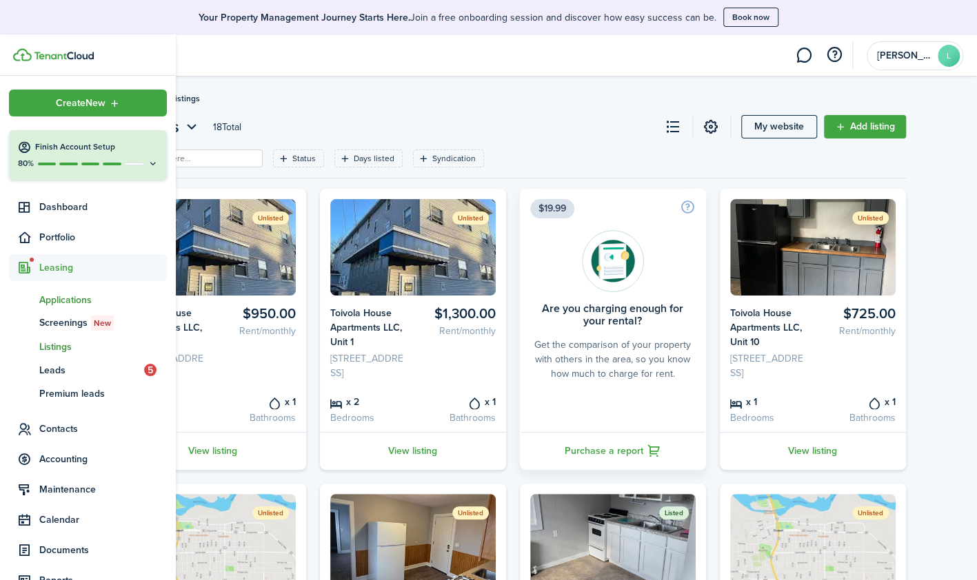
click at [67, 299] on span "Applications" at bounding box center [103, 300] width 128 height 14
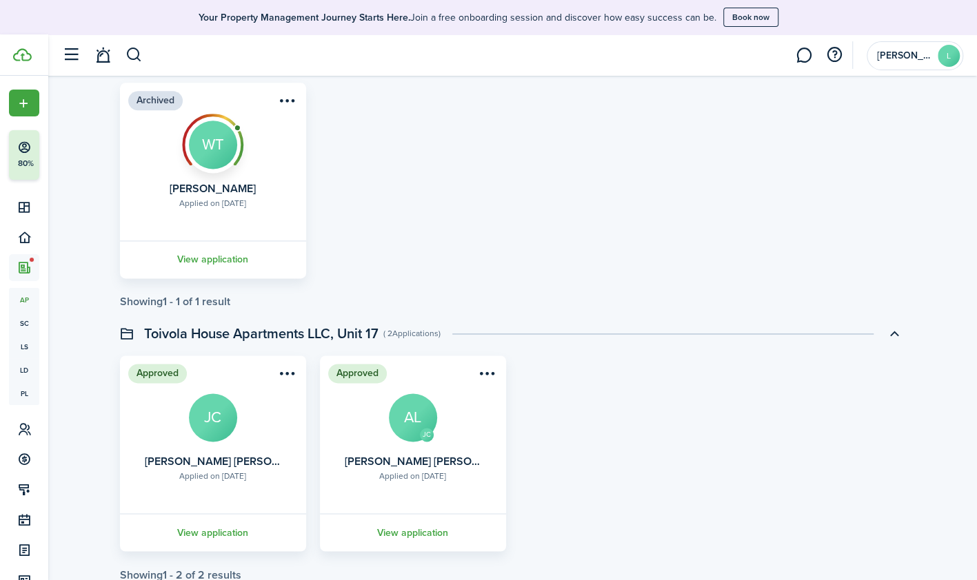
scroll to position [997, 0]
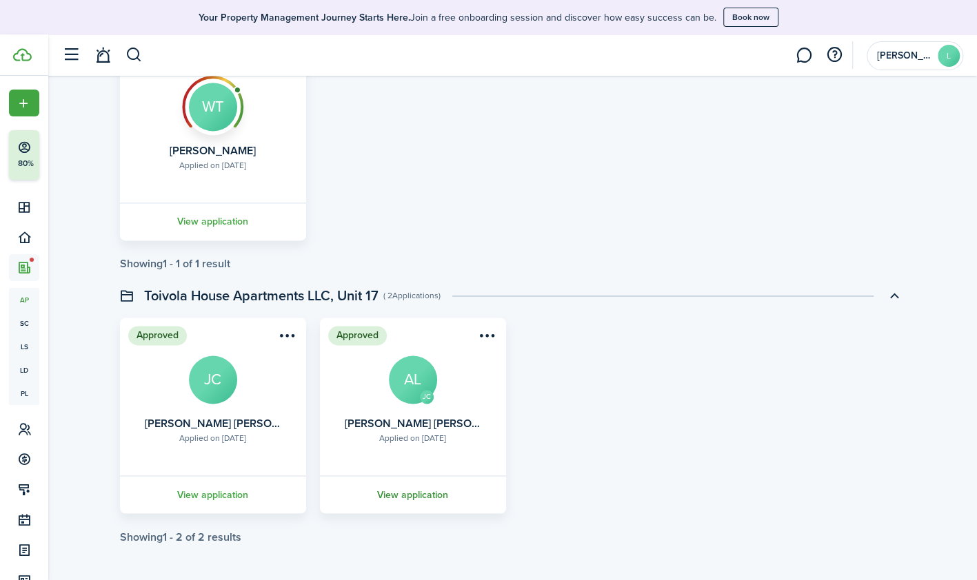
click at [407, 494] on link "View application" at bounding box center [413, 495] width 190 height 38
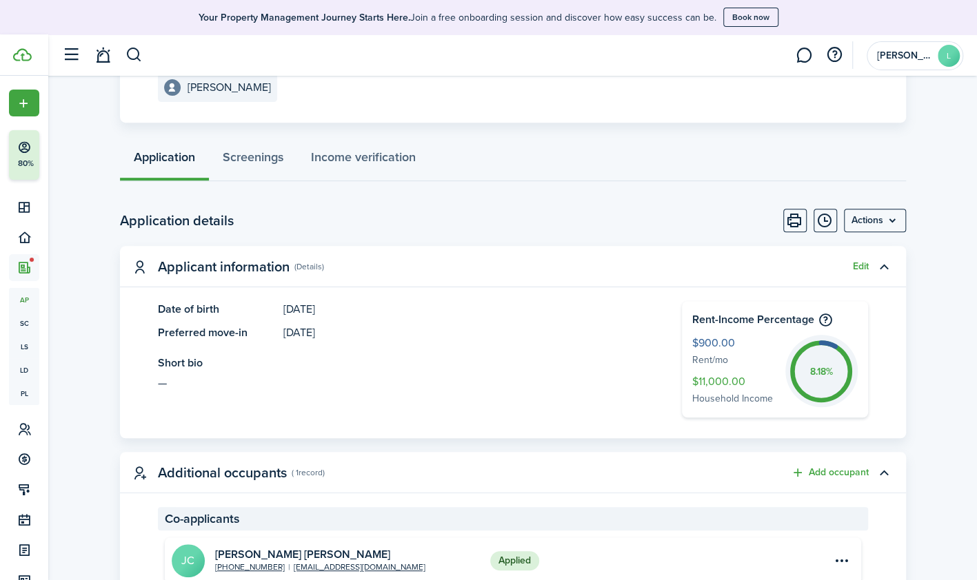
scroll to position [276, 0]
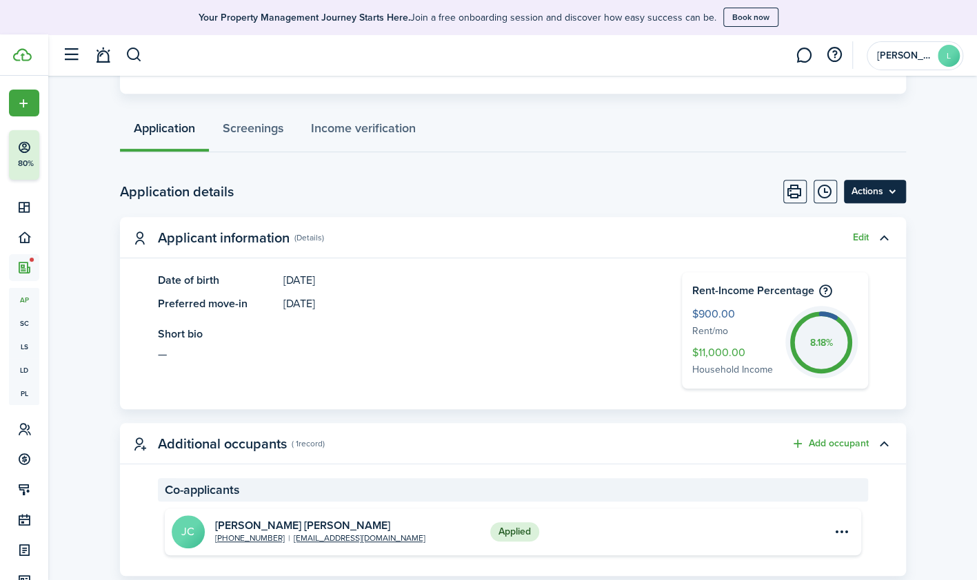
click at [892, 189] on menu-btn "Actions" at bounding box center [875, 191] width 62 height 23
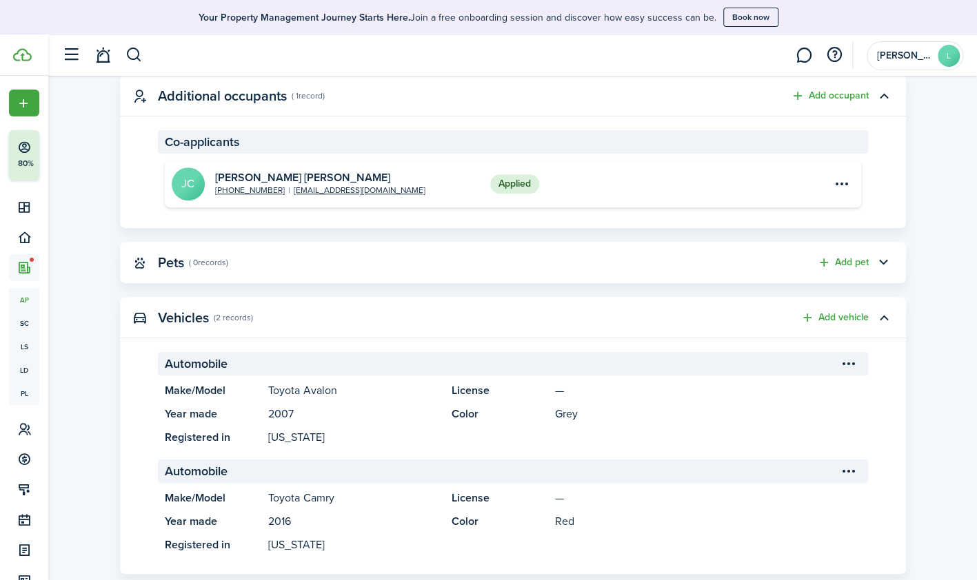
scroll to position [0, 0]
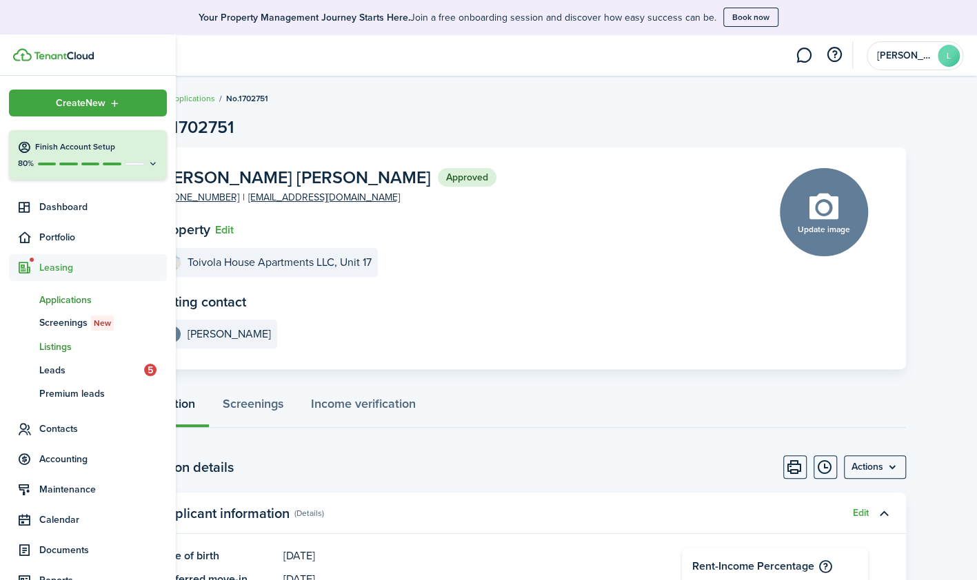
click at [54, 347] on span "Listings" at bounding box center [103, 347] width 128 height 14
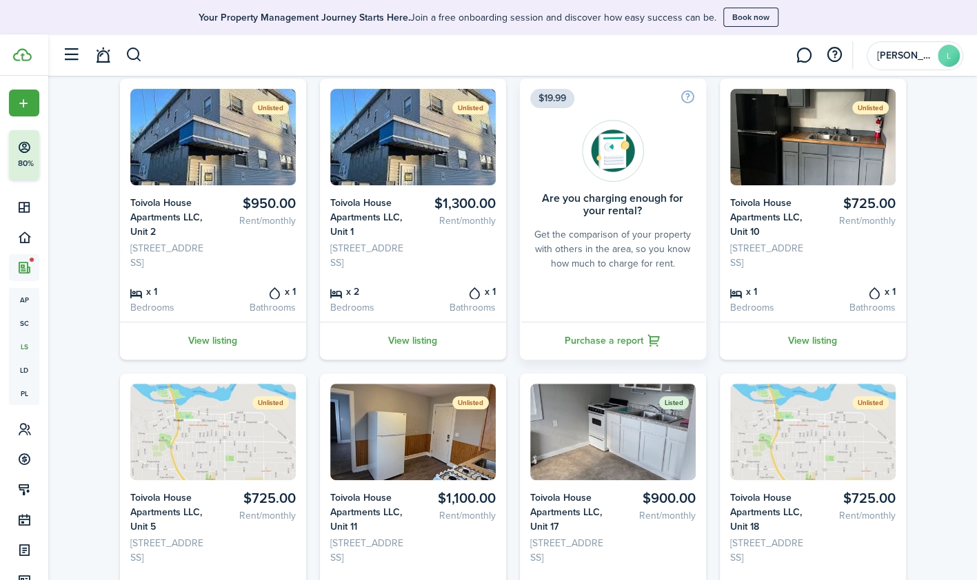
scroll to position [138, 0]
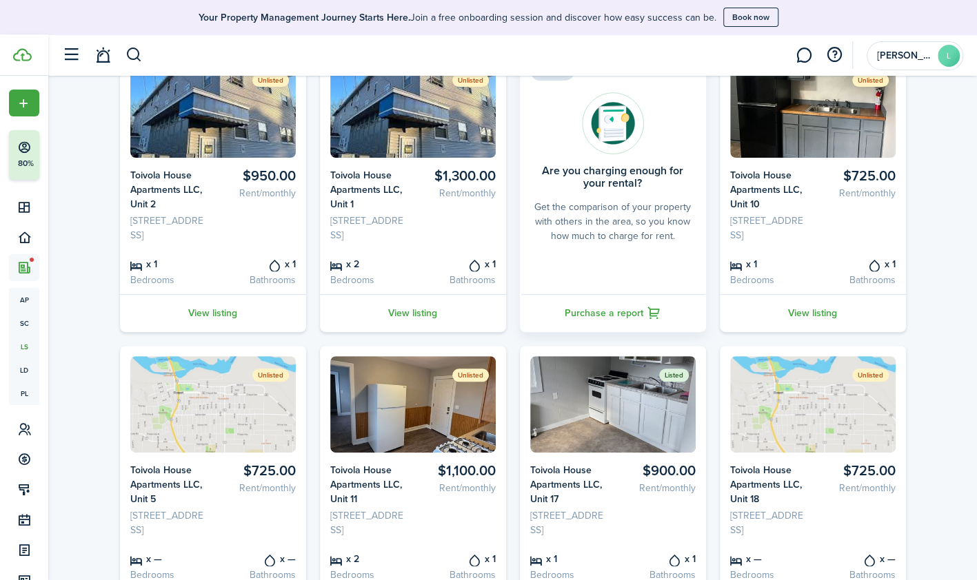
click at [596, 443] on img at bounding box center [612, 404] width 165 height 97
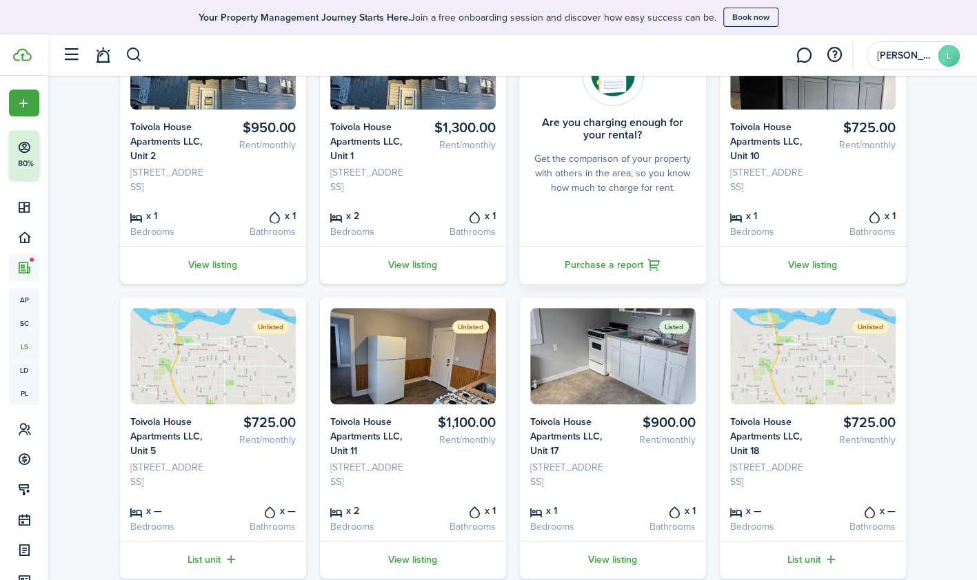
scroll to position [207, 0]
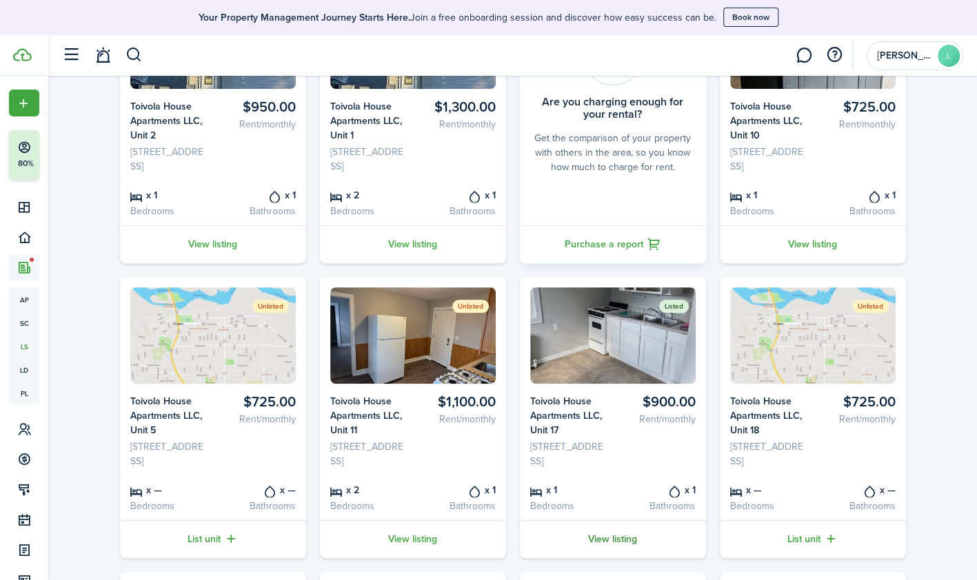
click at [603, 558] on link "View listing" at bounding box center [613, 539] width 186 height 38
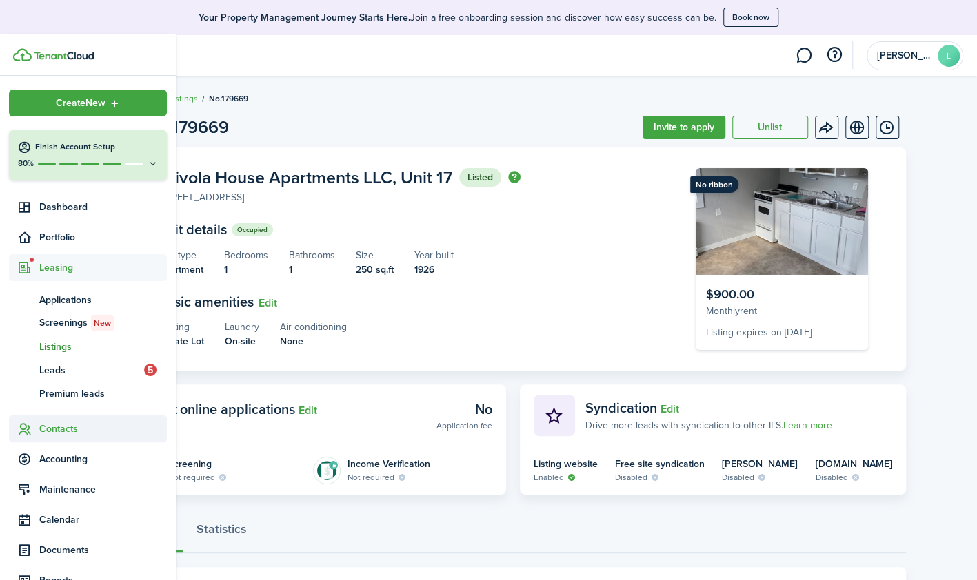
click at [59, 424] on span "Contacts" at bounding box center [103, 429] width 128 height 14
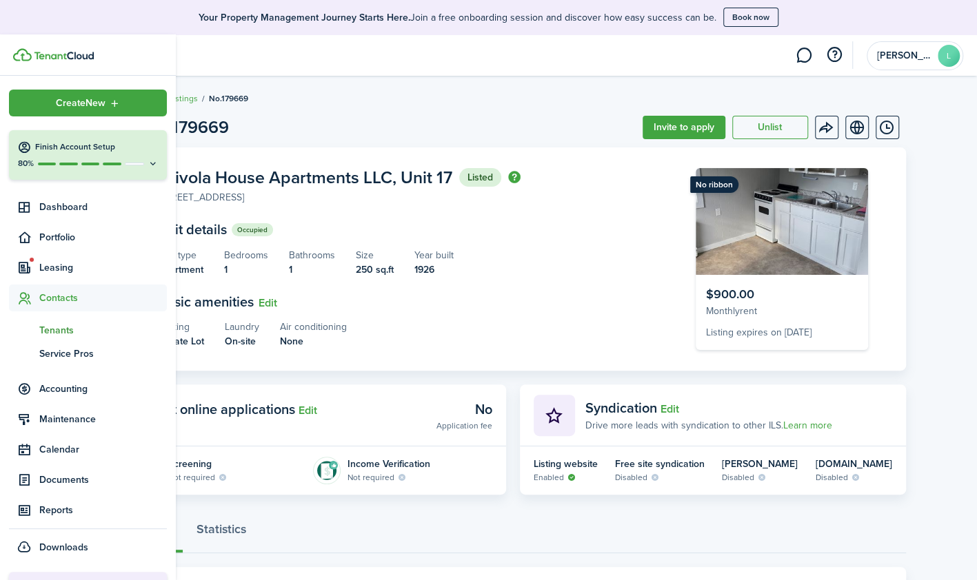
click at [54, 327] on span "Tenants" at bounding box center [103, 330] width 128 height 14
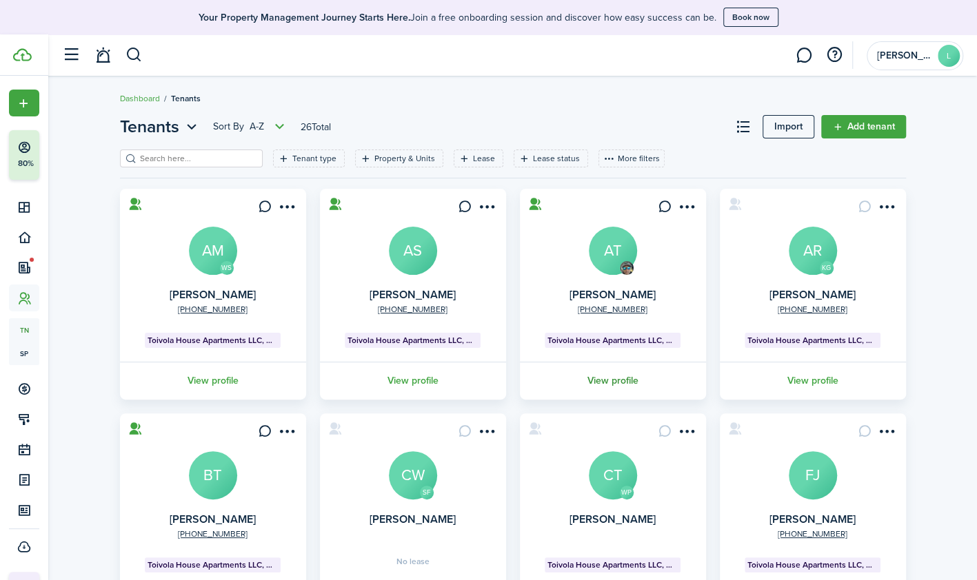
click at [620, 379] on link "View profile" at bounding box center [613, 381] width 190 height 38
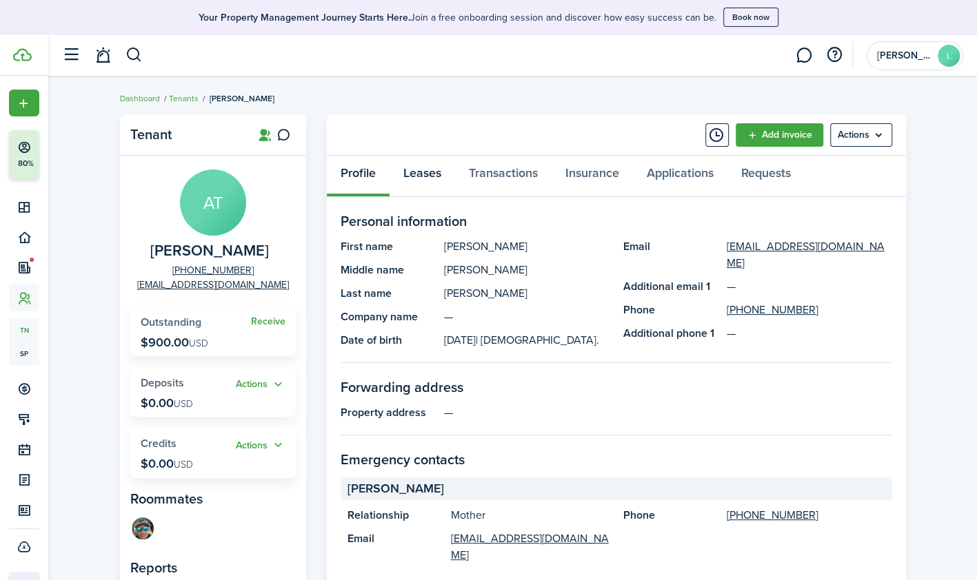
click at [420, 174] on link "Leases" at bounding box center [422, 176] width 65 height 41
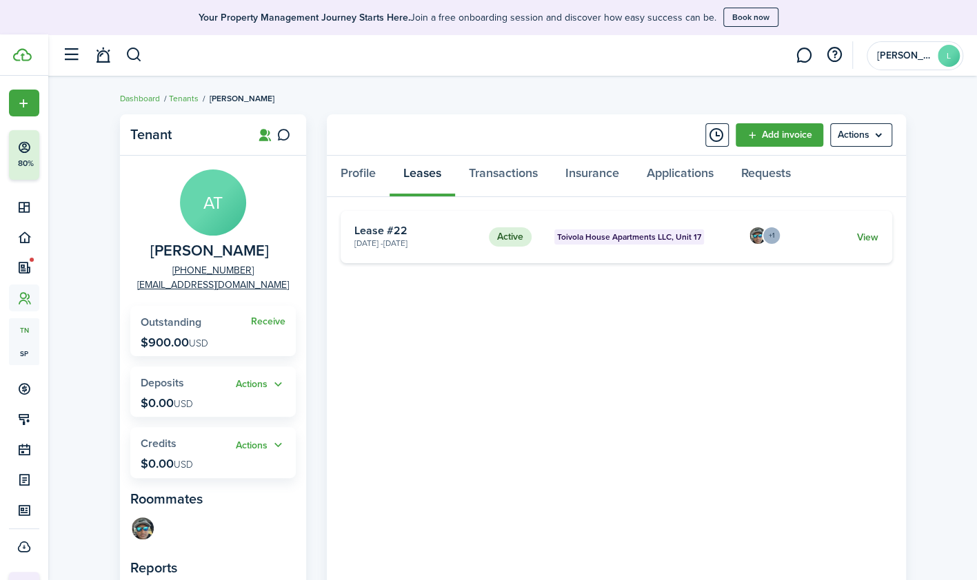
click at [865, 234] on link "View" at bounding box center [866, 237] width 21 height 14
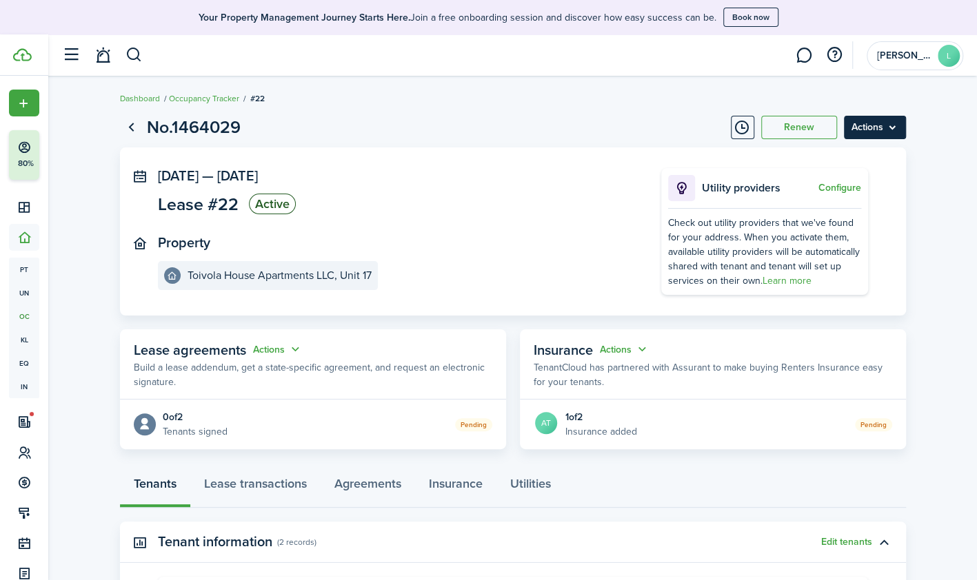
click at [892, 124] on menu-btn "Actions" at bounding box center [875, 127] width 62 height 23
click at [944, 118] on lease-view "No.1464029 Renew Actions [DATE] — [DATE] Lease #22 Active Property Toivola Hous…" at bounding box center [512, 475] width 929 height 734
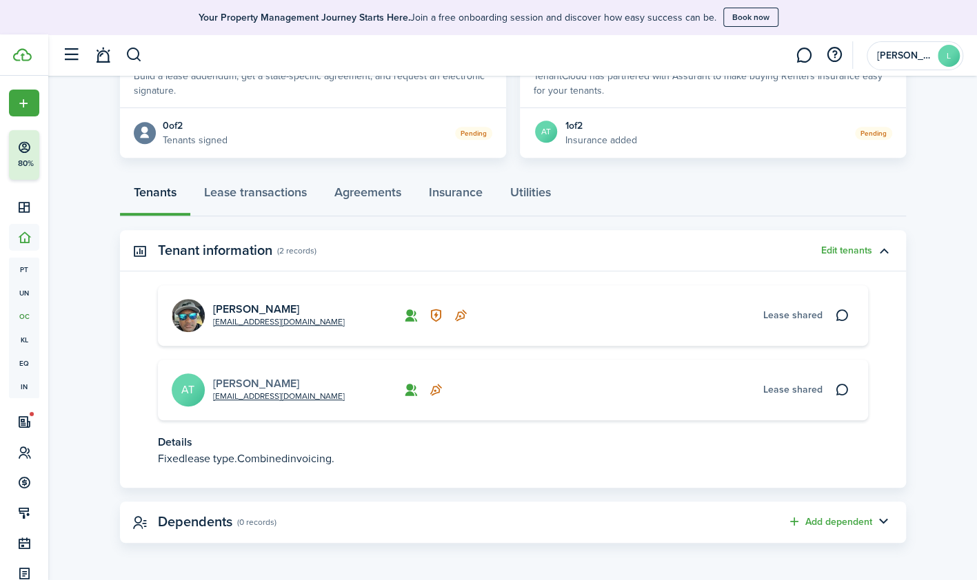
click at [227, 381] on link "[PERSON_NAME]" at bounding box center [256, 384] width 86 height 16
